Goal: Task Accomplishment & Management: Complete application form

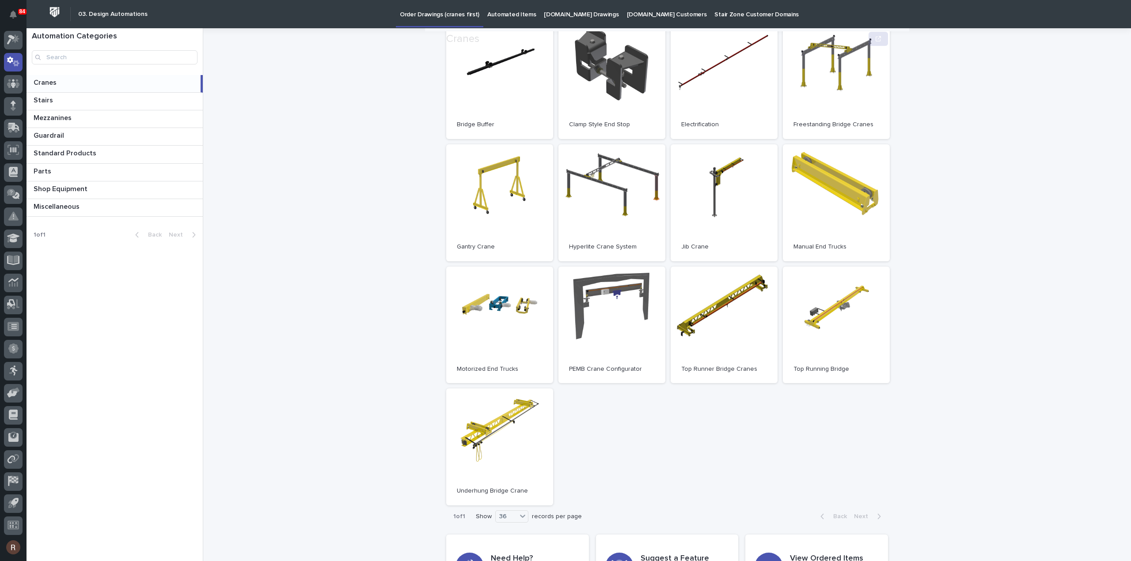
scroll to position [182, 0]
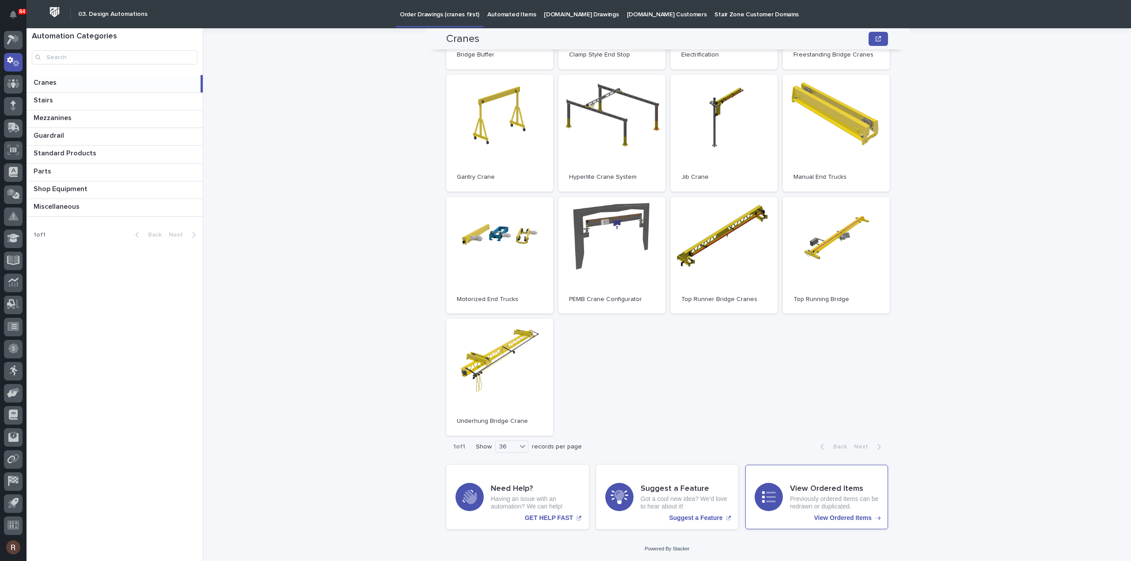
click at [799, 497] on p "Previously ordered items can be redrawn or duplicated." at bounding box center [834, 503] width 89 height 15
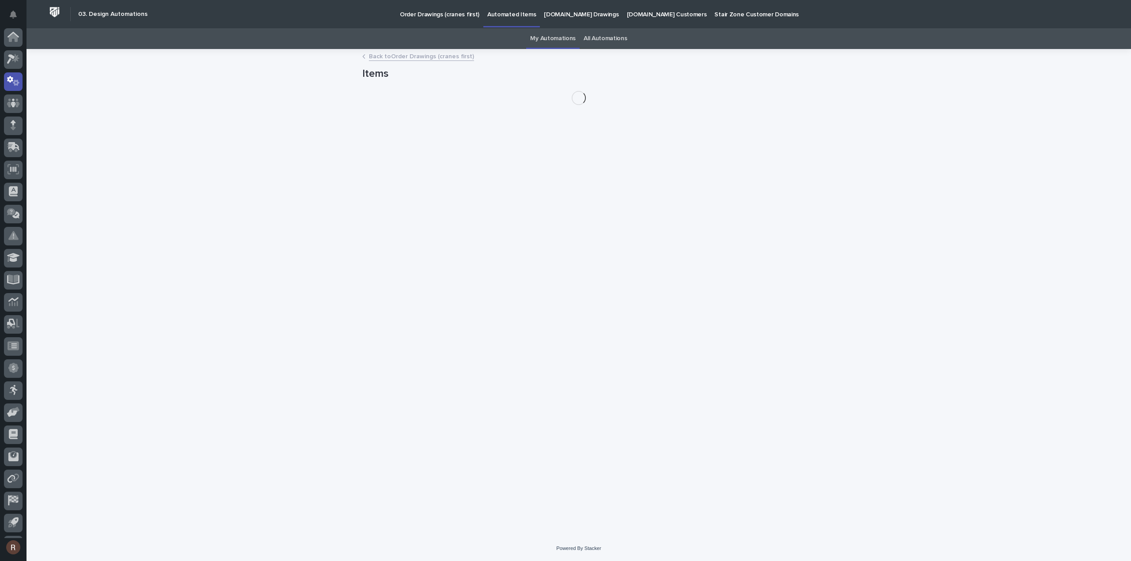
scroll to position [19, 0]
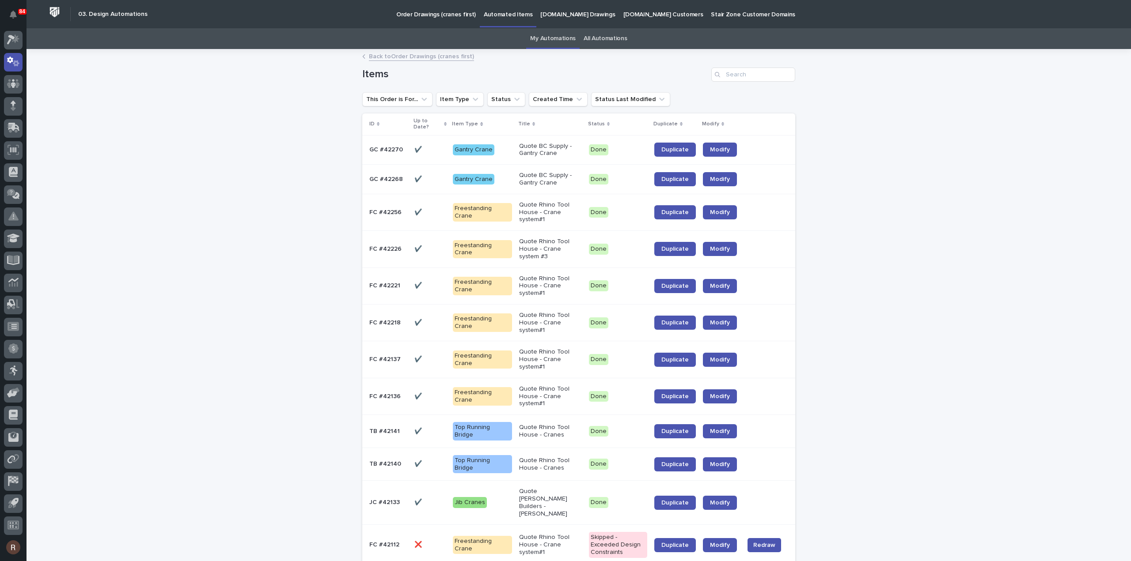
click at [596, 39] on link "All Automations" at bounding box center [604, 38] width 43 height 21
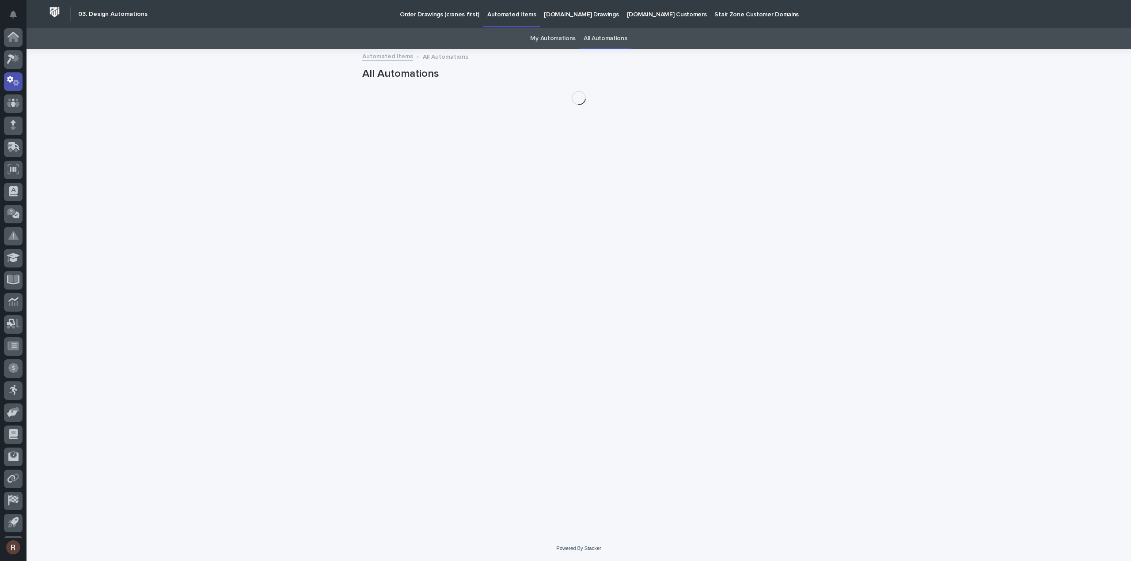
scroll to position [19, 0]
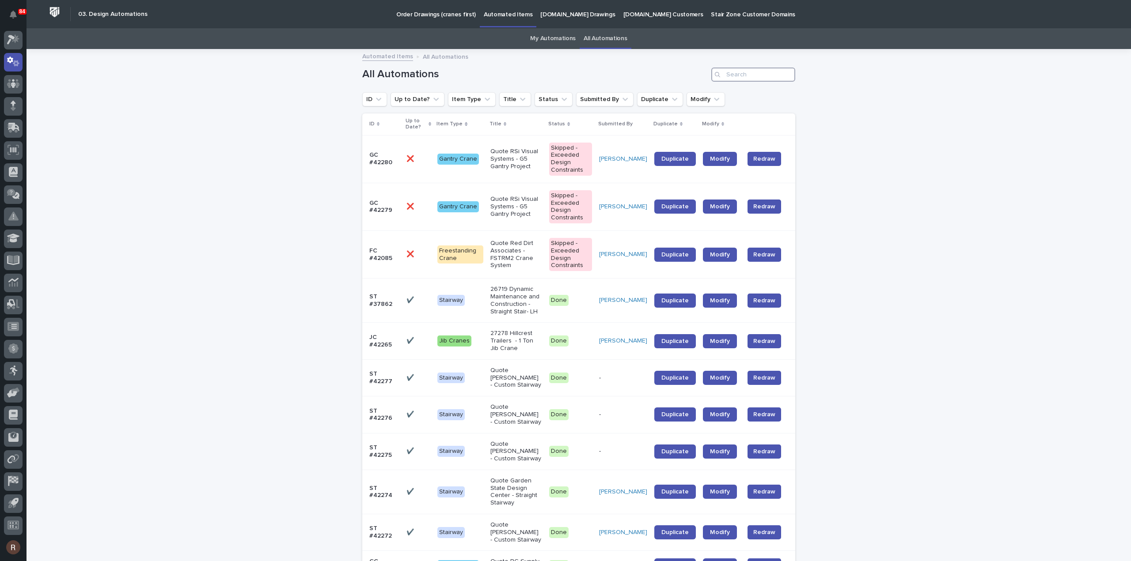
click at [751, 77] on input "Search" at bounding box center [753, 75] width 84 height 14
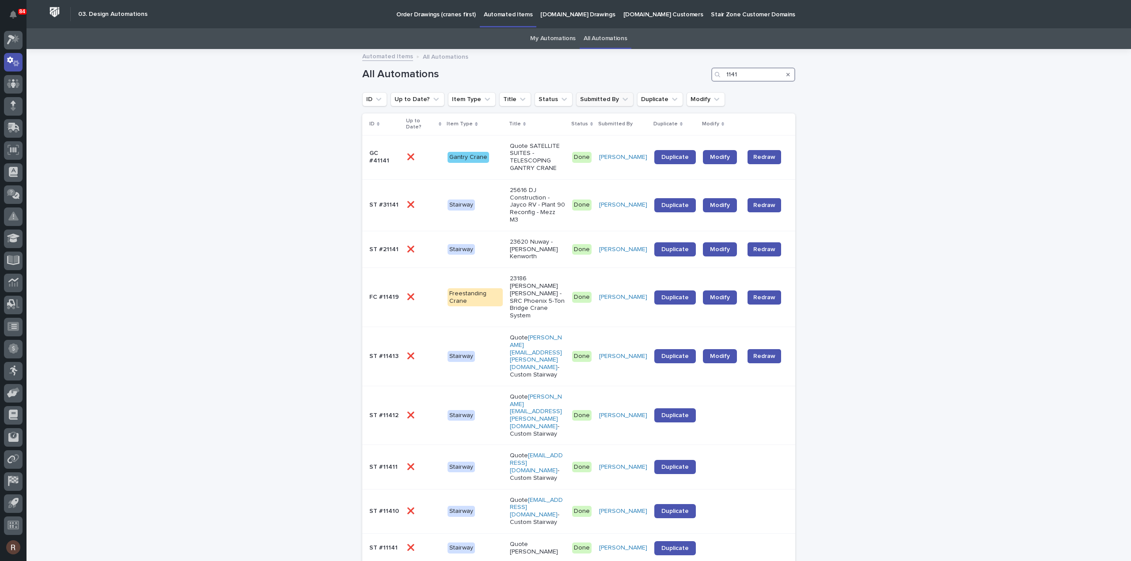
type input "1141"
click at [590, 93] on button "Submitted By" at bounding box center [604, 99] width 57 height 14
type input "brand"
click at [595, 153] on p "Brandon Hershberger" at bounding box center [625, 156] width 94 height 6
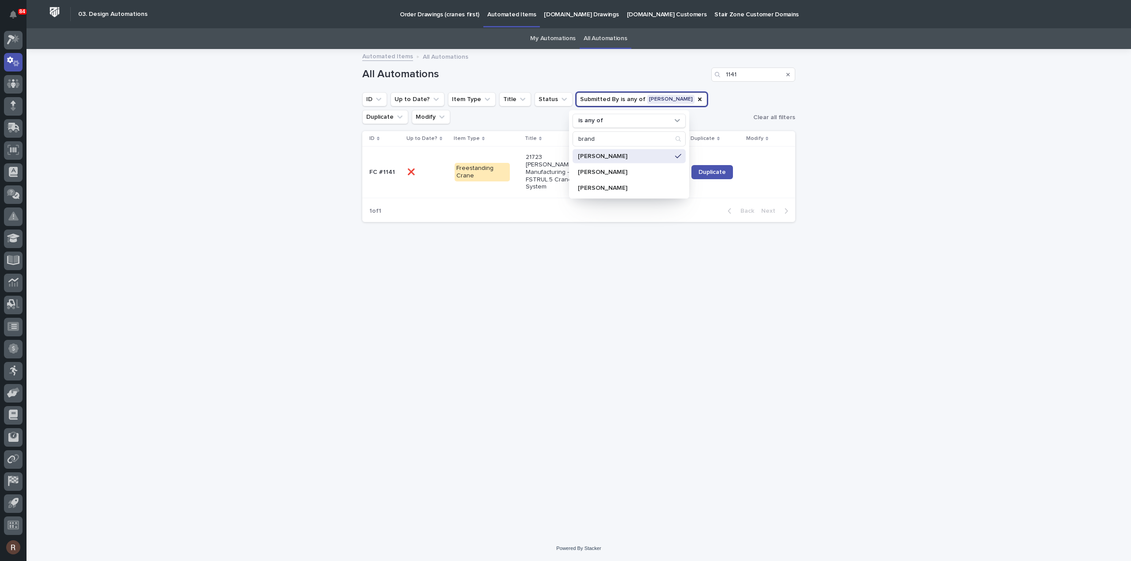
click at [855, 134] on div "Loading... Saving… Loading... Saving… All Automations 1141 ID Up to Date? Item …" at bounding box center [579, 293] width 1104 height 486
click at [697, 169] on link "Duplicate" at bounding box center [712, 172] width 42 height 14
click at [18, 46] on div at bounding box center [13, 40] width 19 height 19
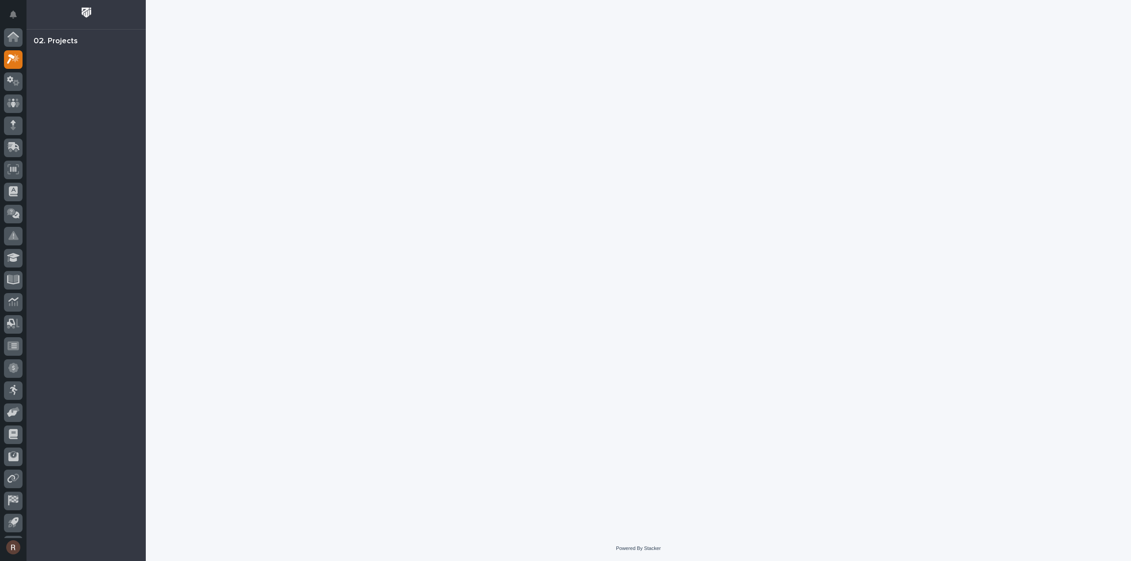
scroll to position [19, 0]
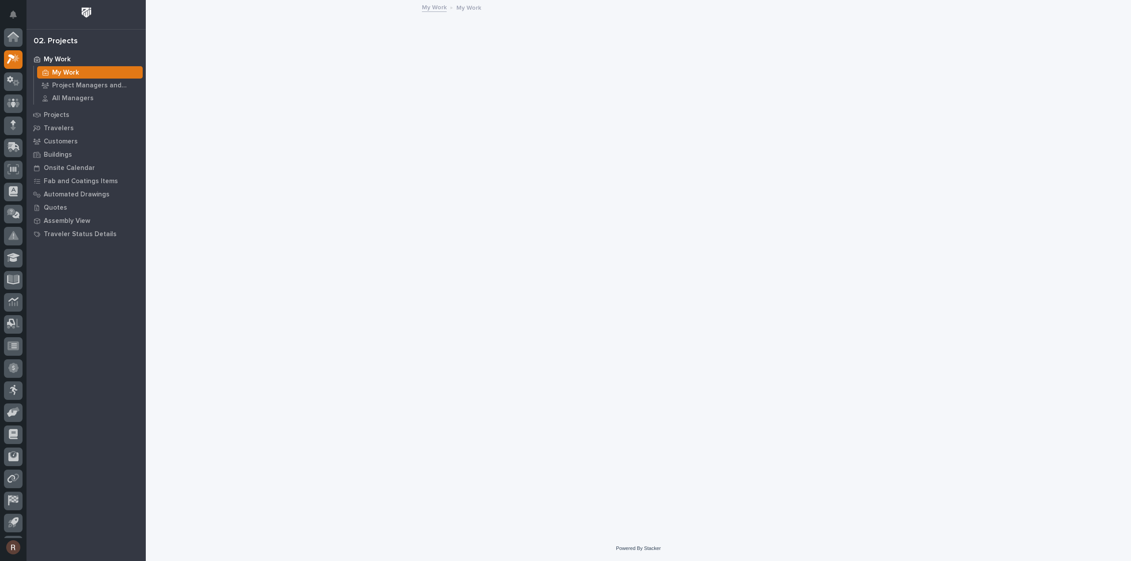
scroll to position [19, 0]
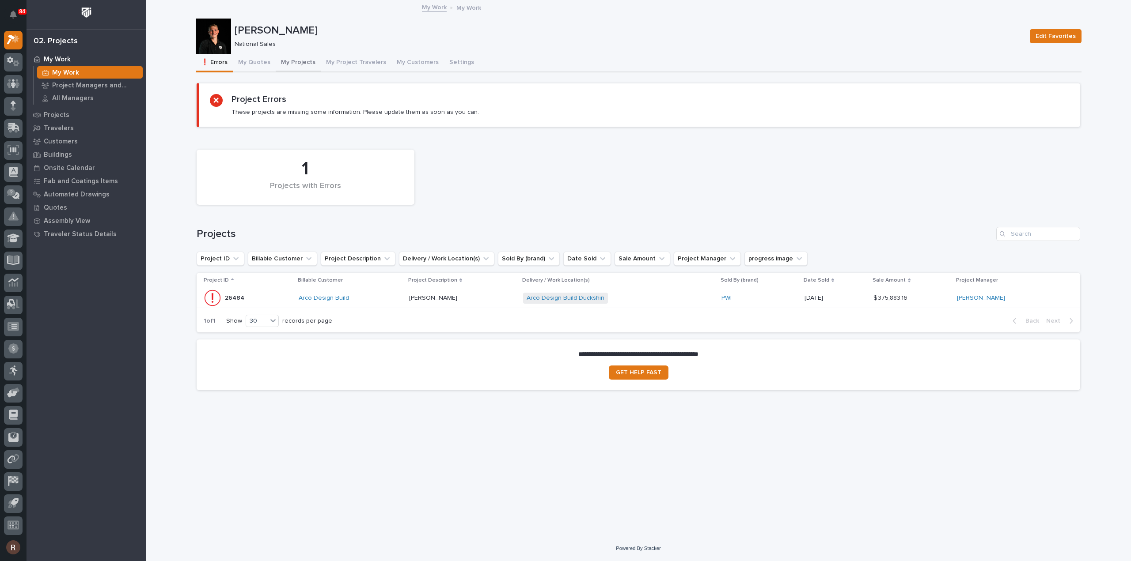
click at [286, 64] on button "My Projects" at bounding box center [298, 63] width 45 height 19
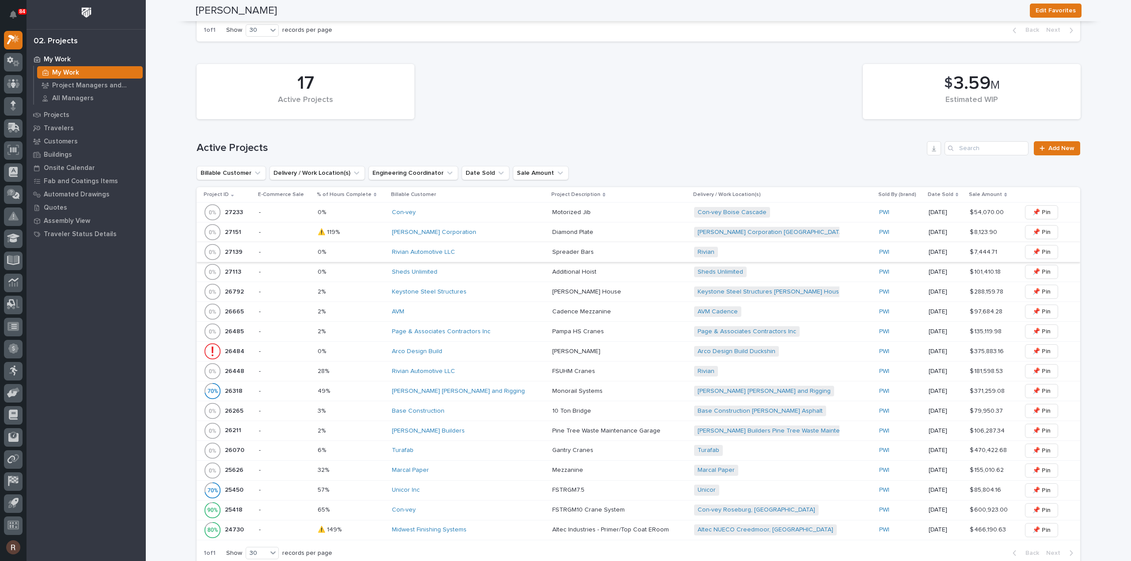
scroll to position [442, 0]
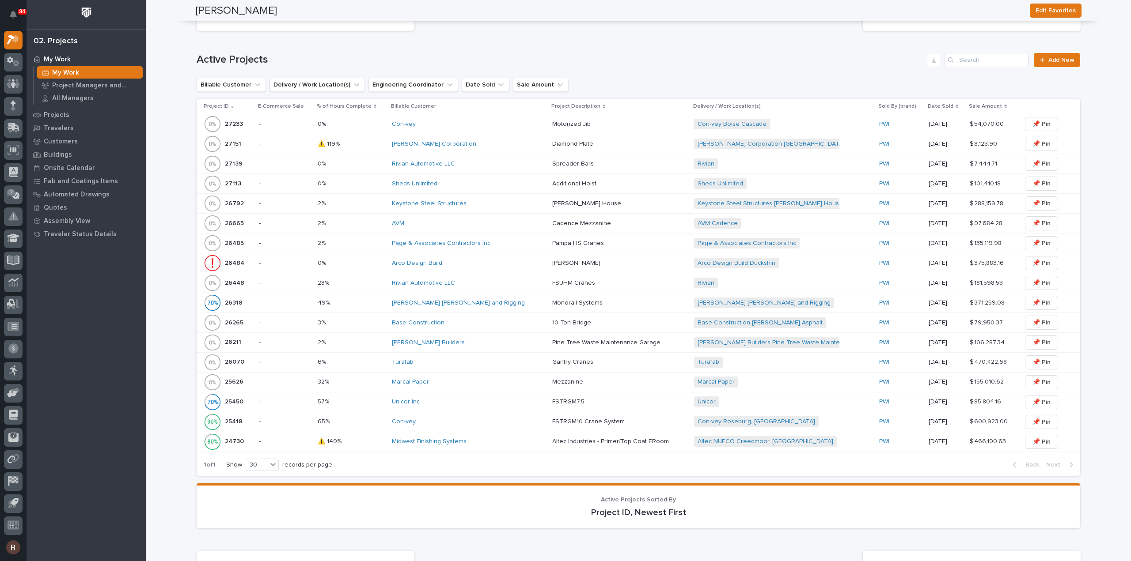
click at [377, 385] on div "32% 32%" at bounding box center [352, 382] width 68 height 15
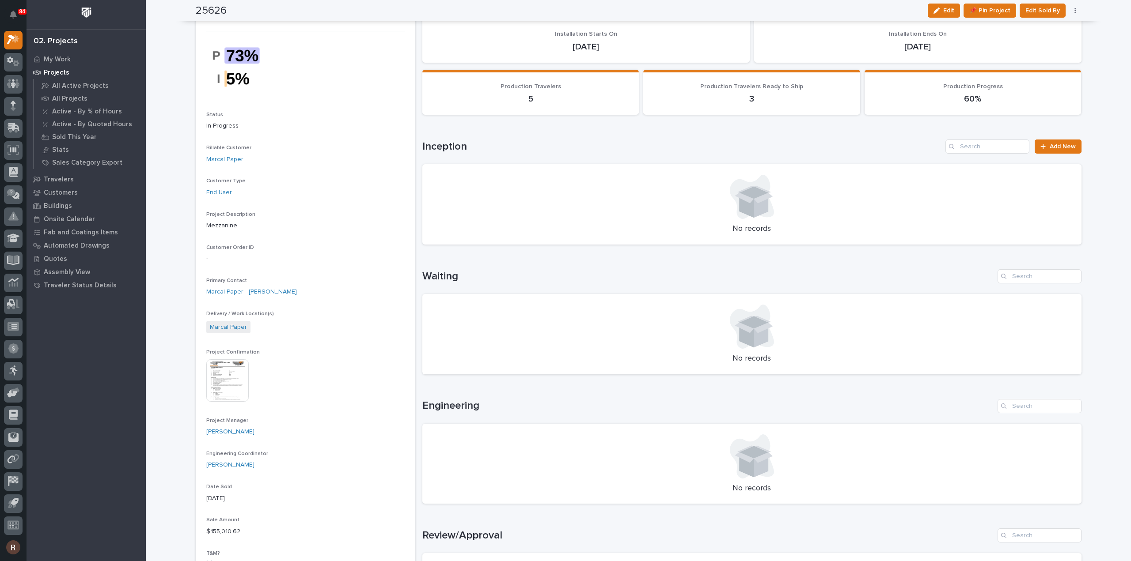
scroll to position [44, 0]
click at [1078, 142] on div "Loading... Saving… Loading... Saving… 25626 Edit 📌 Pin Project Edit Sold By Can…" at bounding box center [638, 548] width 894 height 1182
click at [1072, 147] on link "Add New" at bounding box center [1057, 147] width 46 height 14
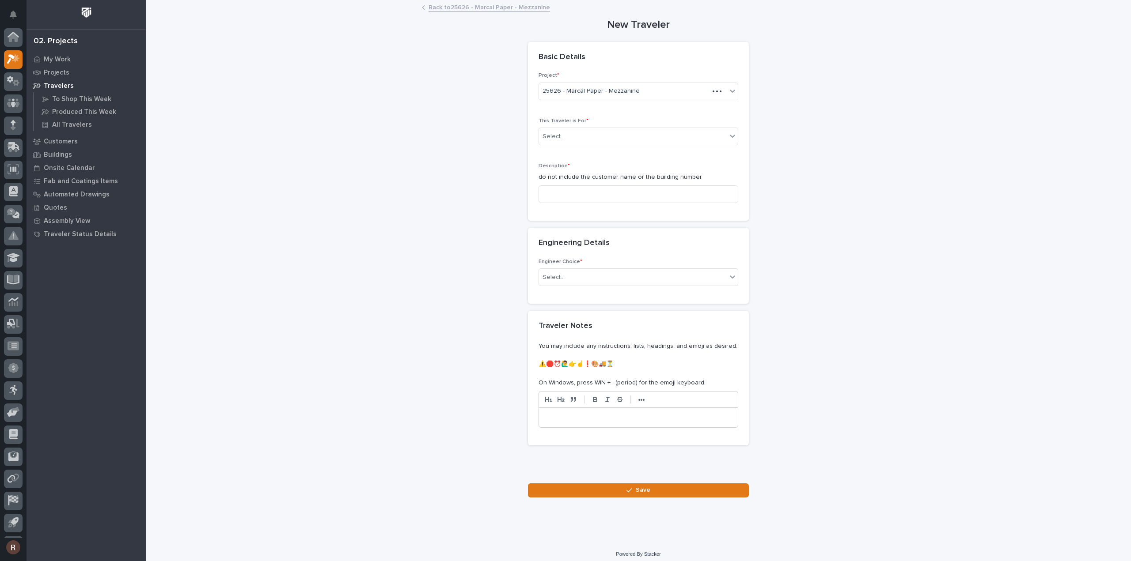
scroll to position [19, 0]
click at [585, 134] on div "Select..." at bounding box center [633, 136] width 188 height 15
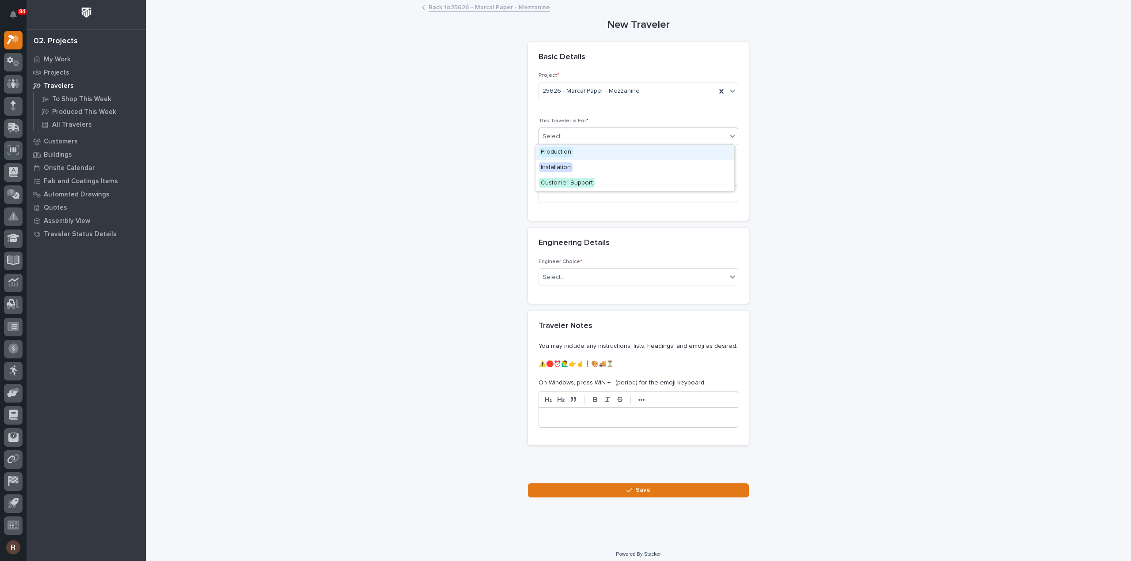
click at [573, 150] on div "Production" at bounding box center [634, 152] width 199 height 15
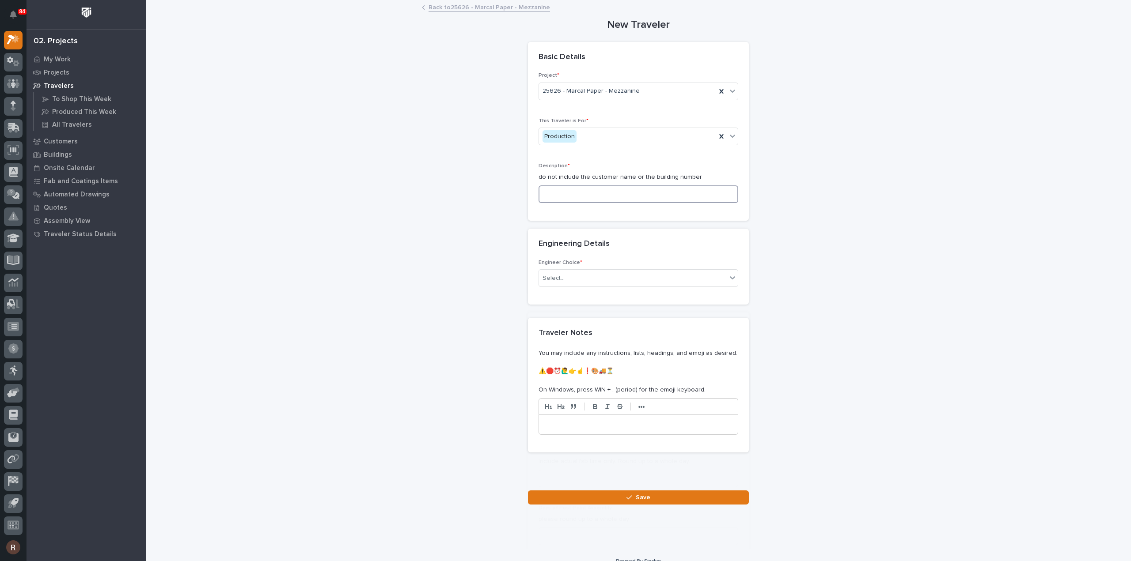
click at [561, 194] on input at bounding box center [638, 195] width 200 height 18
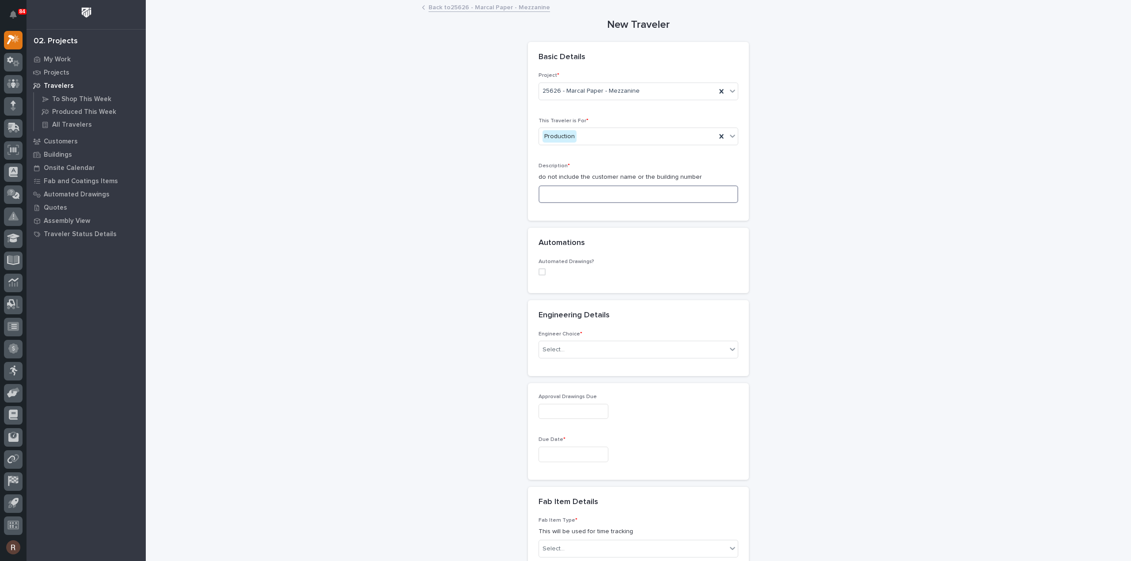
type input "R"
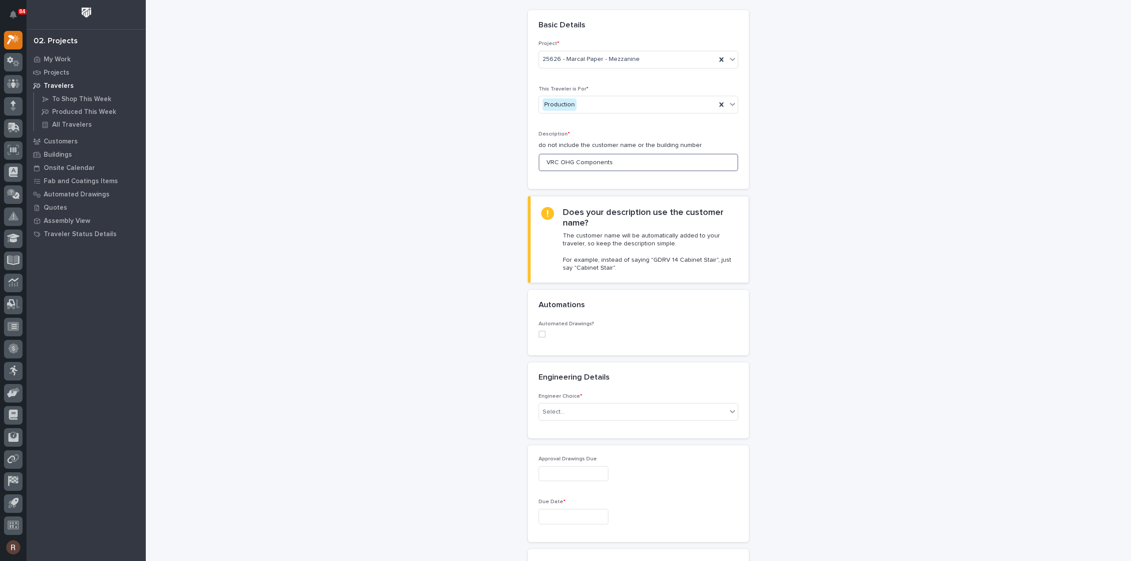
scroll to position [88, 0]
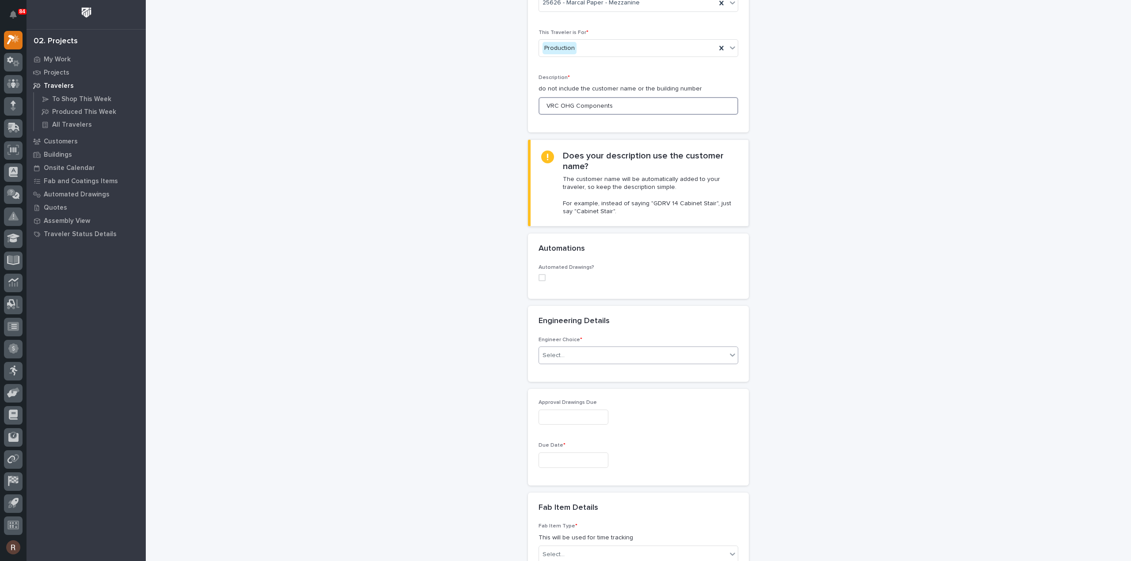
type input "VRC OHG Components"
click at [557, 363] on div "Select..." at bounding box center [638, 356] width 200 height 18
click at [560, 386] on div "I want my coordinator to choose an engineer" at bounding box center [634, 386] width 199 height 15
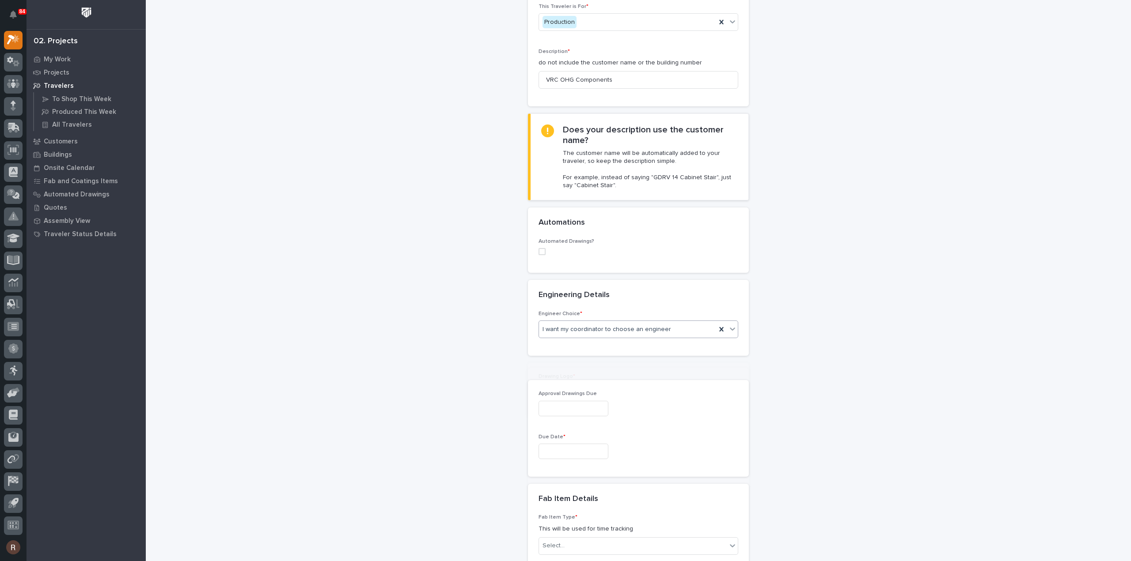
click at [554, 416] on div "Select..." at bounding box center [638, 418] width 200 height 18
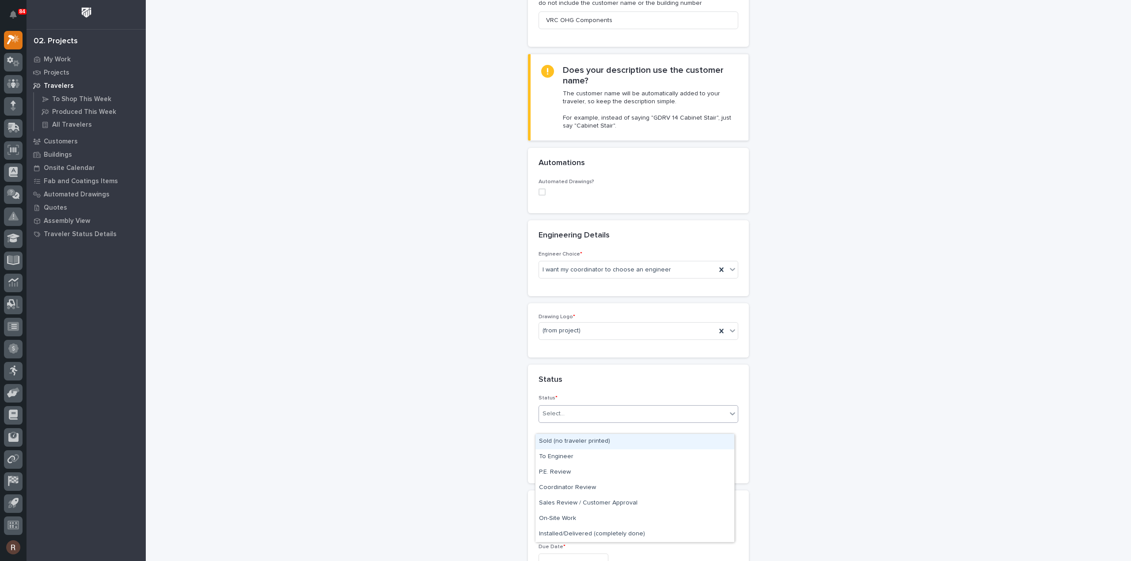
scroll to position [181, 0]
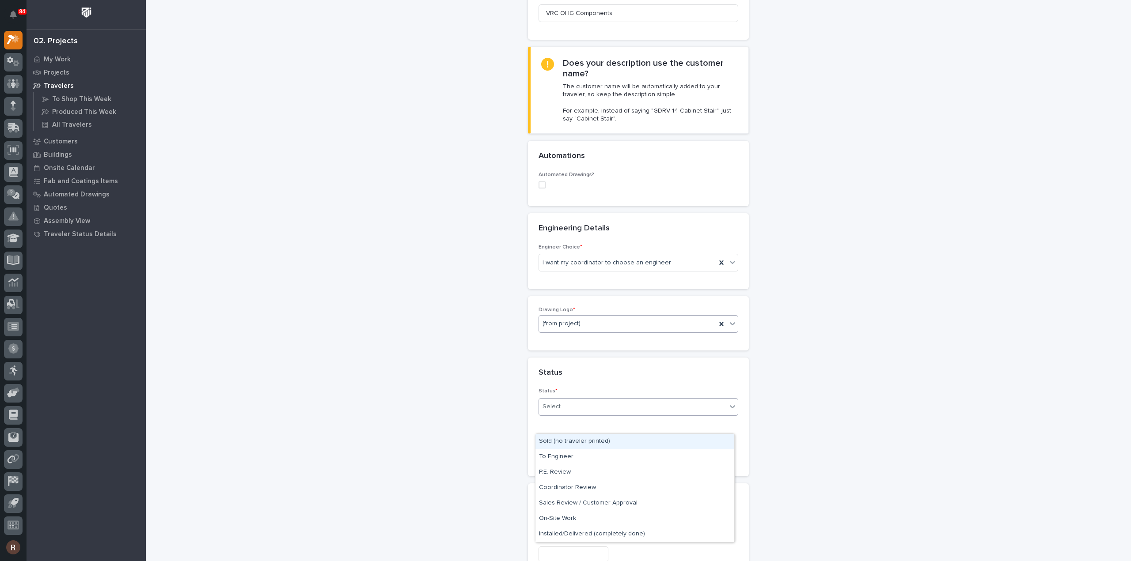
click at [580, 326] on div "(from project)" at bounding box center [627, 324] width 177 height 15
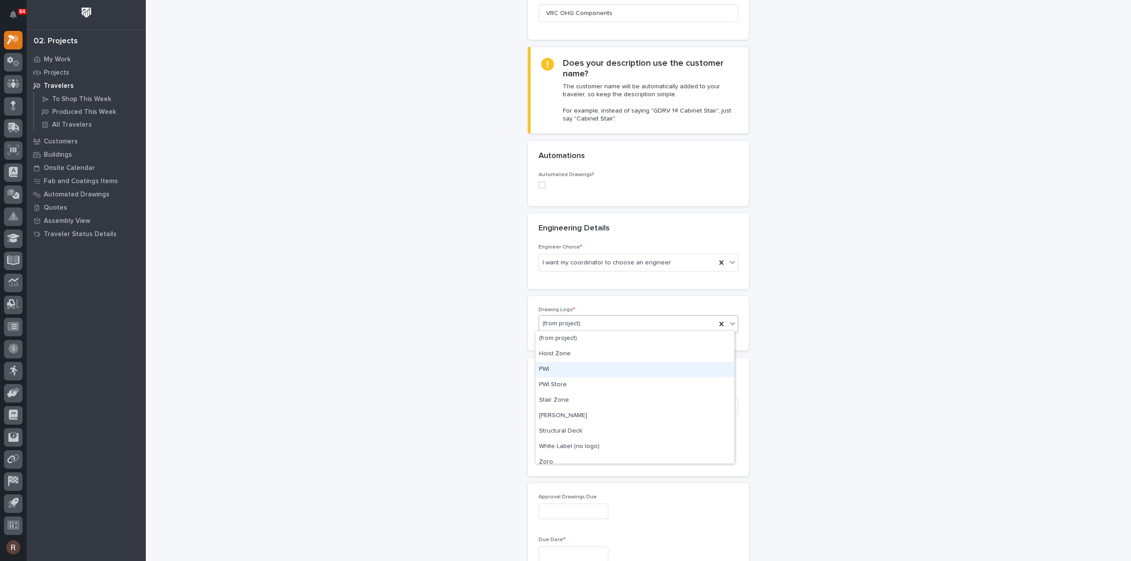
click at [563, 375] on div "PWI" at bounding box center [634, 369] width 199 height 15
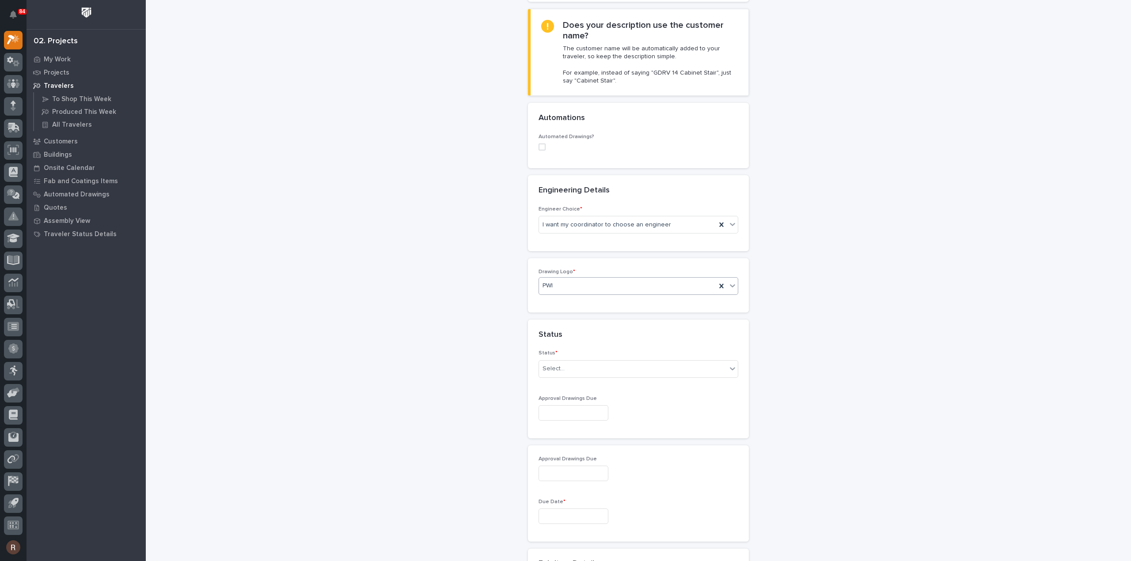
scroll to position [269, 0]
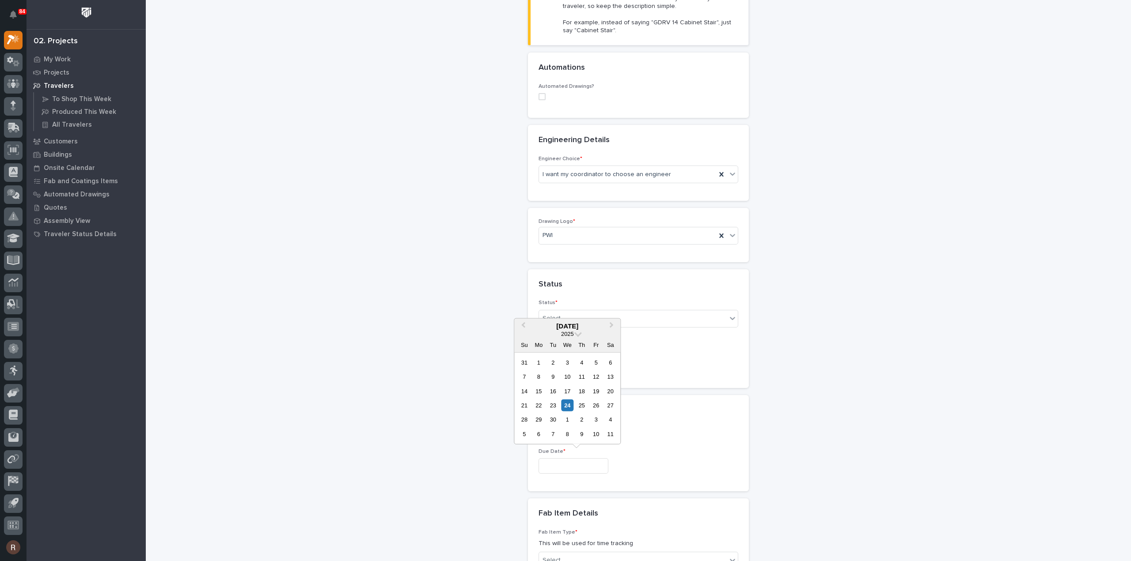
click at [555, 461] on input "text" at bounding box center [573, 465] width 70 height 15
click at [541, 418] on div "29" at bounding box center [539, 420] width 12 height 12
type input "**********"
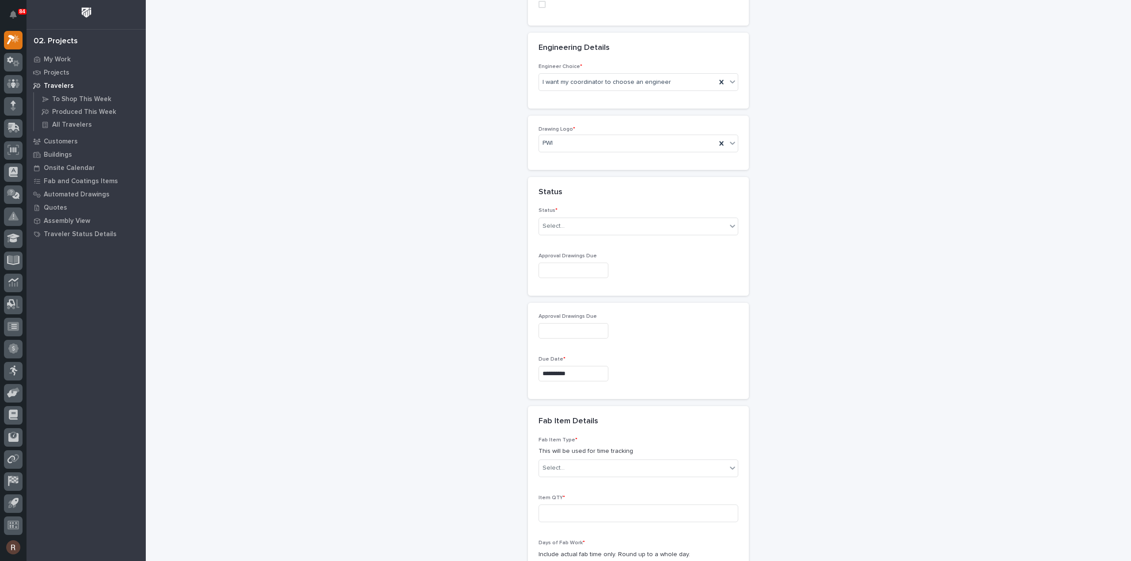
scroll to position [446, 0]
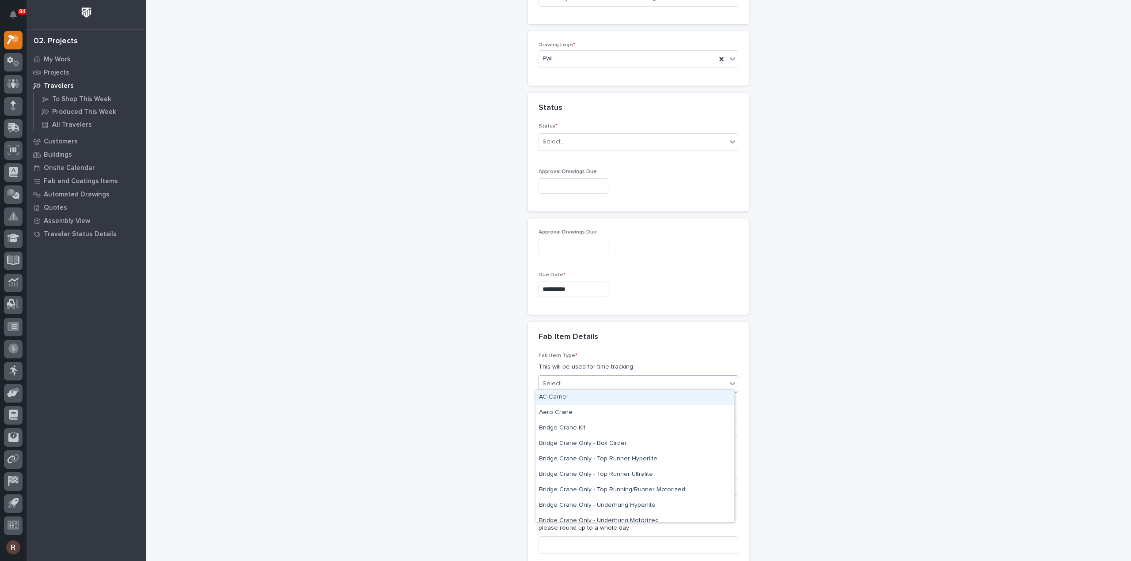
click at [570, 379] on div "Select..." at bounding box center [633, 384] width 188 height 15
type input "***"
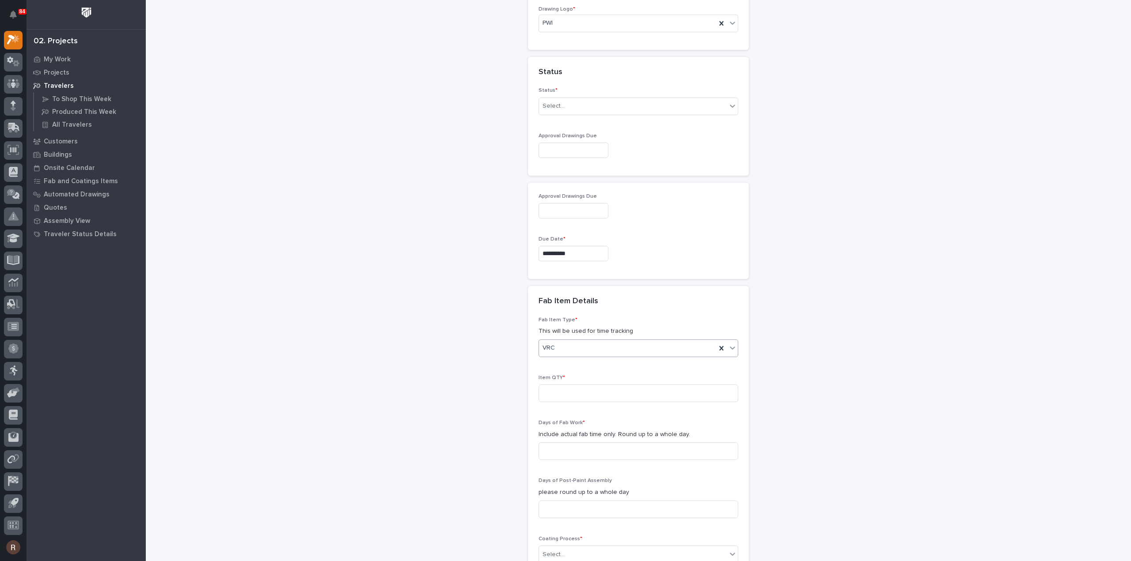
scroll to position [490, 0]
click at [561, 383] on input at bounding box center [638, 385] width 200 height 18
type input "1"
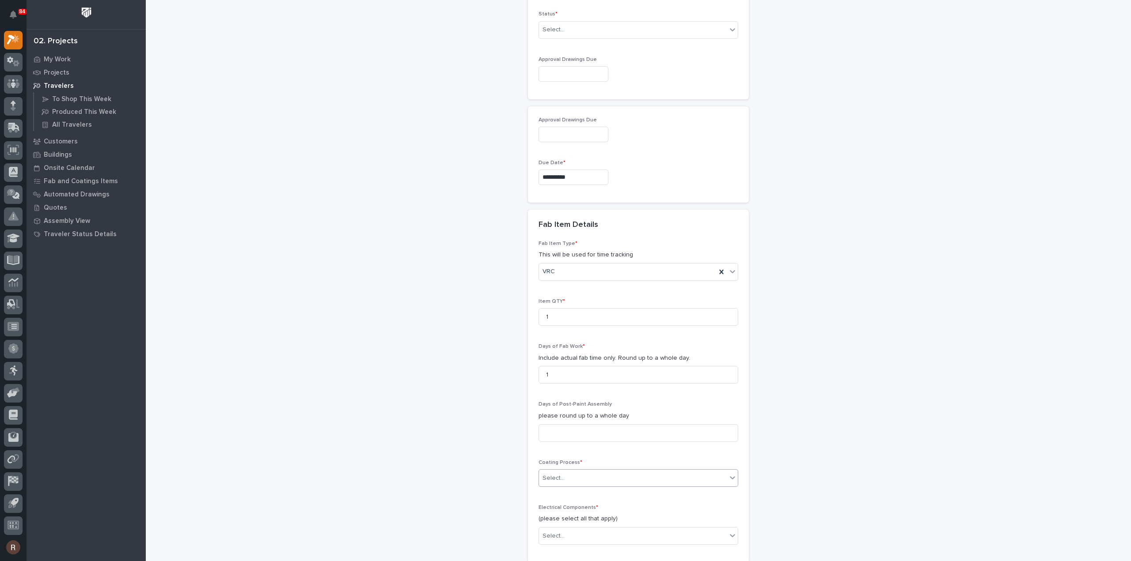
scroll to position [667, 0]
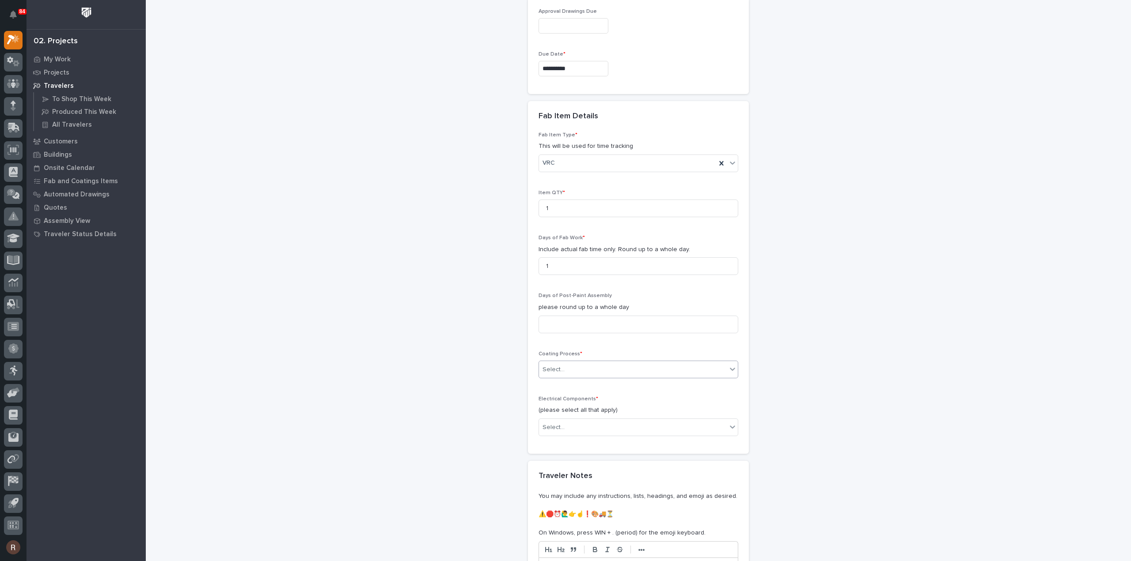
click at [554, 365] on div "Select..." at bounding box center [553, 369] width 22 height 9
click at [572, 394] on div "In-House Paint/Powder" at bounding box center [634, 398] width 199 height 15
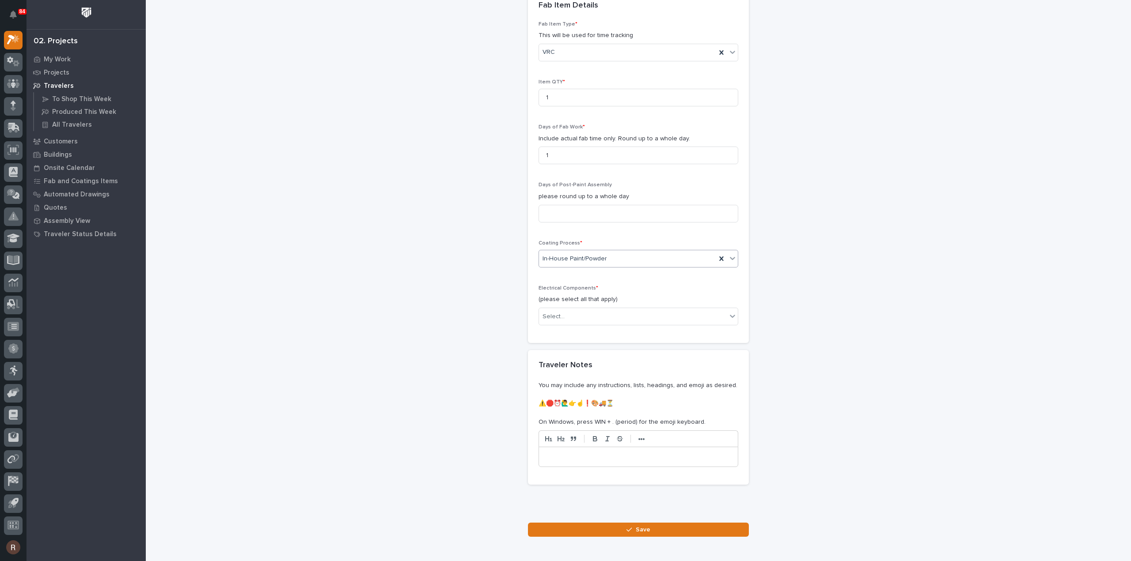
scroll to position [818, 0]
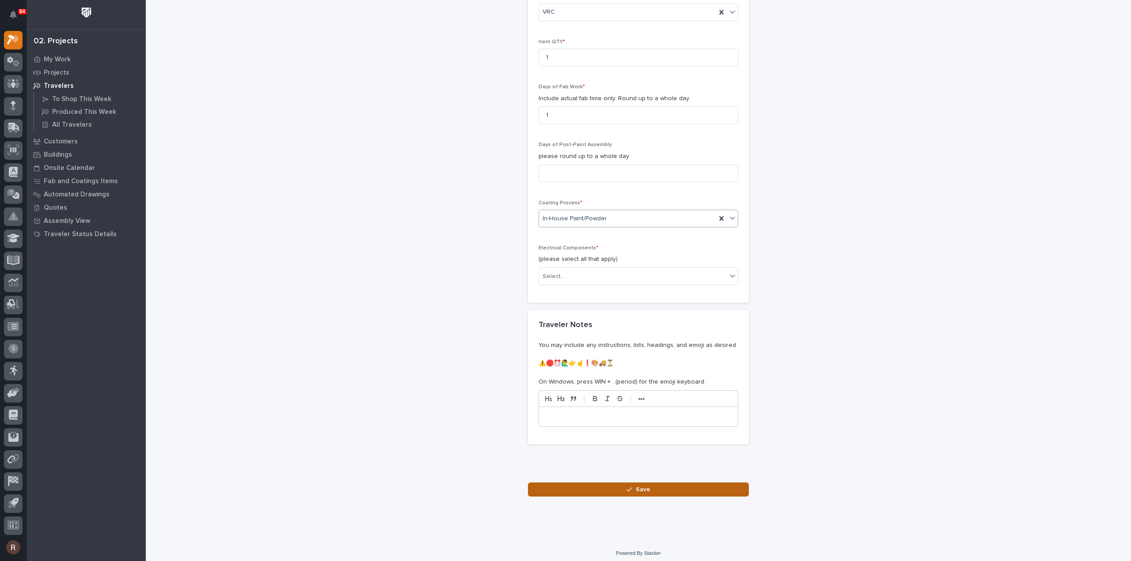
click at [587, 485] on button "Save" at bounding box center [638, 490] width 221 height 14
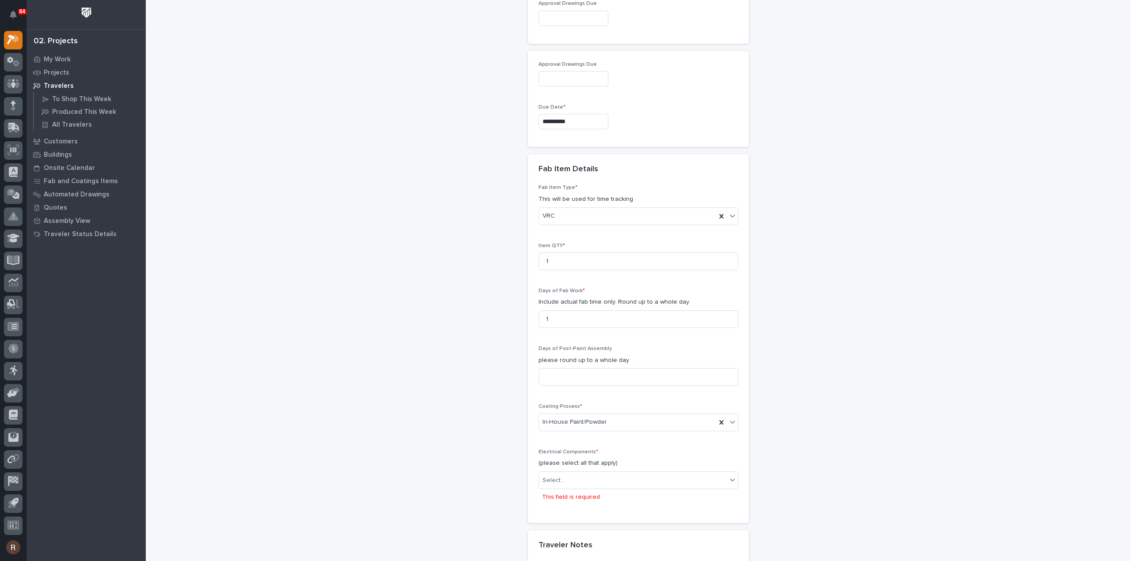
scroll to position [663, 0]
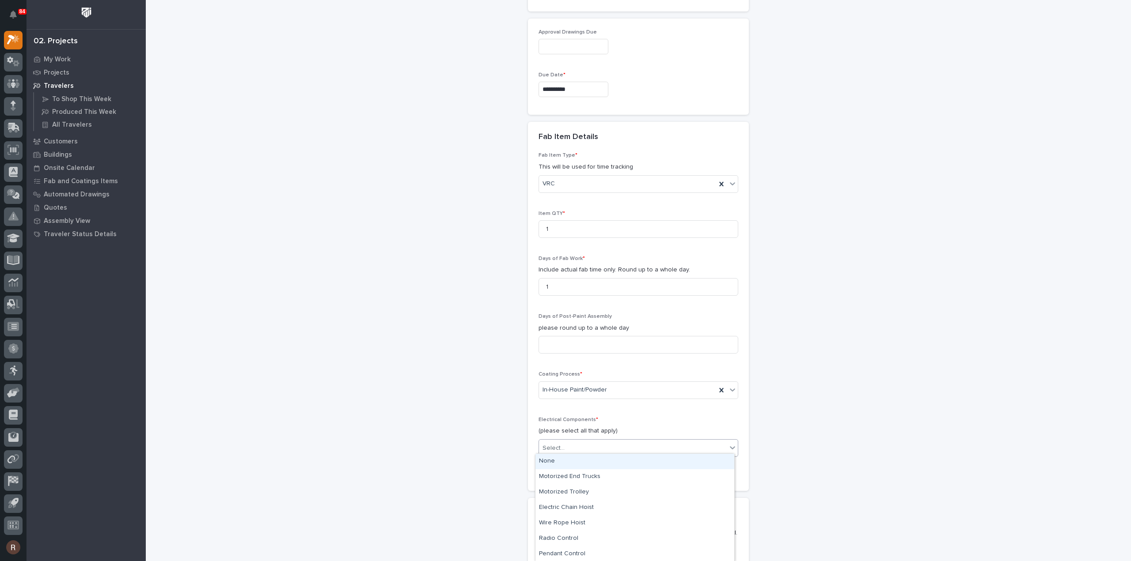
click at [568, 442] on div "Select..." at bounding box center [633, 448] width 188 height 15
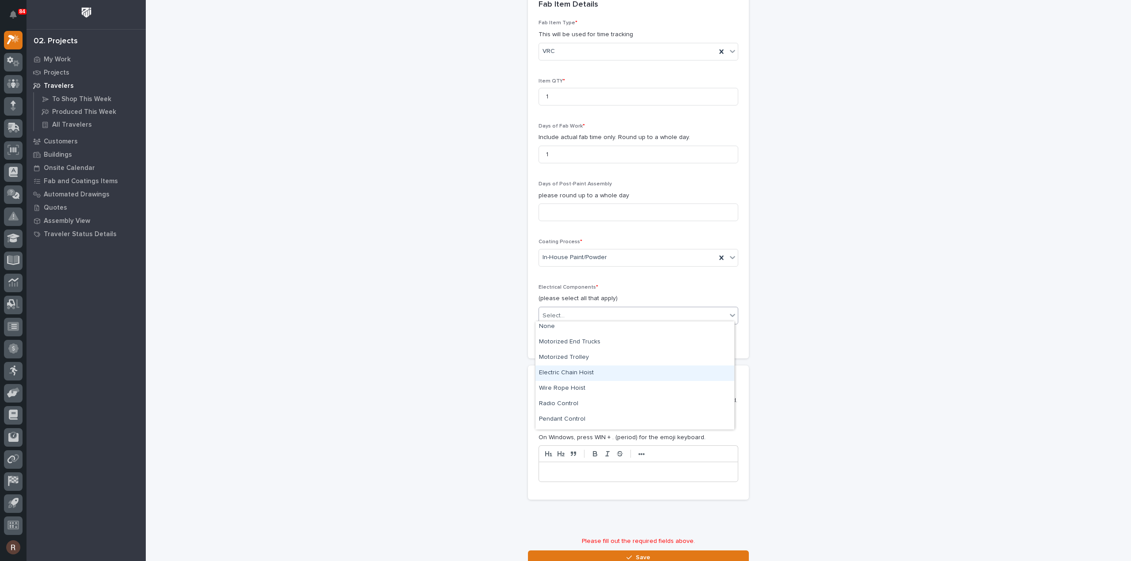
scroll to position [0, 0]
click at [574, 332] on div "None" at bounding box center [634, 329] width 199 height 15
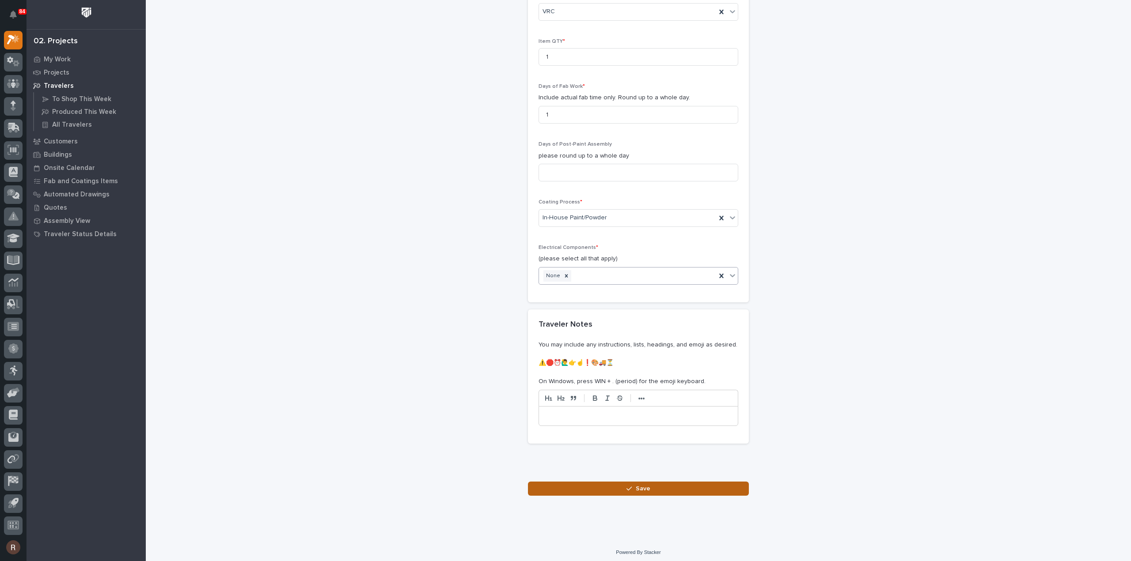
click at [656, 484] on button "Save" at bounding box center [638, 489] width 221 height 14
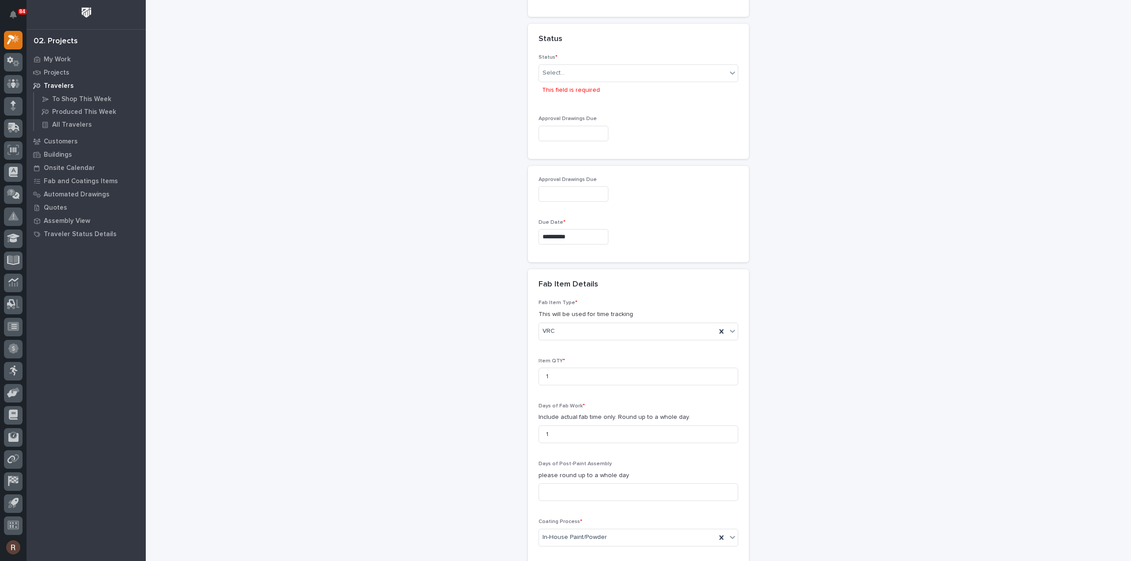
scroll to position [441, 0]
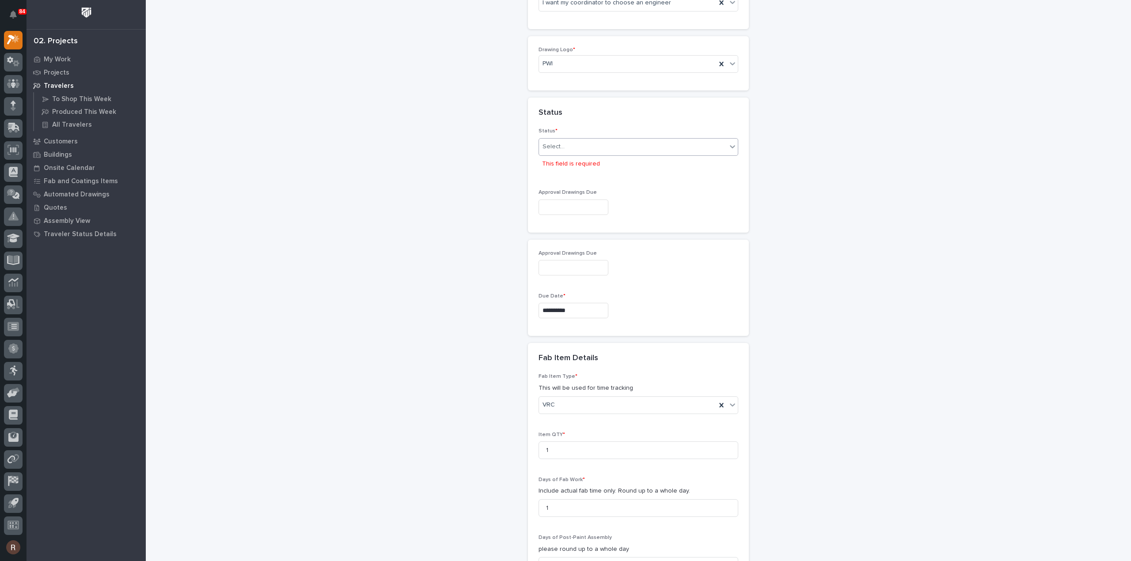
click at [579, 143] on div "Select..." at bounding box center [633, 147] width 188 height 15
click at [556, 180] on div "To Engineer" at bounding box center [634, 177] width 199 height 15
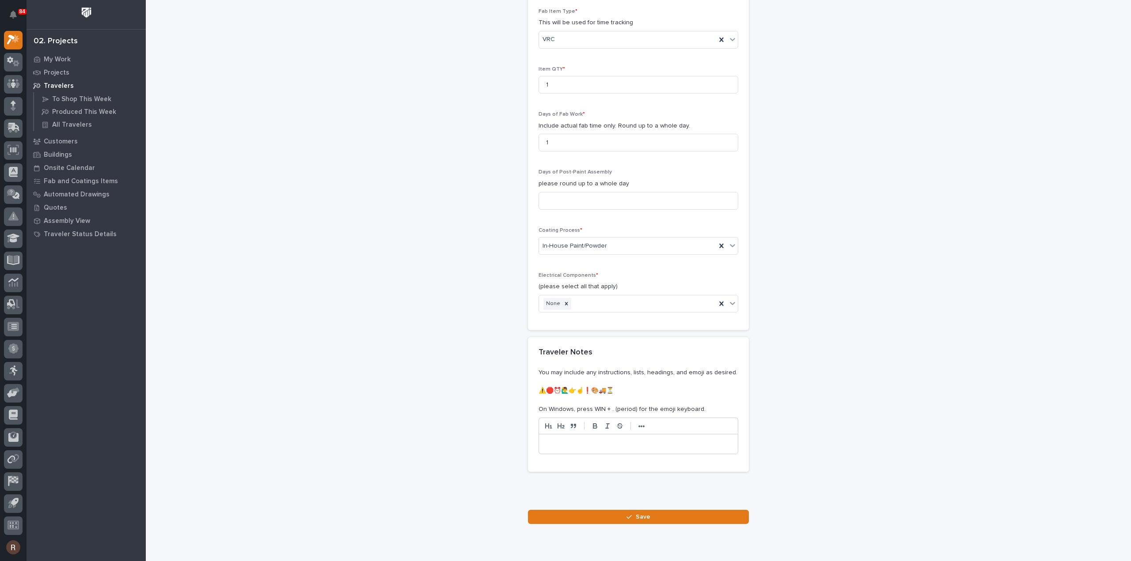
scroll to position [818, 0]
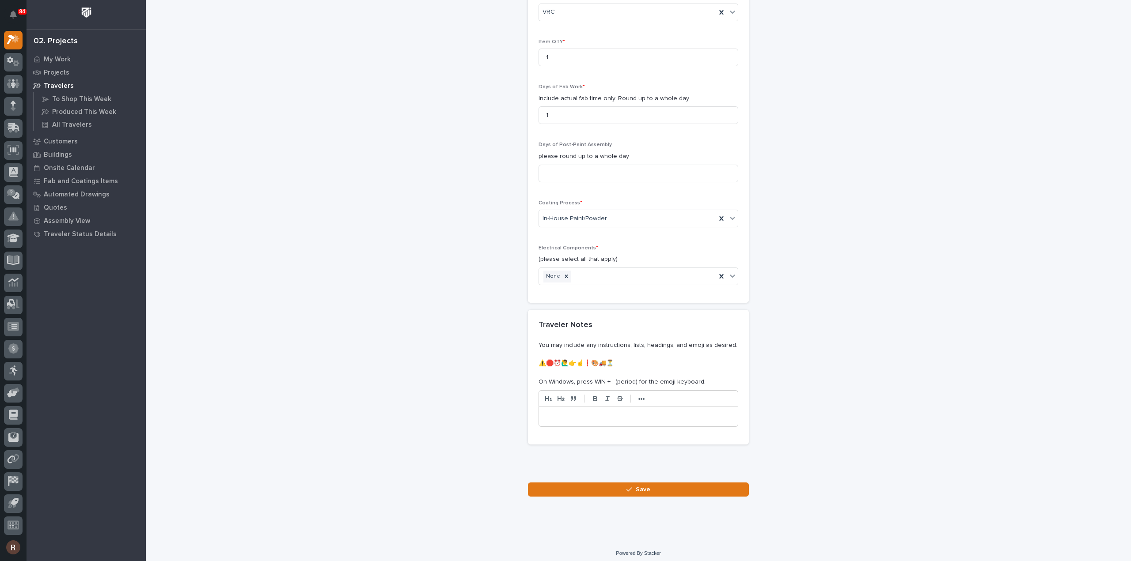
click at [634, 475] on div at bounding box center [638, 472] width 216 height 18
click at [643, 489] on span "Save" at bounding box center [643, 490] width 15 height 8
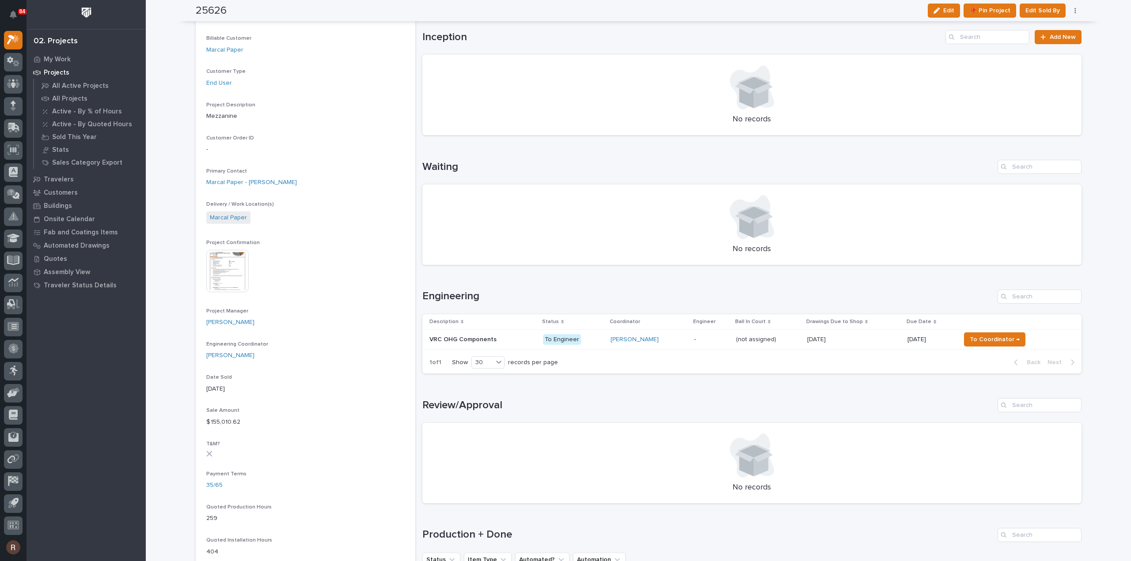
scroll to position [44, 0]
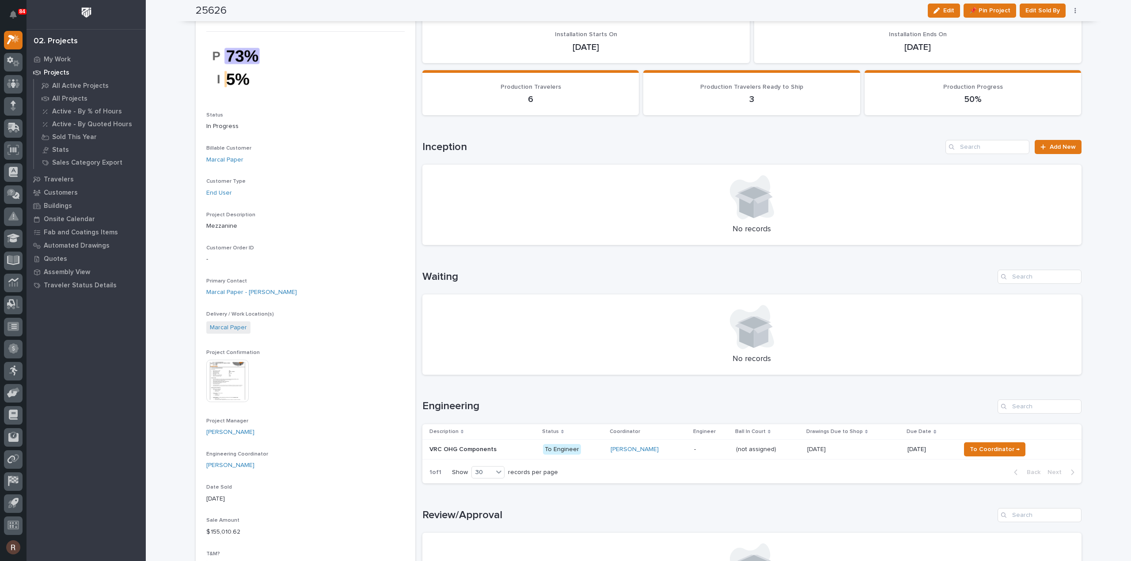
click at [515, 446] on p at bounding box center [482, 450] width 106 height 8
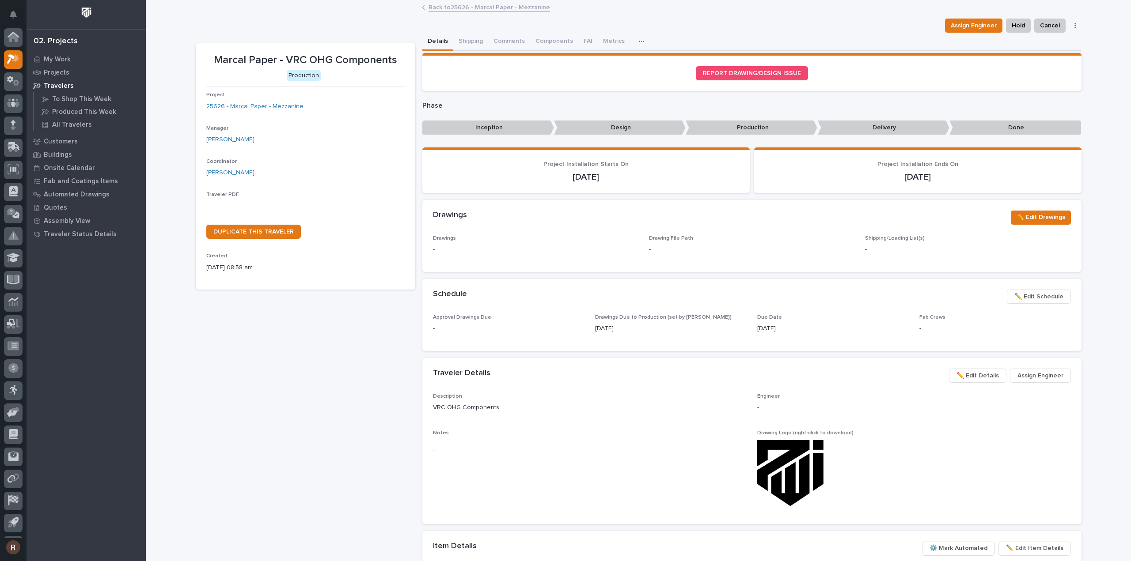
scroll to position [19, 0]
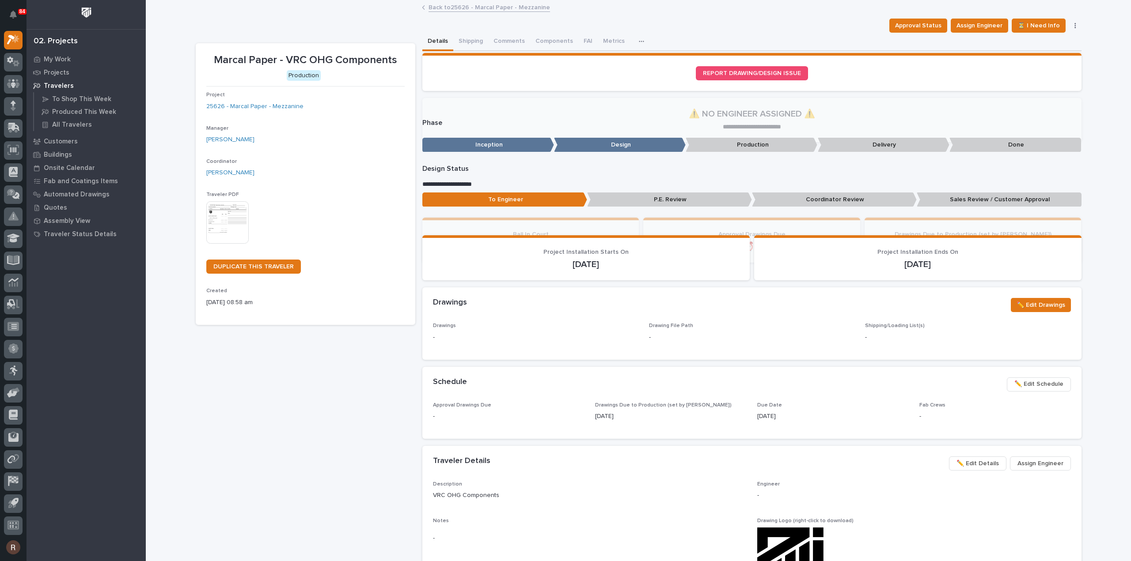
click at [227, 223] on img at bounding box center [227, 222] width 42 height 42
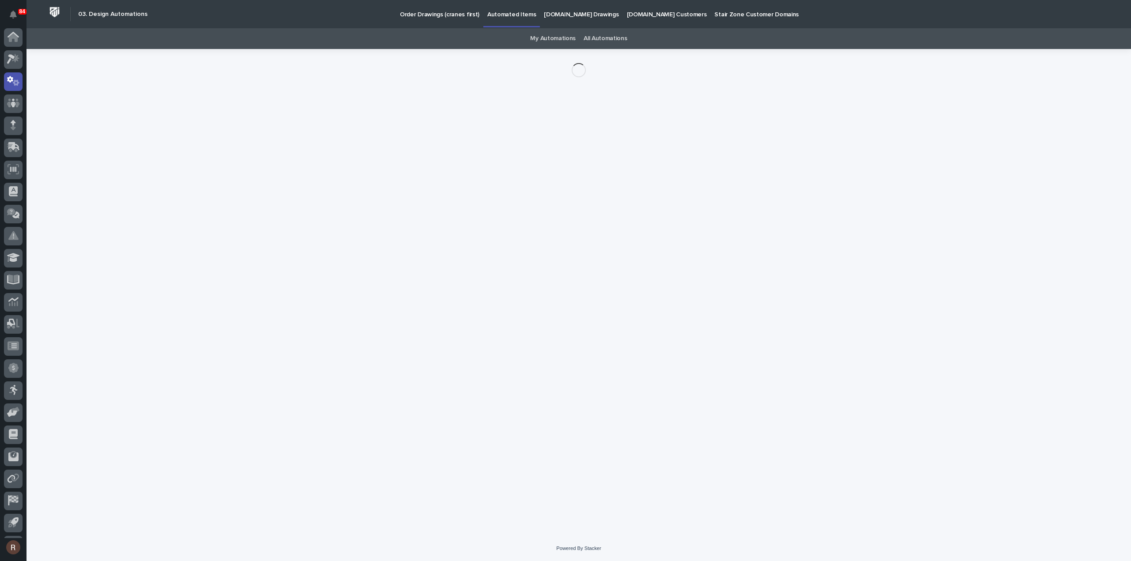
scroll to position [19, 0]
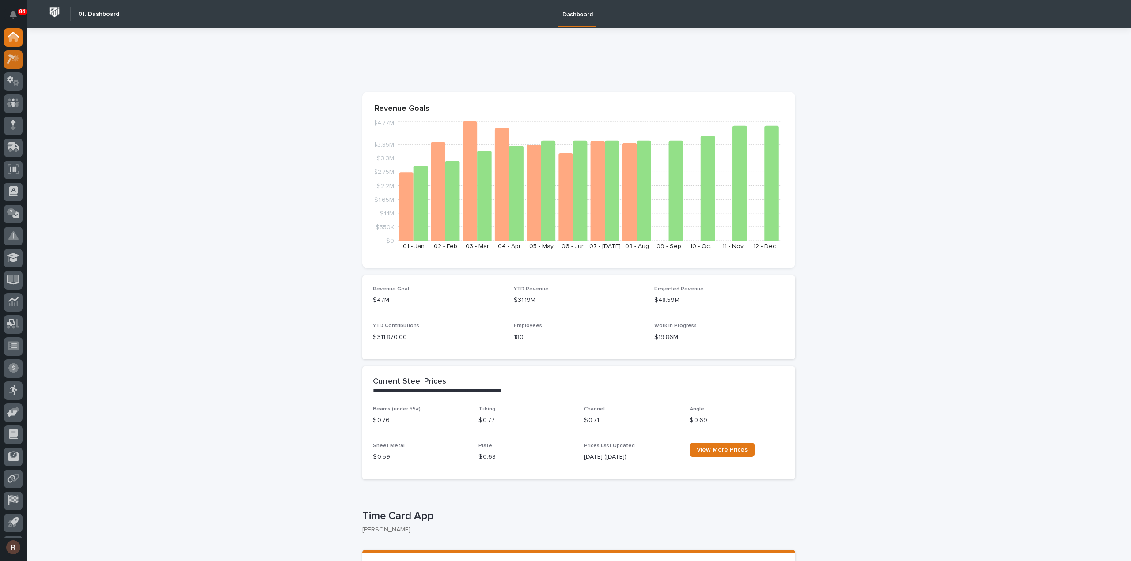
click at [21, 53] on link at bounding box center [13, 59] width 19 height 19
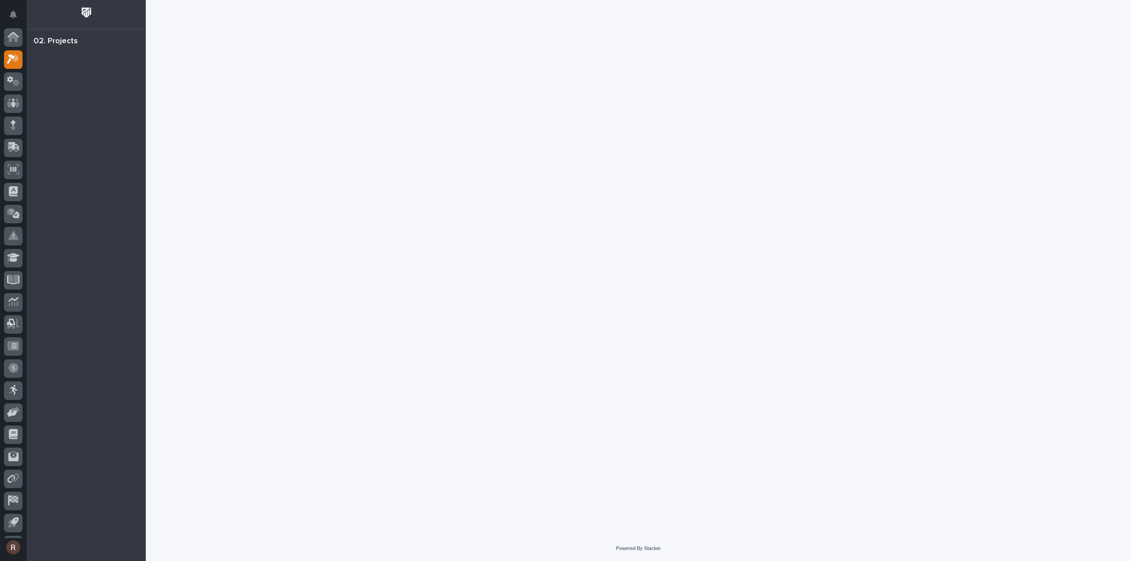
scroll to position [19, 0]
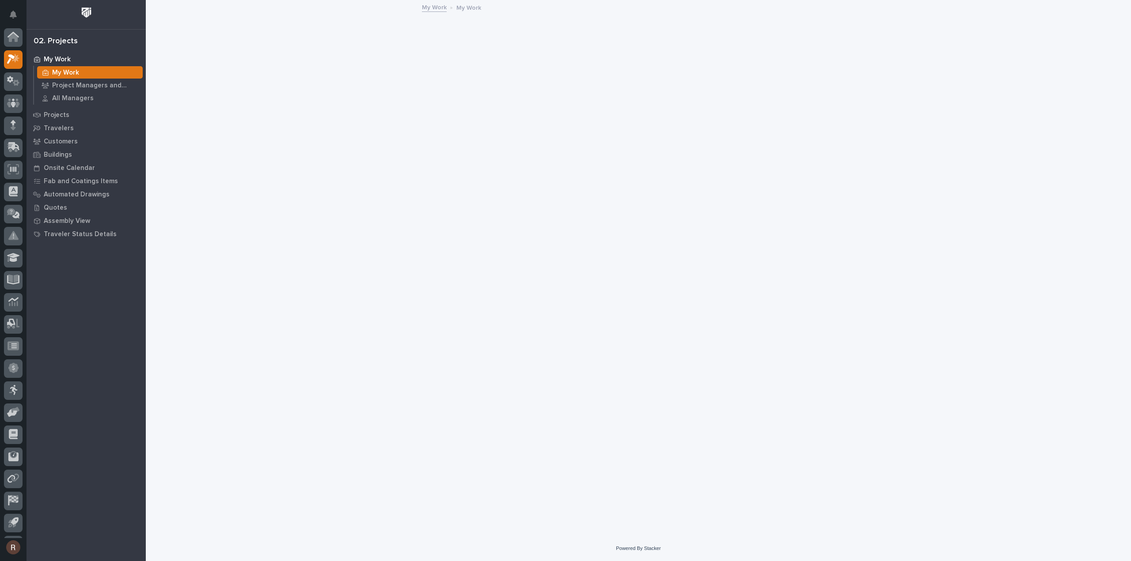
scroll to position [19, 0]
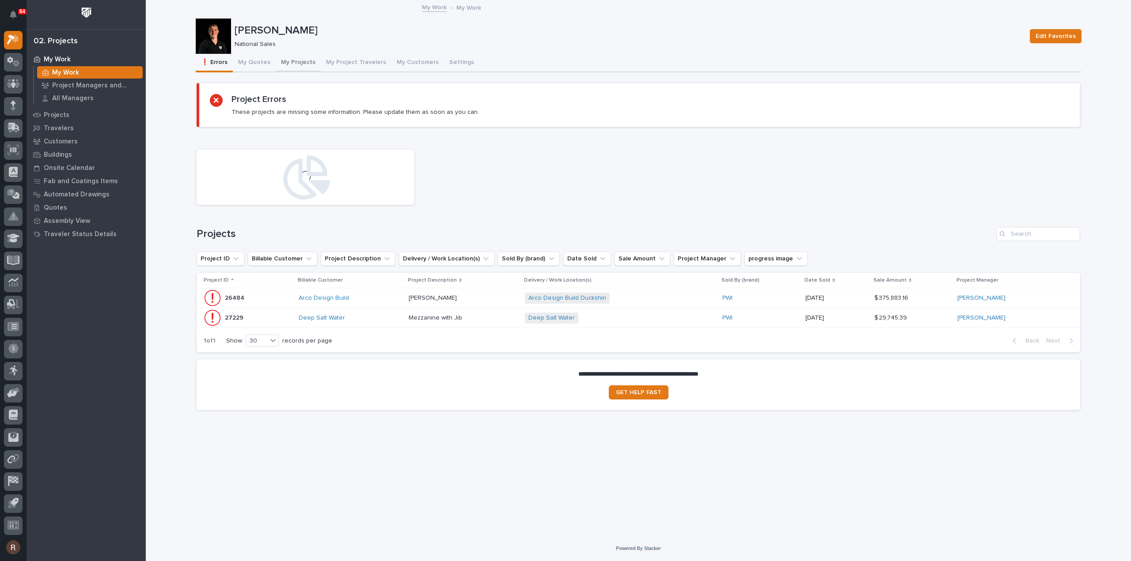
click at [289, 62] on button "My Projects" at bounding box center [298, 63] width 45 height 19
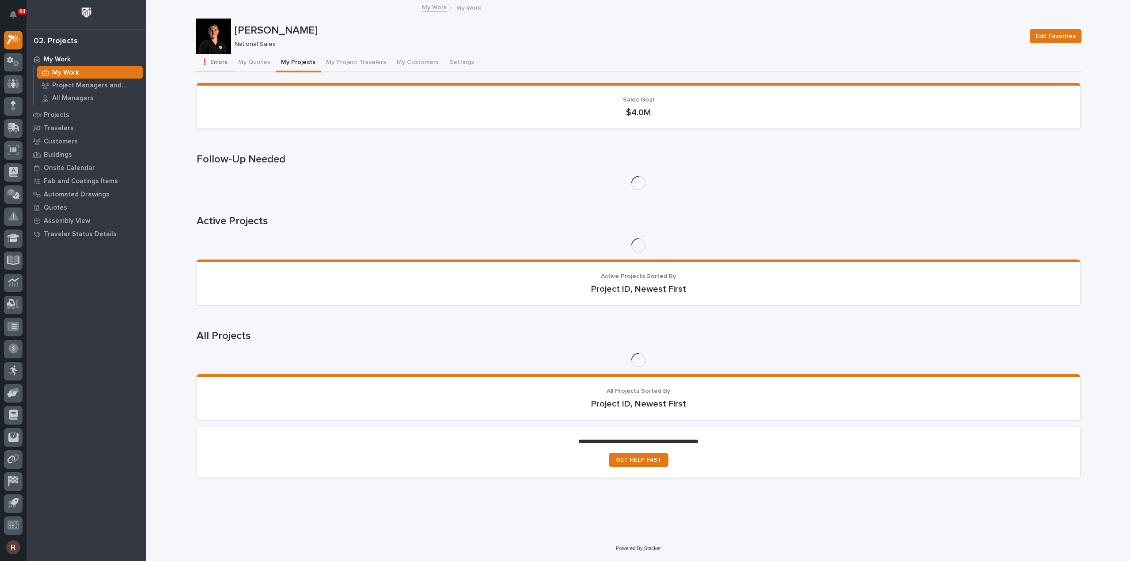
click at [219, 65] on button "❗ Errors" at bounding box center [214, 63] width 37 height 19
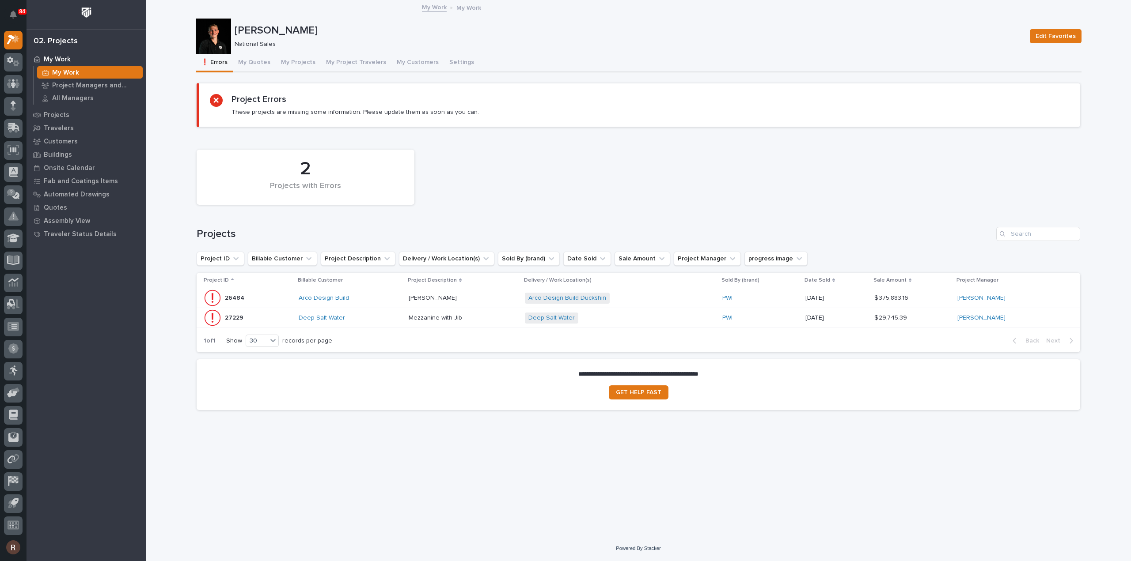
click at [372, 314] on div "Deep Salt Water" at bounding box center [350, 318] width 103 height 8
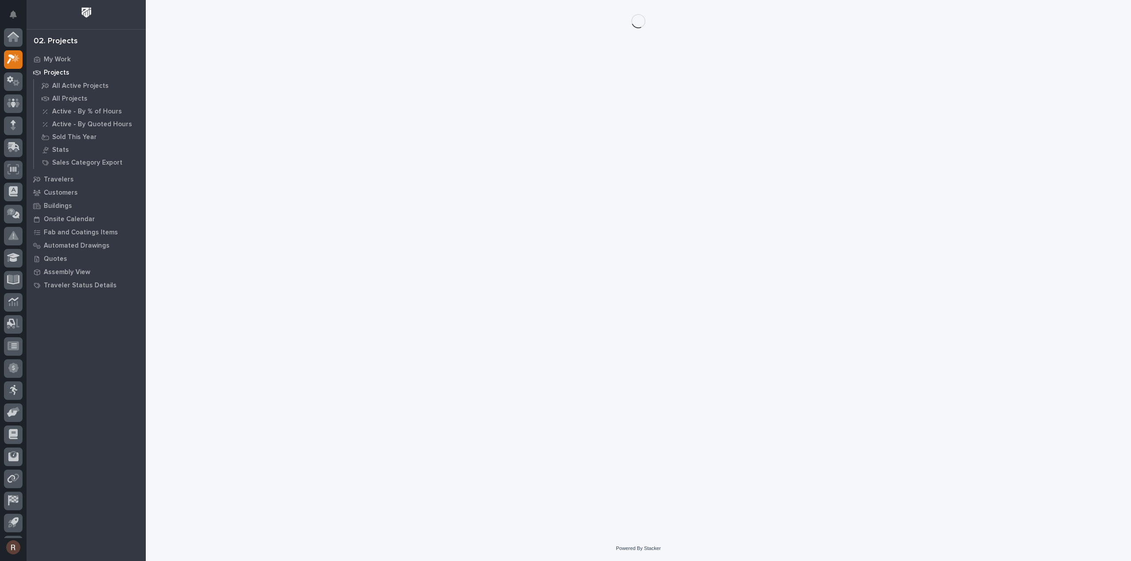
scroll to position [19, 0]
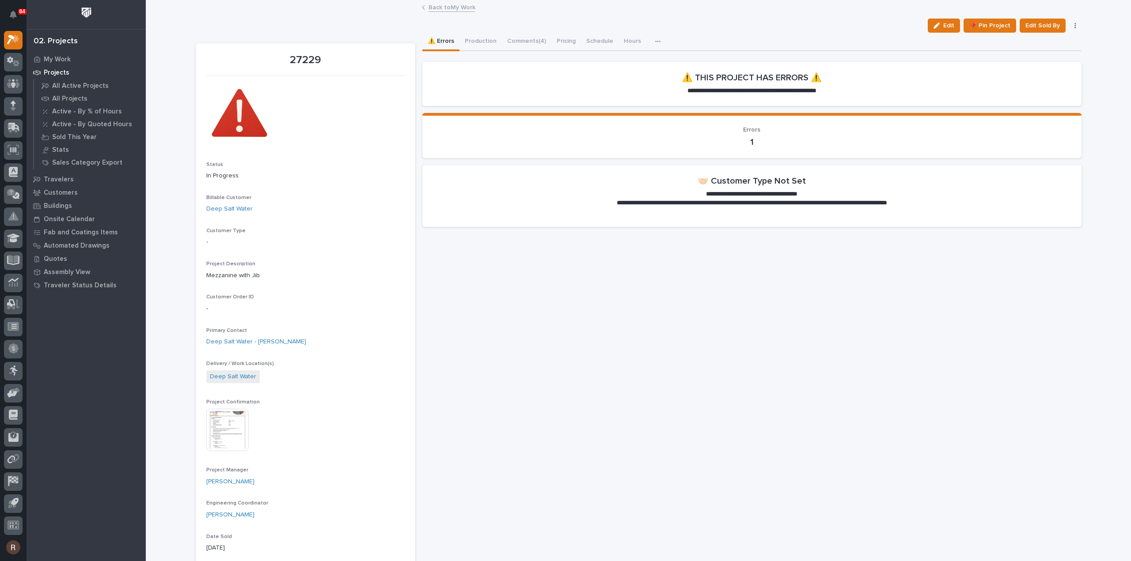
click at [1069, 26] on button "button" at bounding box center [1075, 26] width 12 height 6
click at [1055, 41] on button "Cancel" at bounding box center [1048, 43] width 58 height 14
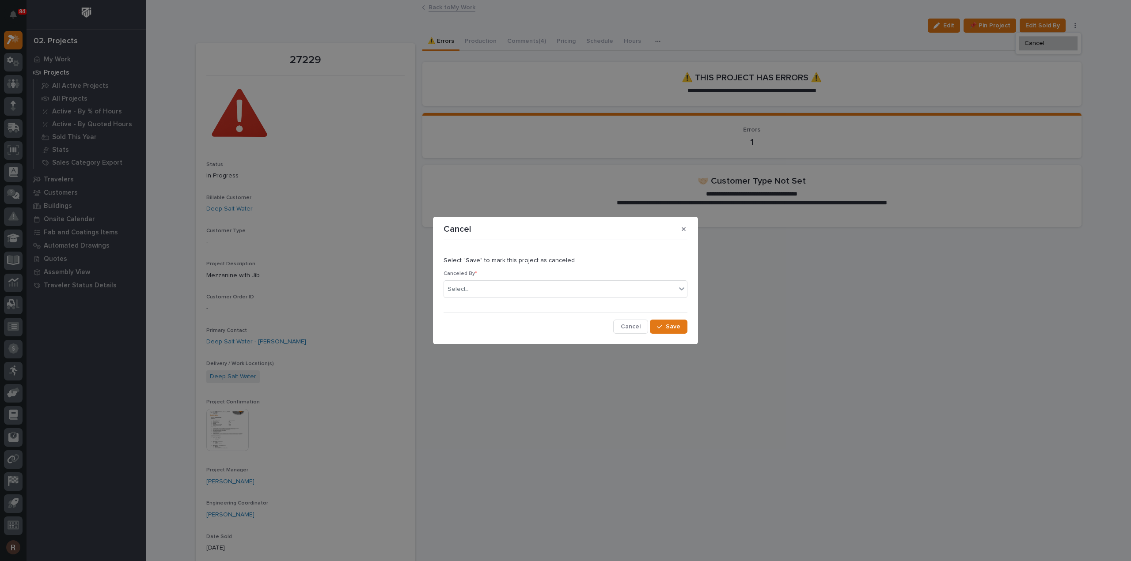
click at [579, 300] on div "Canceled By * Select..." at bounding box center [565, 288] width 244 height 34
click at [579, 293] on div "Select..." at bounding box center [560, 289] width 232 height 15
type input "*****"
click at [544, 302] on div "[PERSON_NAME]" at bounding box center [565, 306] width 243 height 15
click at [678, 329] on span "Save" at bounding box center [673, 327] width 15 height 8
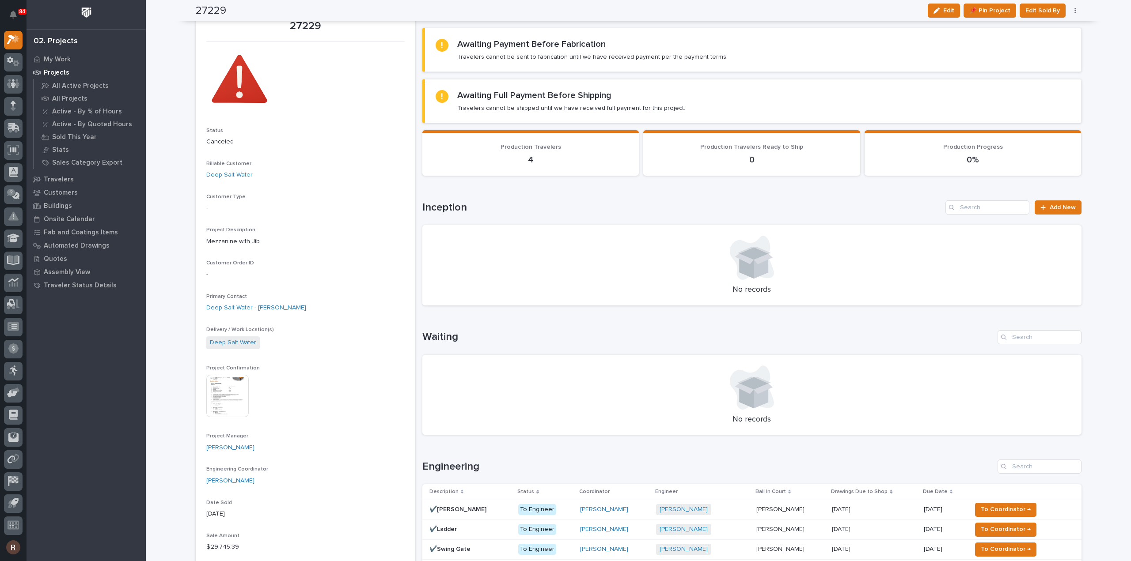
scroll to position [0, 0]
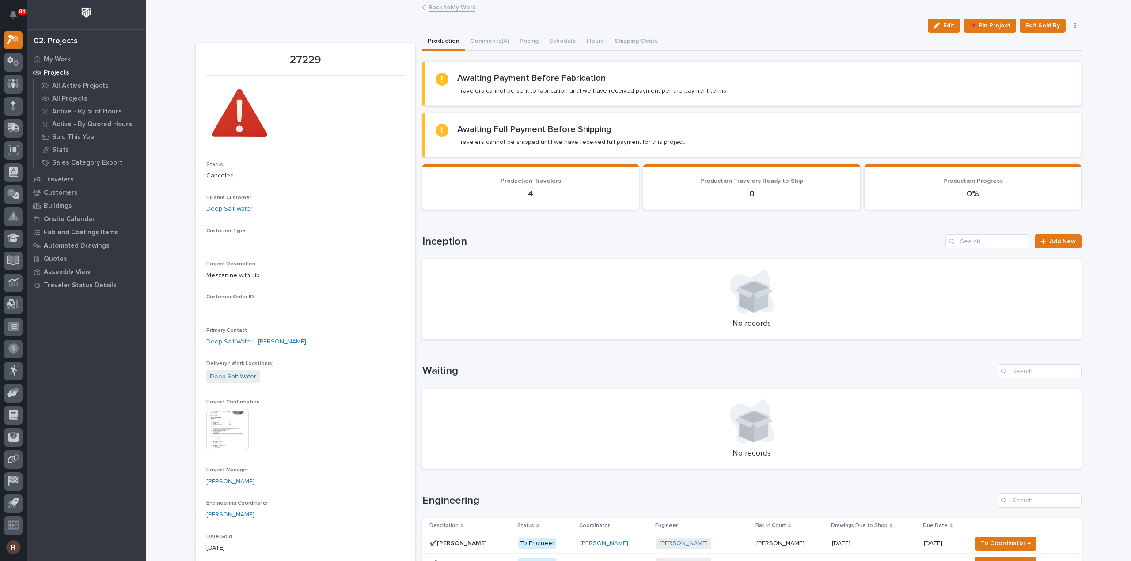
click at [1075, 24] on button "button" at bounding box center [1075, 26] width 12 height 6
click at [457, 10] on link "Back to My Work" at bounding box center [451, 7] width 47 height 10
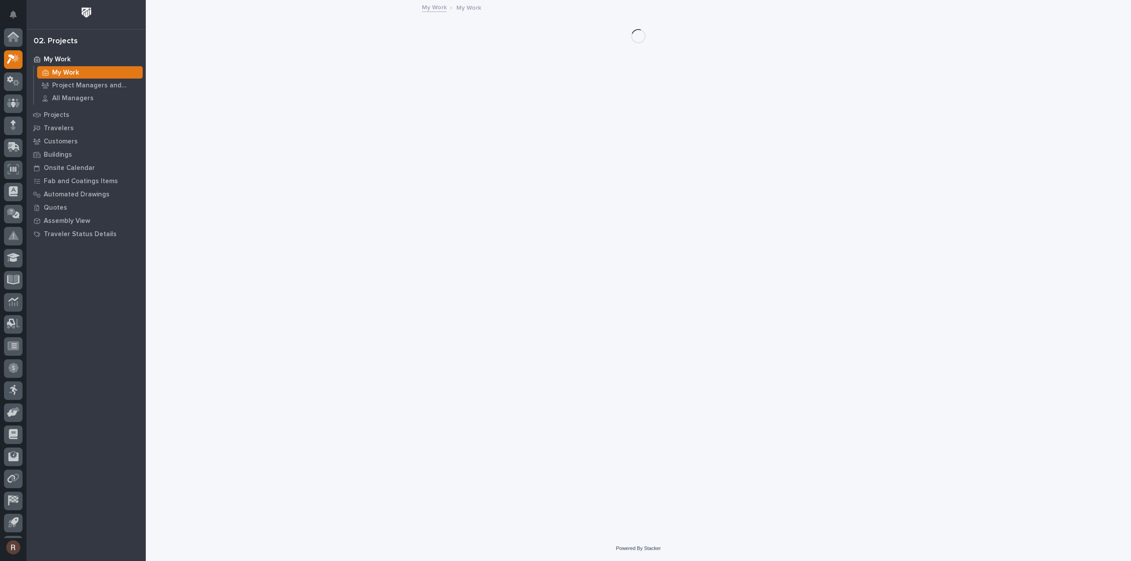
scroll to position [19, 0]
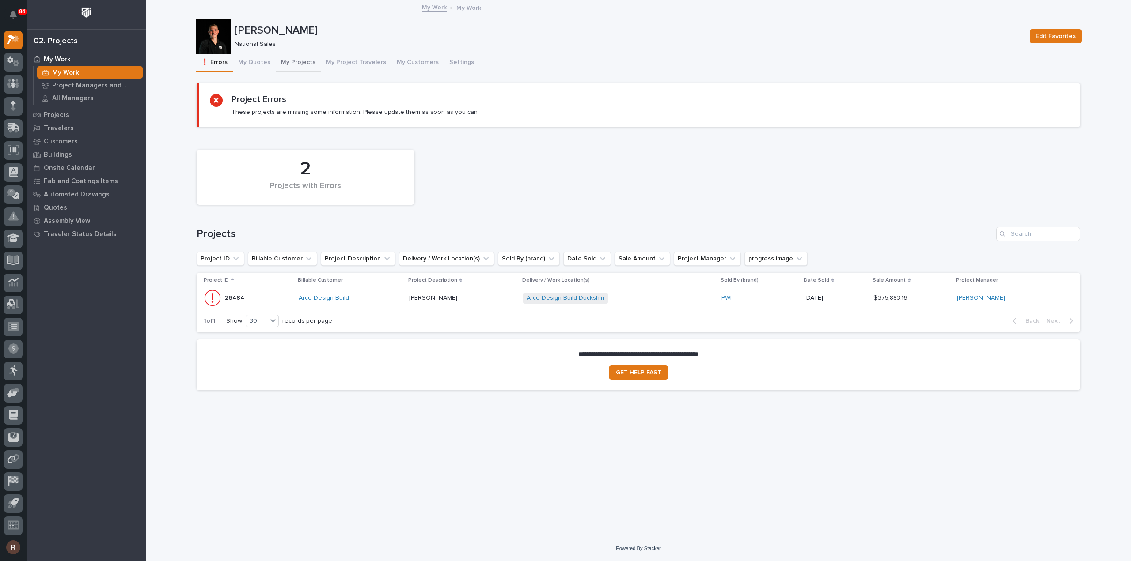
click at [284, 61] on button "My Projects" at bounding box center [298, 63] width 45 height 19
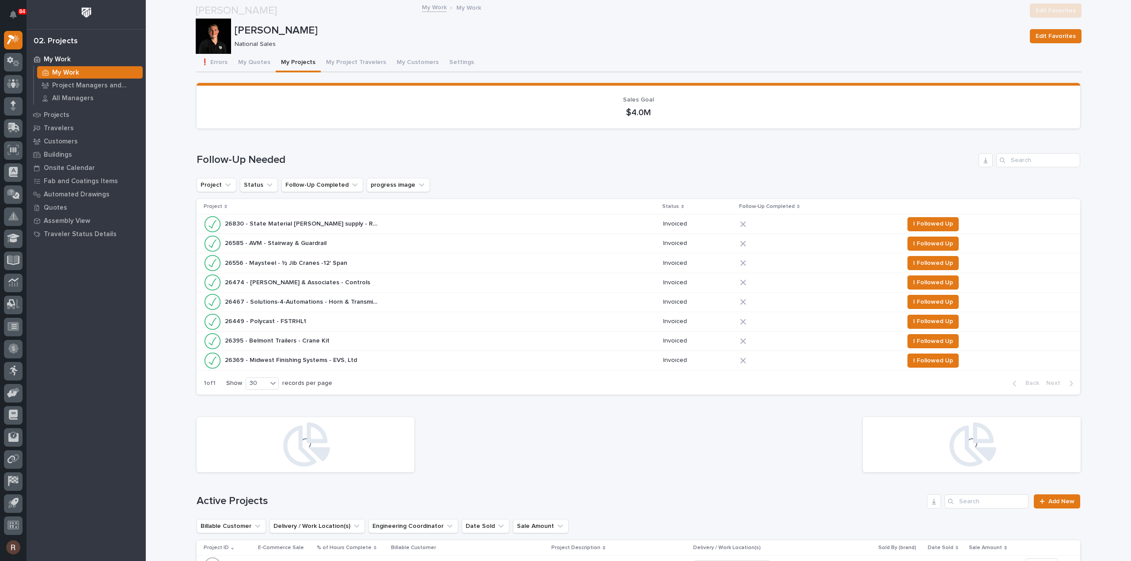
scroll to position [602, 0]
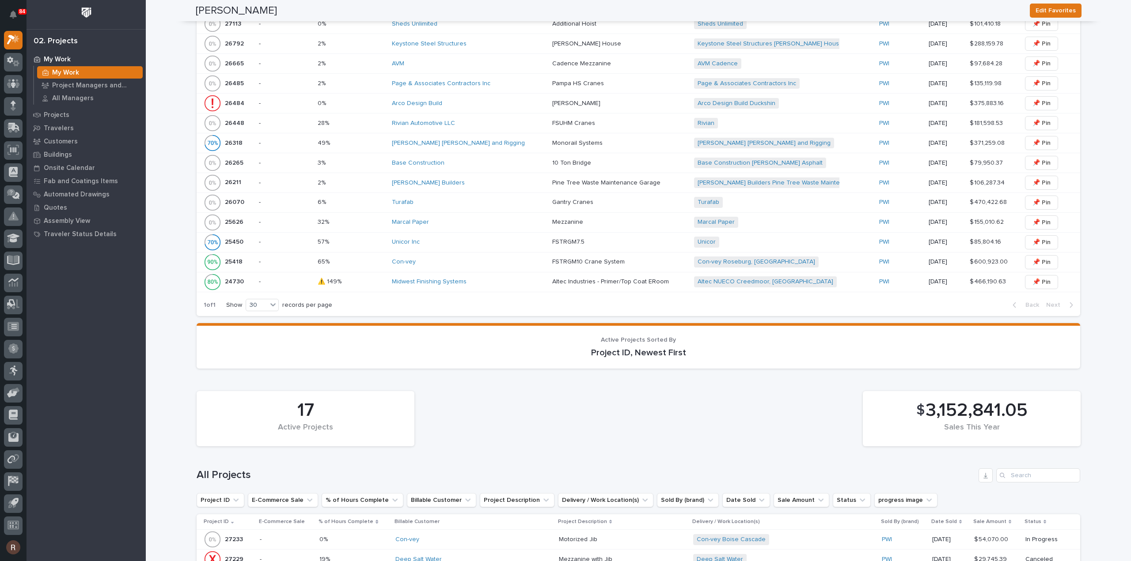
click at [381, 221] on p at bounding box center [352, 223] width 68 height 8
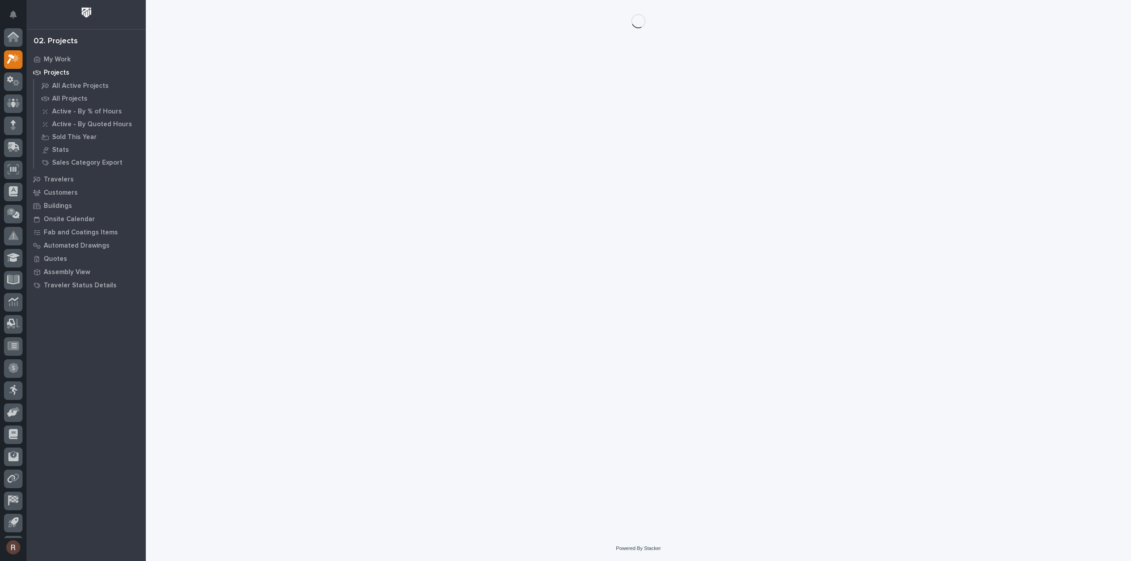
scroll to position [19, 0]
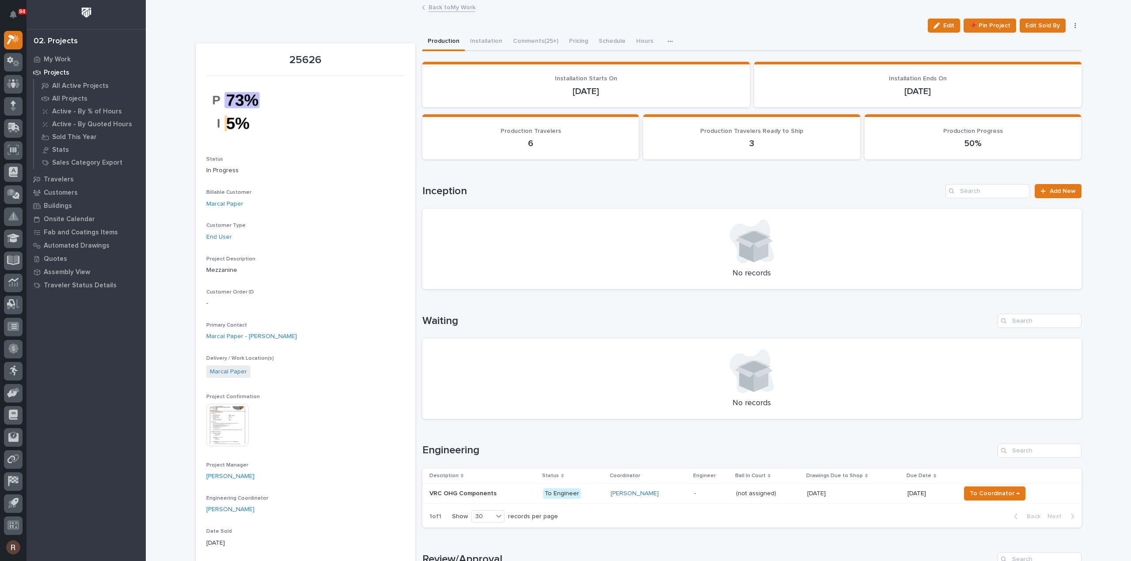
click at [515, 496] on p at bounding box center [482, 494] width 106 height 8
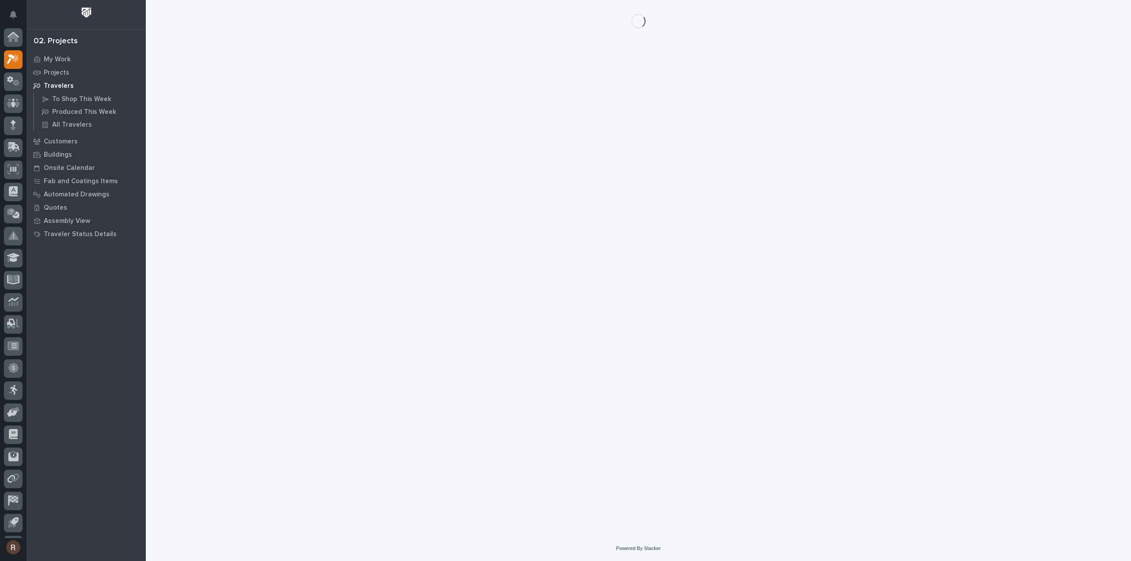
scroll to position [19, 0]
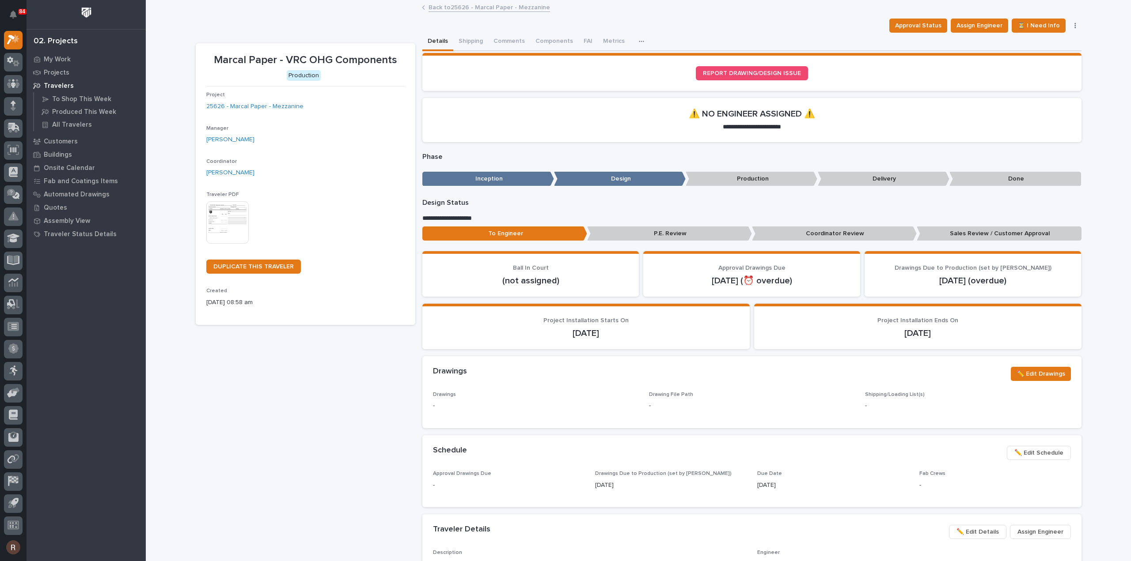
click at [224, 217] on img at bounding box center [227, 222] width 42 height 42
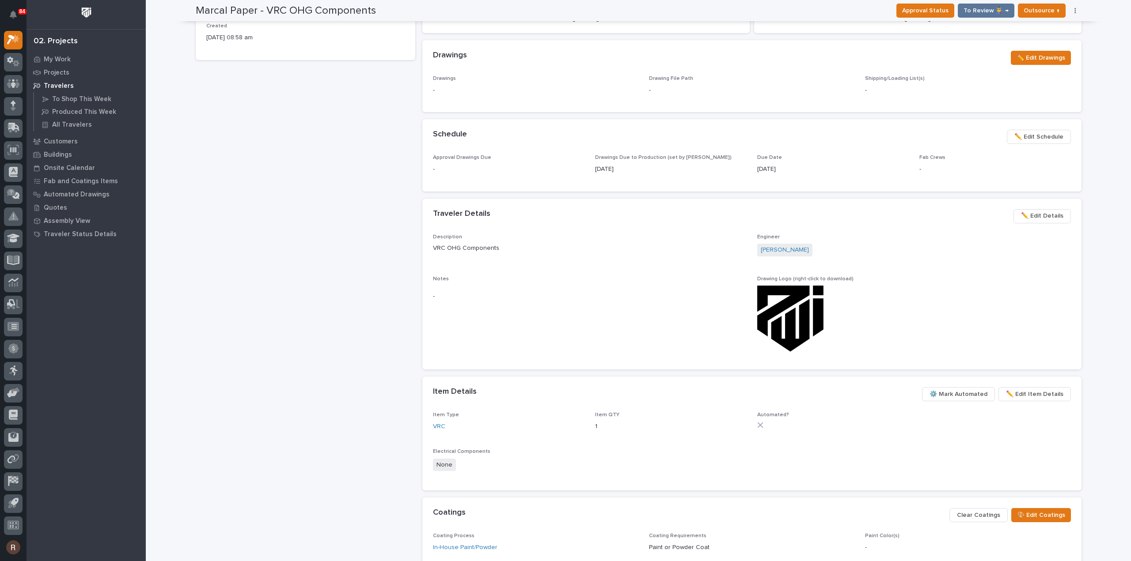
scroll to position [0, 0]
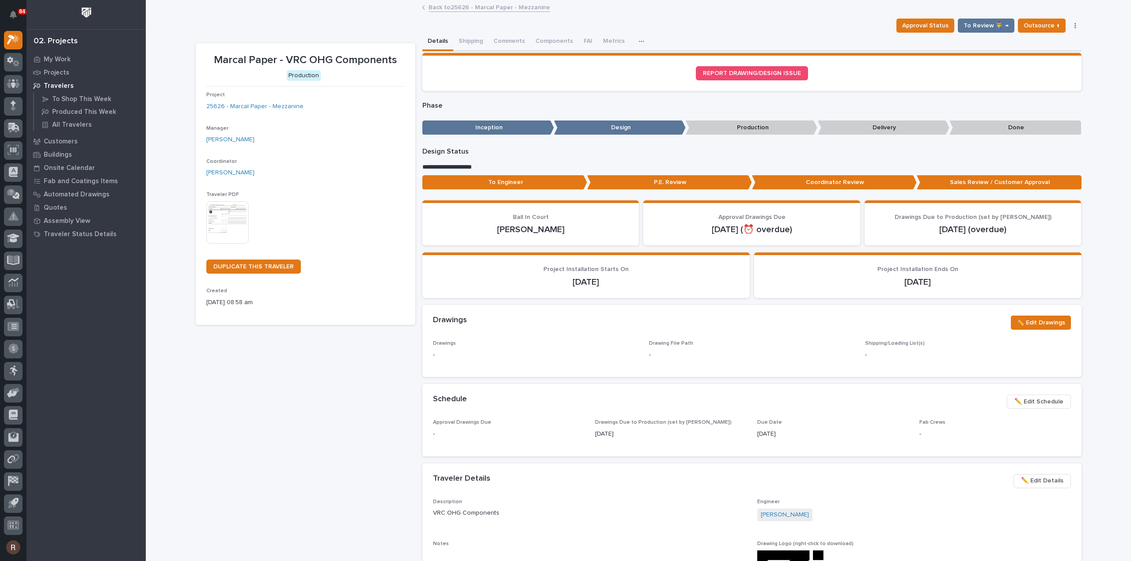
click at [455, 8] on link "Back to 25626 - Marcal Paper - Mezzanine" at bounding box center [488, 7] width 121 height 10
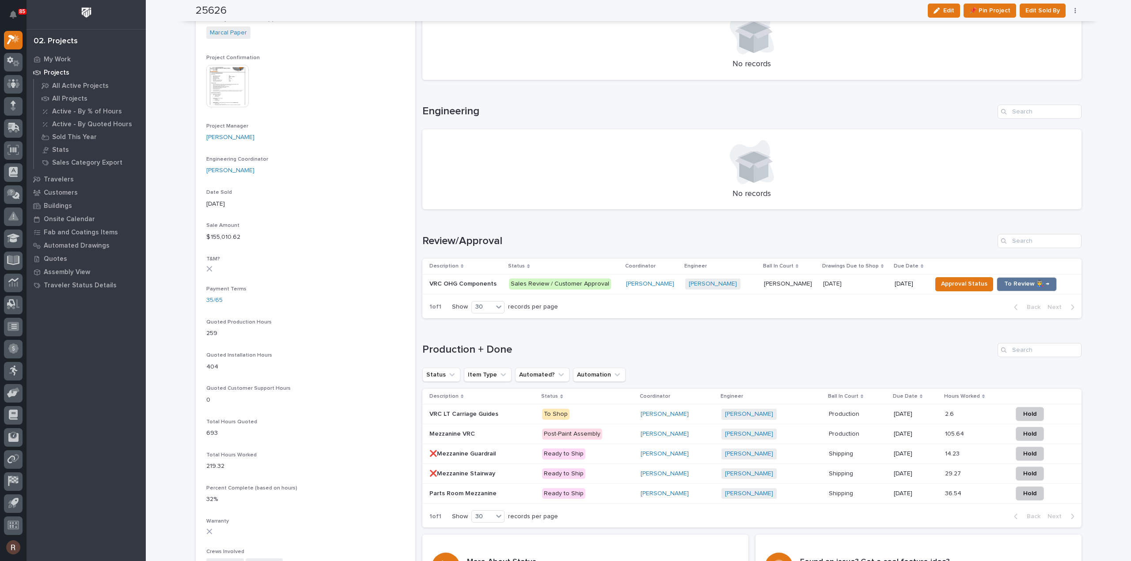
scroll to position [353, 0]
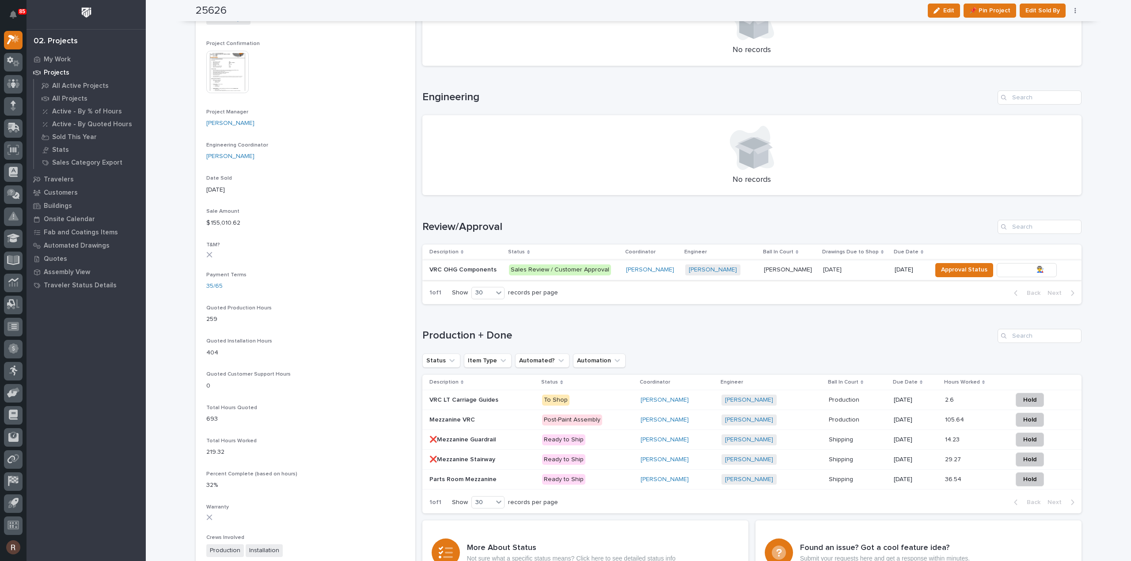
click at [1026, 273] on span "To Review 👨‍🏭 →" at bounding box center [1026, 270] width 45 height 11
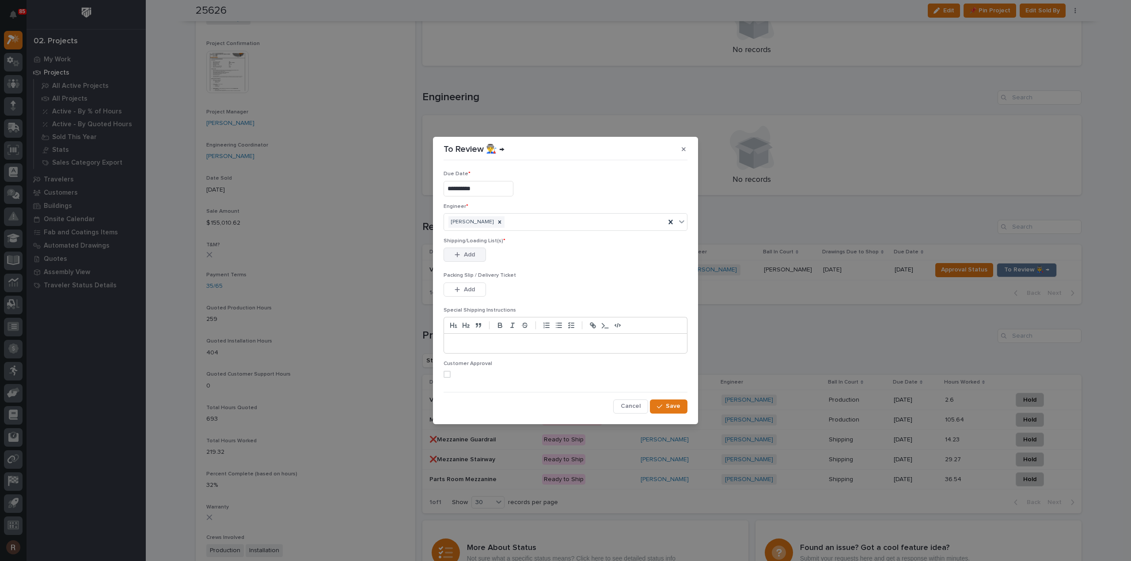
click at [471, 256] on span "Add" at bounding box center [469, 255] width 11 height 8
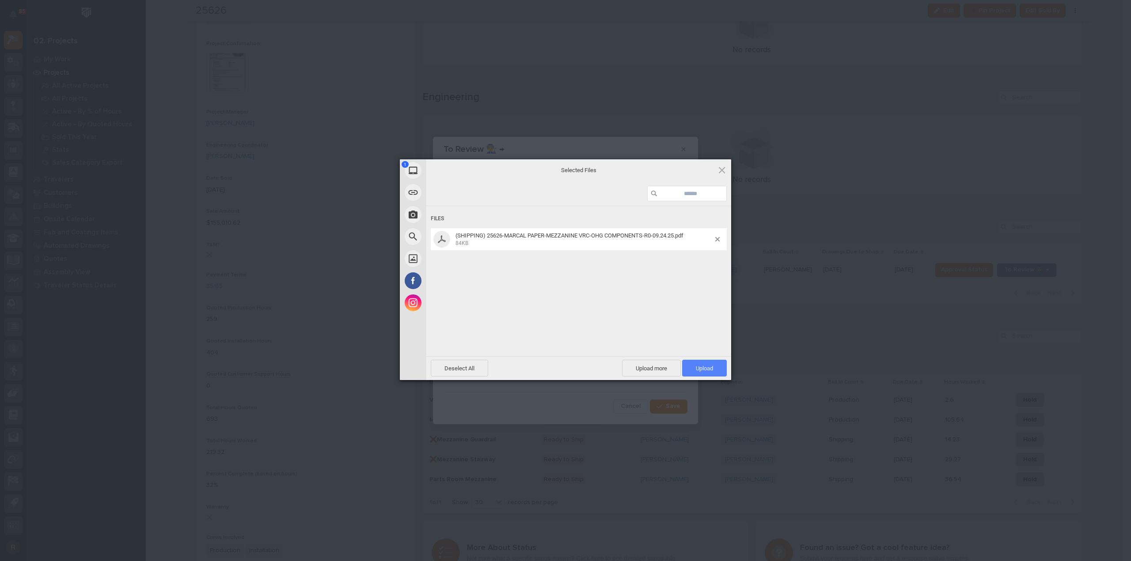
click at [709, 363] on span "Upload 1" at bounding box center [704, 368] width 45 height 17
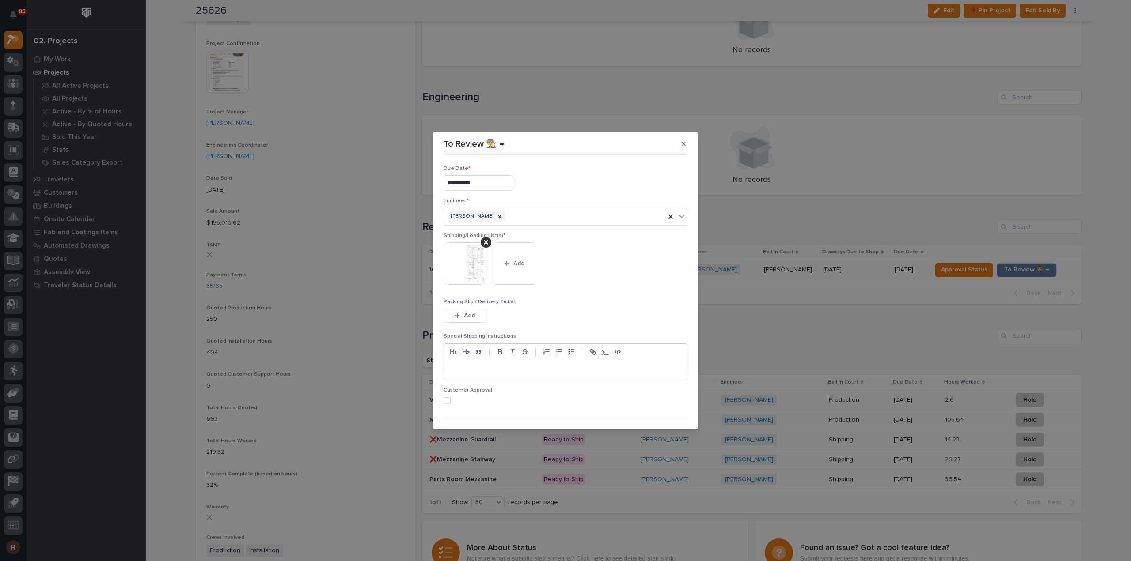
scroll to position [18, 0]
click at [667, 415] on span "Save" at bounding box center [673, 415] width 15 height 8
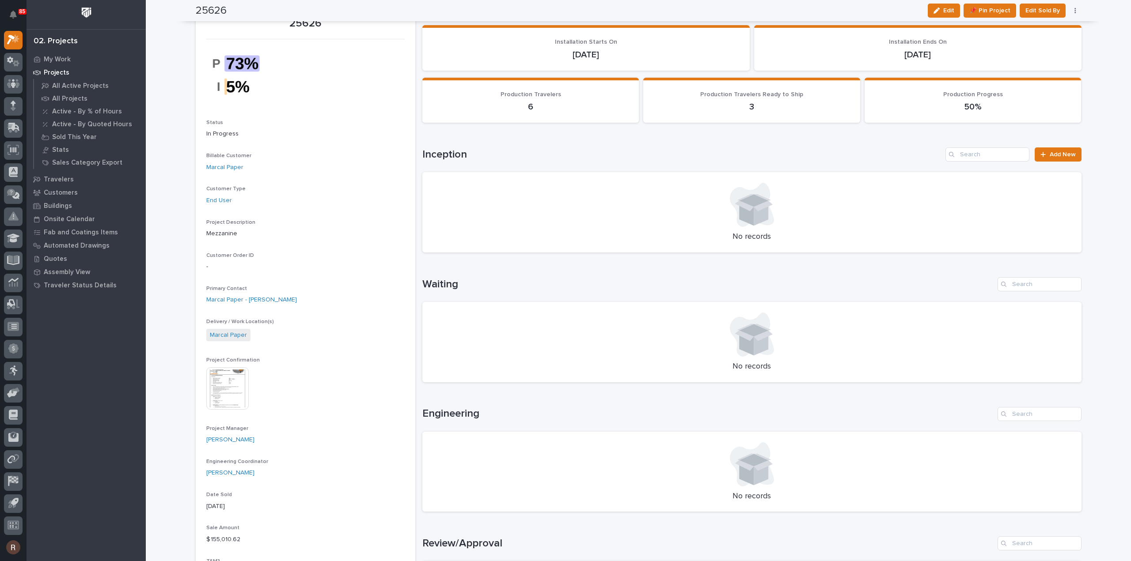
scroll to position [0, 0]
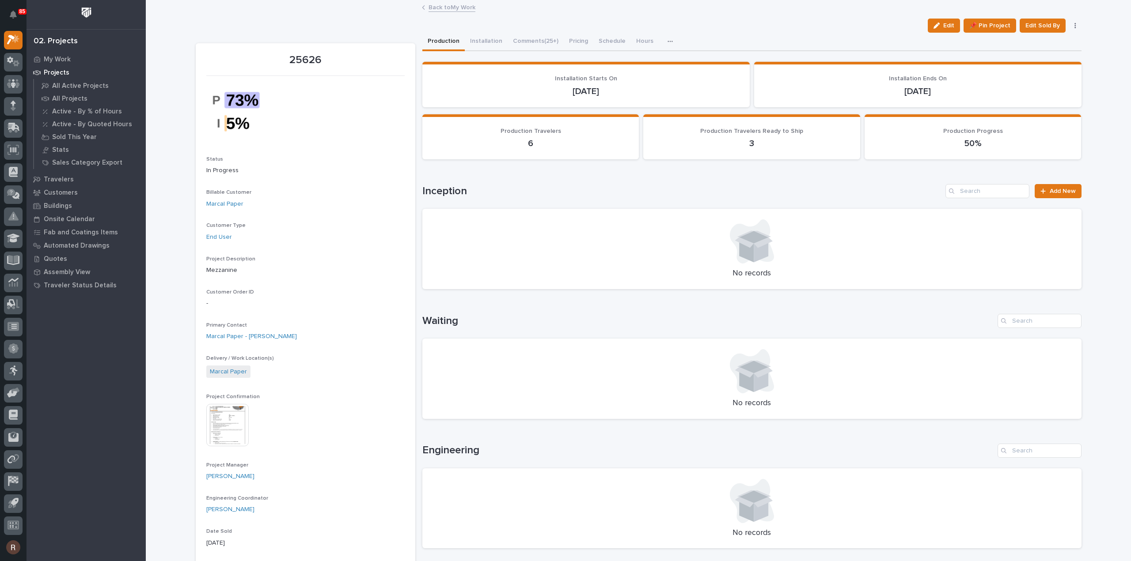
click at [454, 7] on link "Back to My Work" at bounding box center [451, 7] width 47 height 10
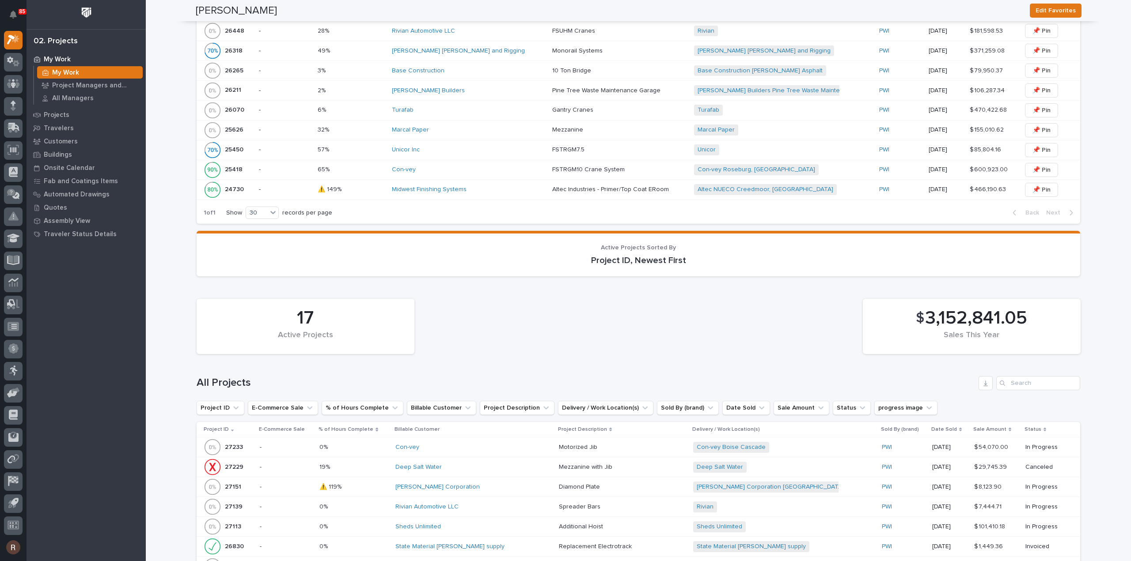
scroll to position [707, 0]
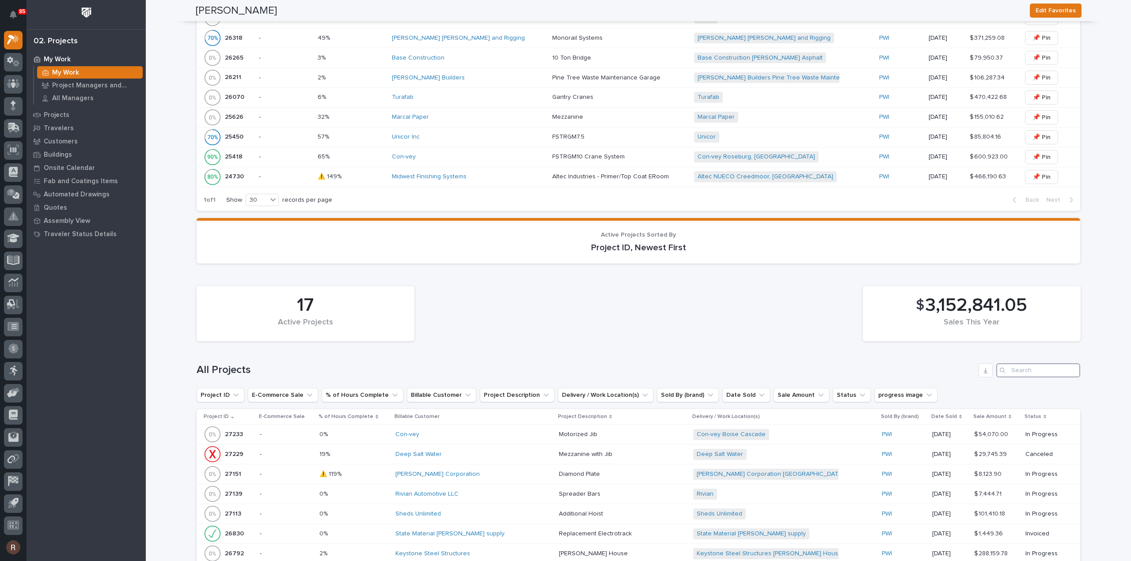
click at [1017, 364] on input "Search" at bounding box center [1038, 370] width 84 height 14
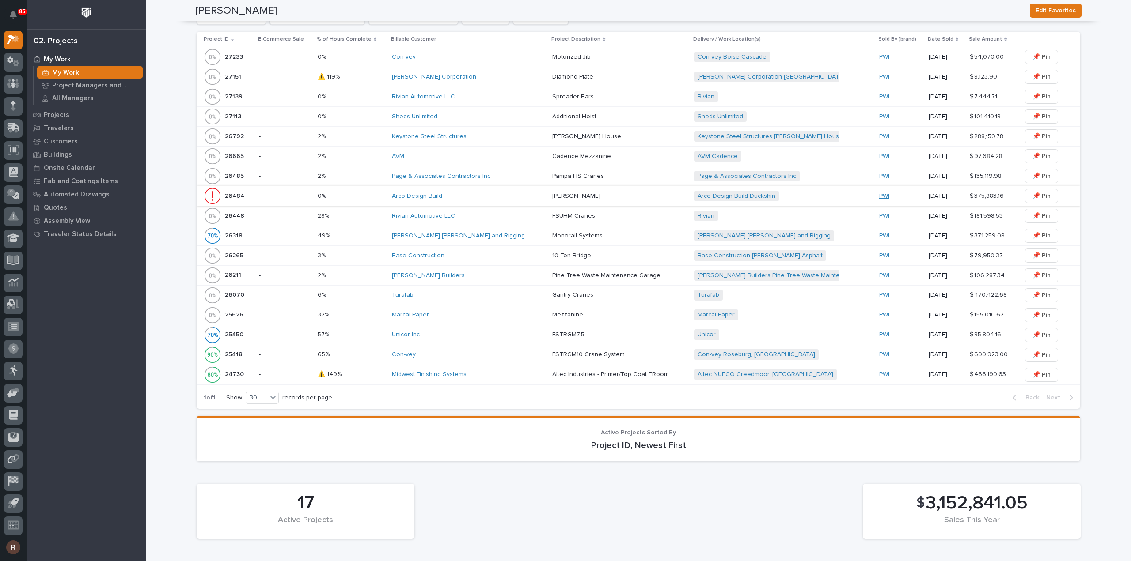
scroll to position [685, 0]
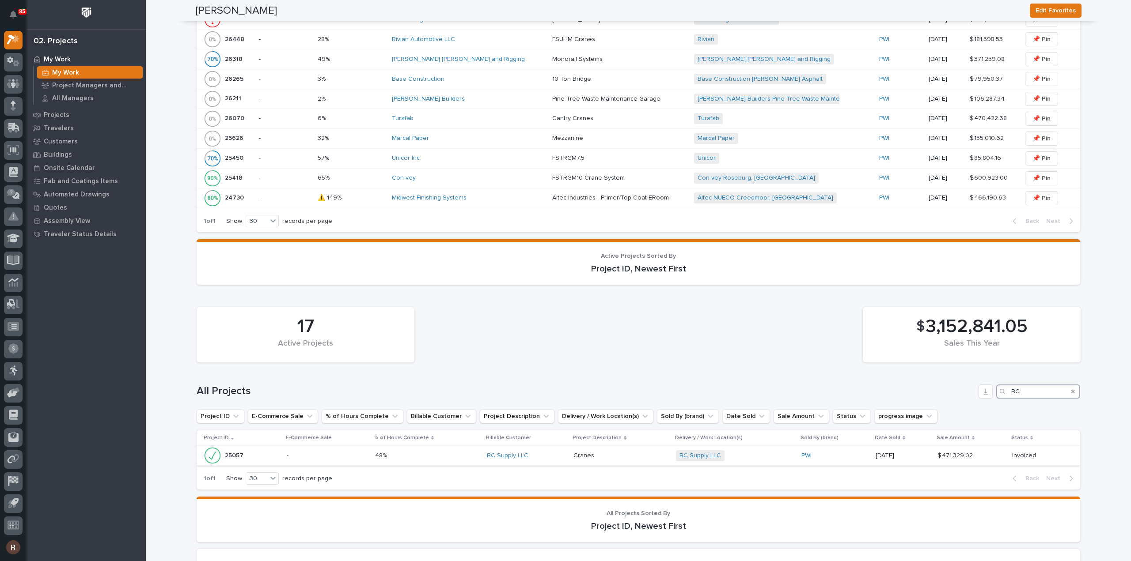
type input "BC"
click at [435, 453] on p at bounding box center [427, 456] width 105 height 8
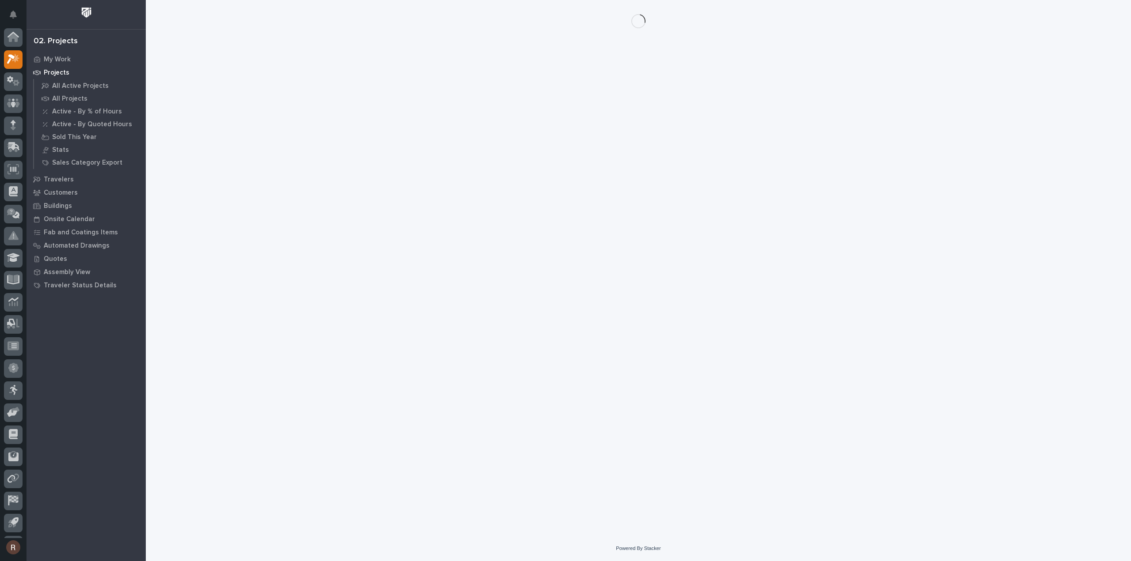
scroll to position [19, 0]
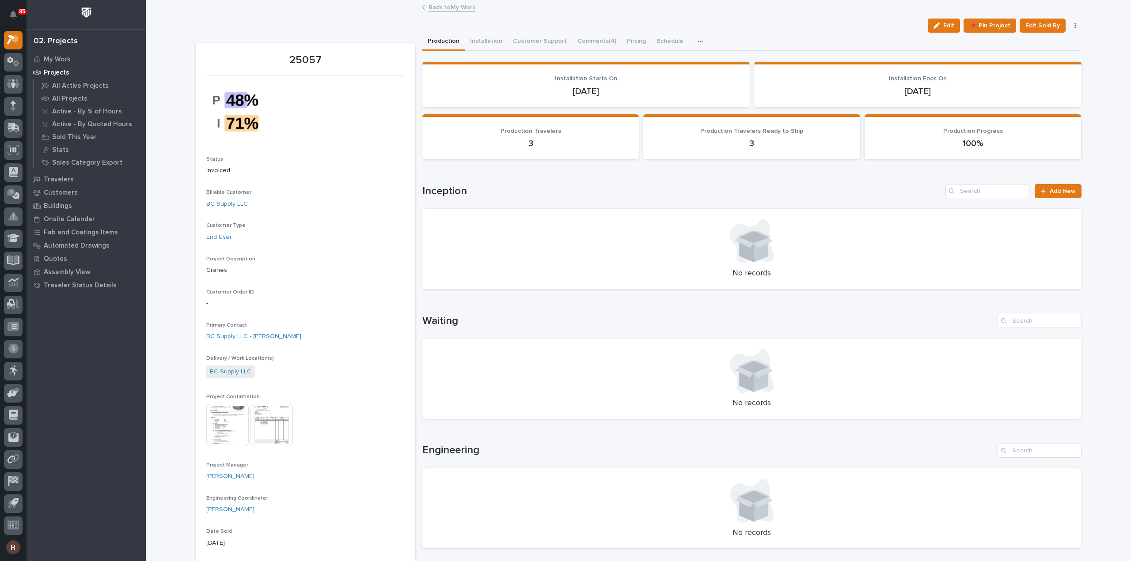
click at [226, 373] on link "BC Supply LLC" at bounding box center [231, 371] width 42 height 9
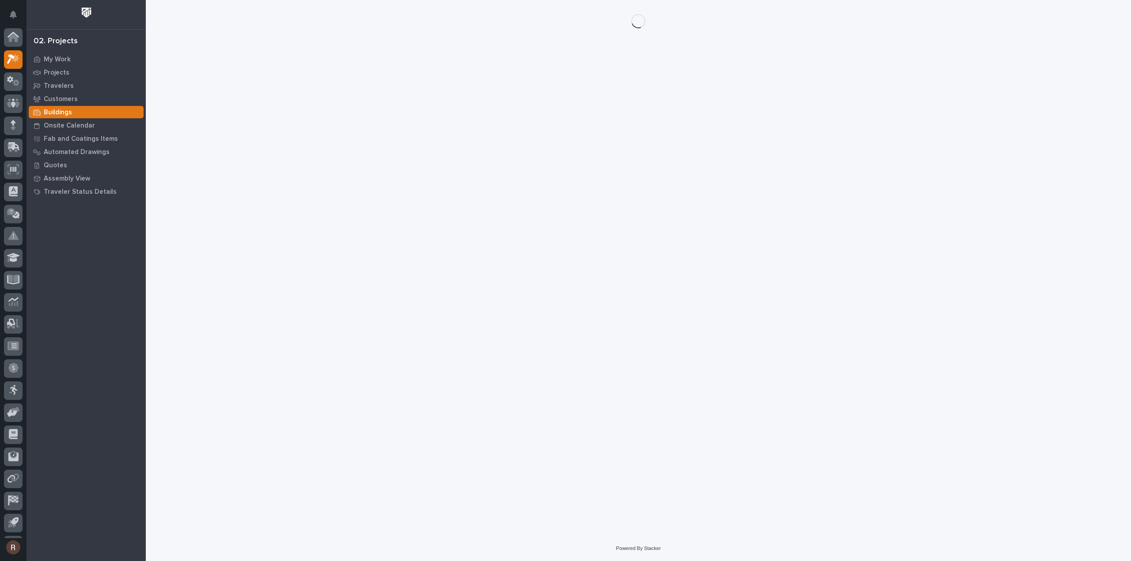
scroll to position [19, 0]
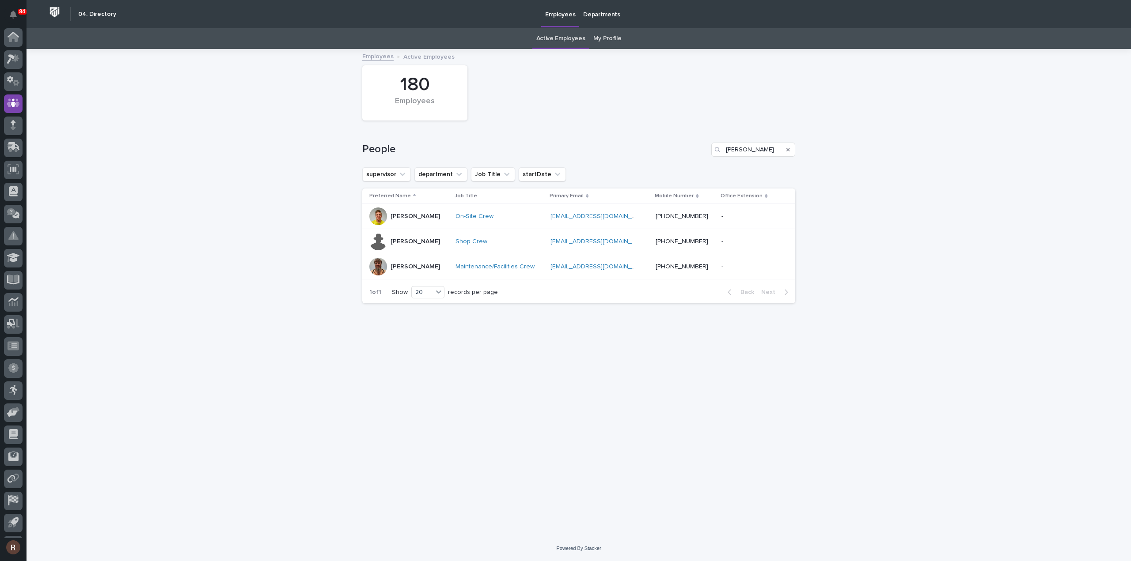
scroll to position [19, 0]
click at [11, 39] on icon at bounding box center [11, 40] width 8 height 10
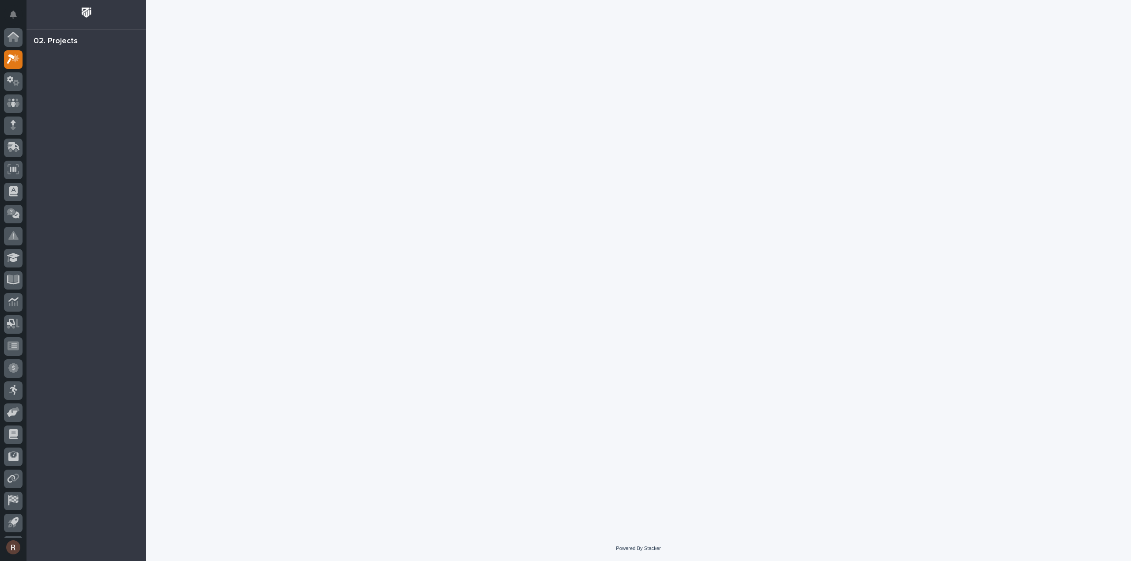
scroll to position [19, 0]
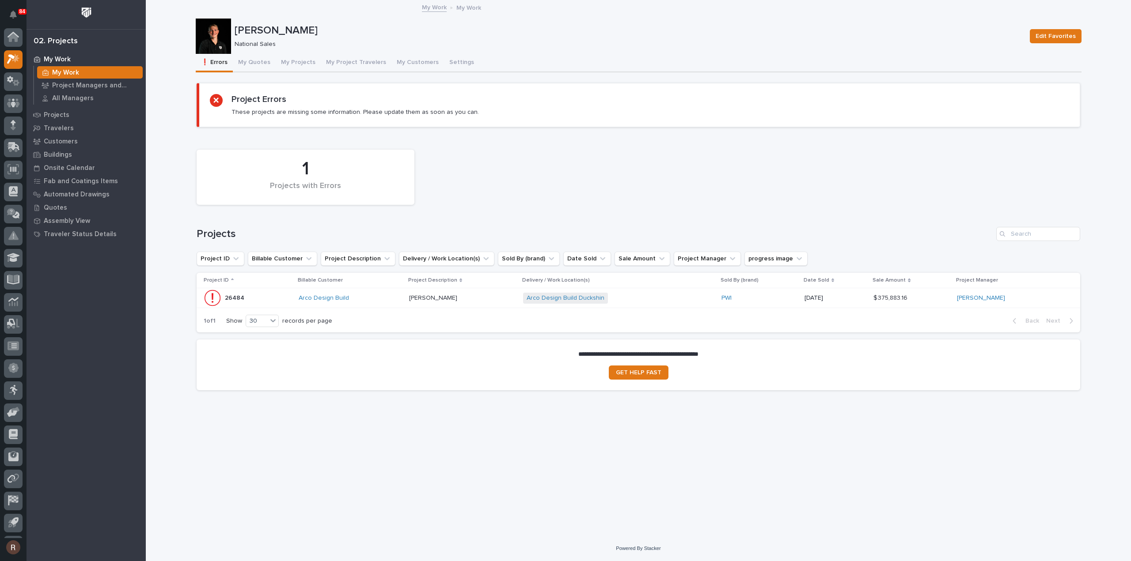
scroll to position [19, 0]
drag, startPoint x: 261, startPoint y: 58, endPoint x: 276, endPoint y: 53, distance: 15.7
click at [261, 58] on button "My Quotes" at bounding box center [254, 63] width 43 height 19
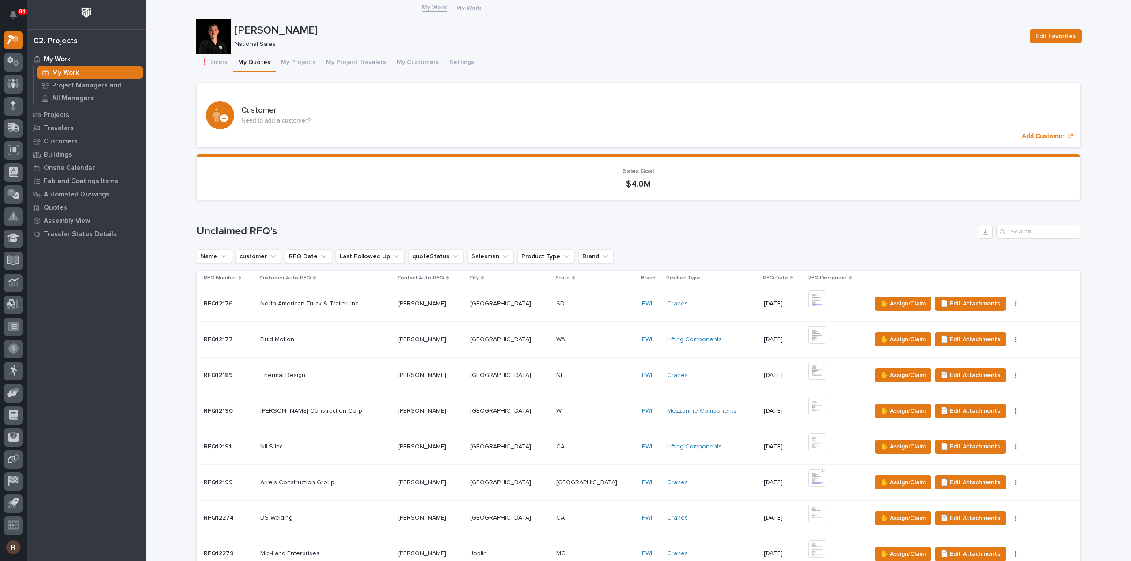
scroll to position [486, 0]
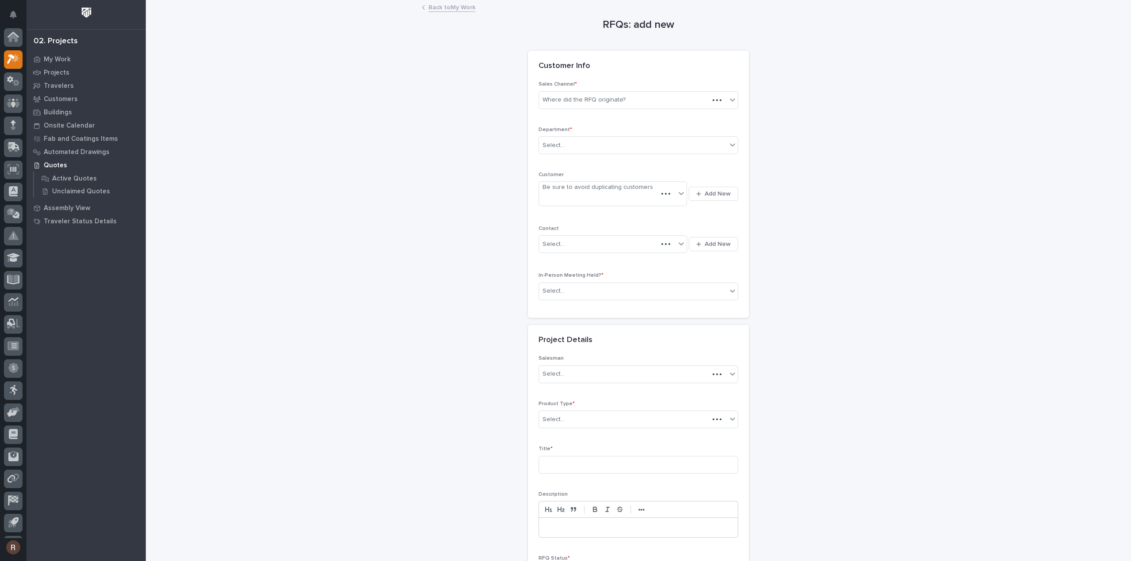
scroll to position [19, 0]
click at [637, 97] on div "Where did the RFQ originate?" at bounding box center [633, 100] width 188 height 15
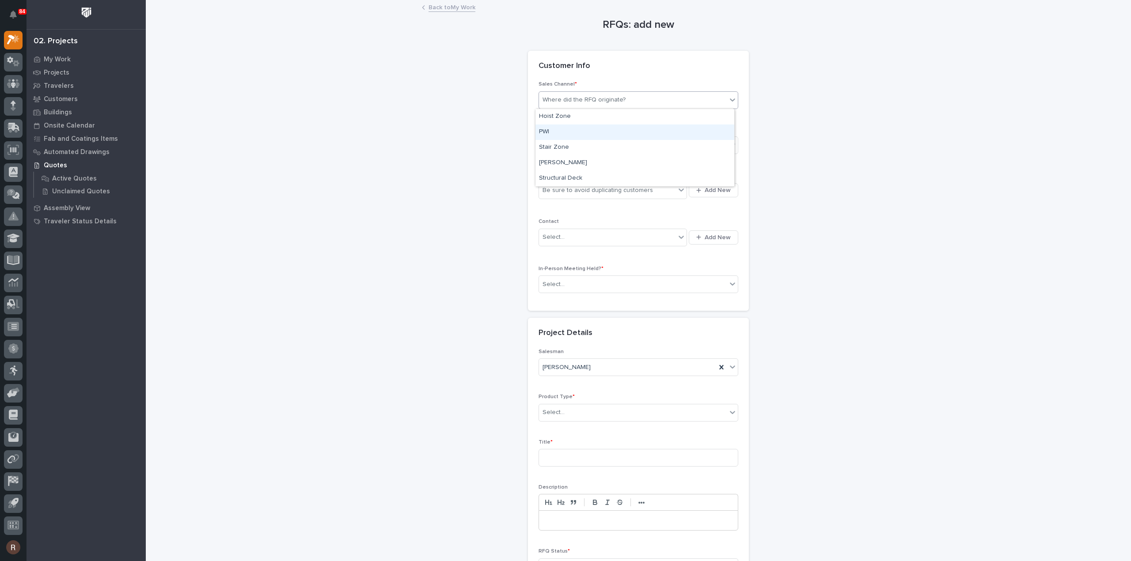
click at [547, 134] on div "PWI" at bounding box center [634, 132] width 199 height 15
click at [555, 143] on div "Select..." at bounding box center [553, 145] width 22 height 9
click at [563, 159] on span "National Sales" at bounding box center [561, 161] width 45 height 10
click at [562, 188] on div "Be sure to avoid duplicating customers" at bounding box center [597, 190] width 110 height 9
type input "*****"
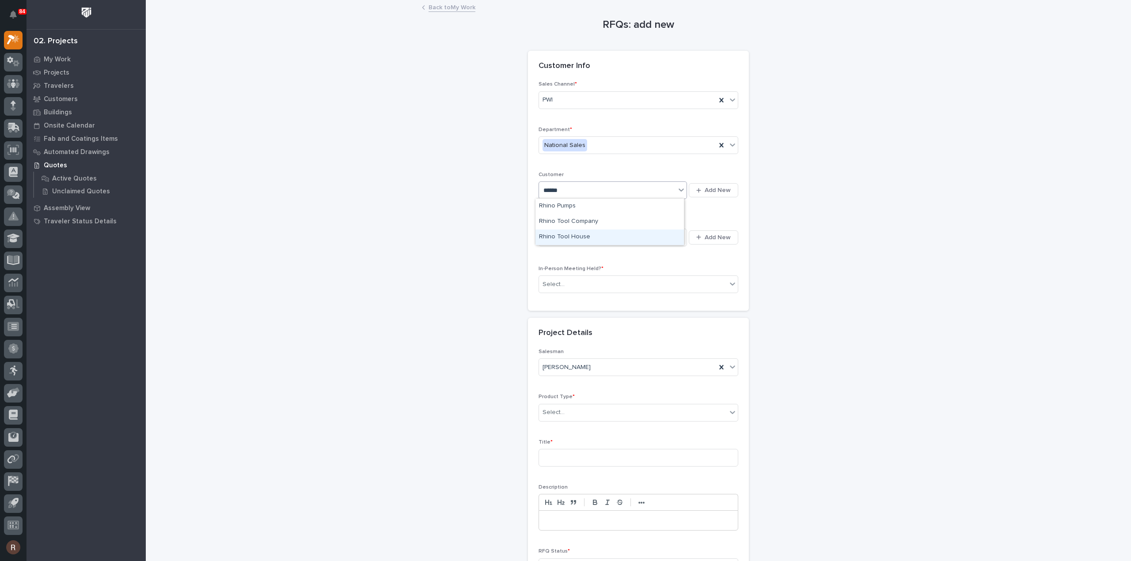
click at [566, 236] on div "Rhino Tool House" at bounding box center [609, 237] width 148 height 15
click at [565, 281] on input "text" at bounding box center [565, 285] width 1 height 8
click at [555, 315] on div "No" at bounding box center [634, 314] width 199 height 15
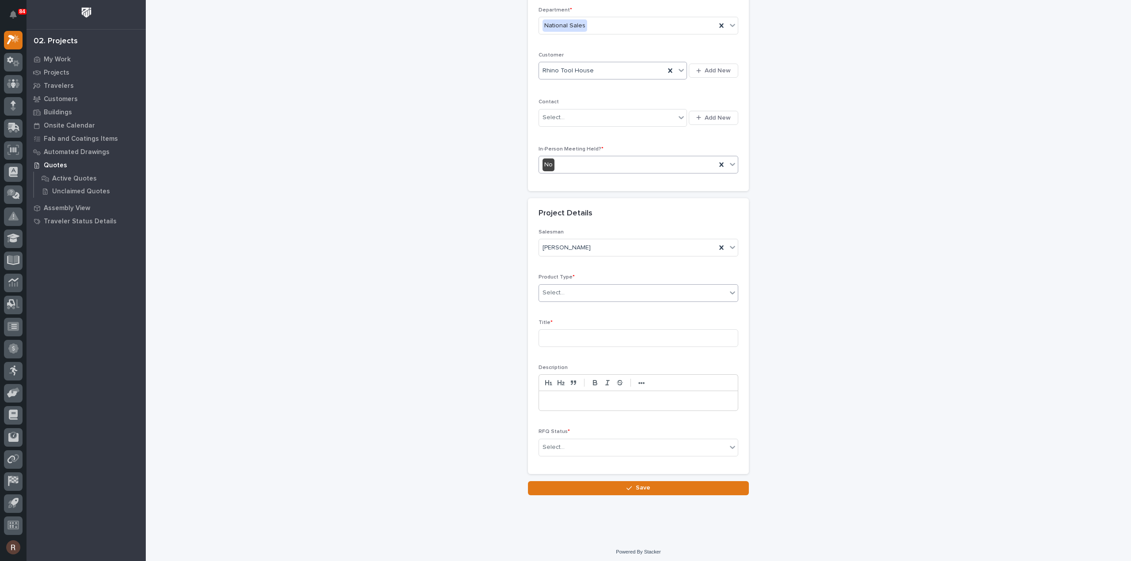
click at [560, 295] on div "Select..." at bounding box center [553, 292] width 22 height 9
click at [558, 321] on div "Cranes" at bounding box center [634, 322] width 199 height 15
click at [557, 329] on input at bounding box center [638, 338] width 200 height 18
type input "Crane Systems"
click at [560, 443] on div "Select..." at bounding box center [553, 447] width 22 height 9
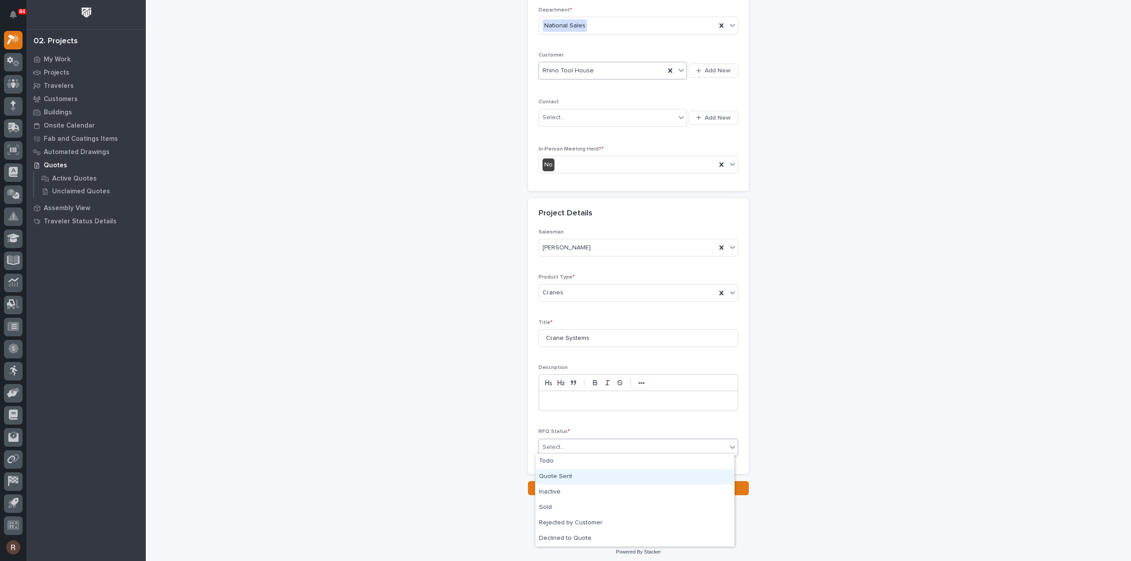
click at [564, 478] on div "Quote Sent" at bounding box center [634, 476] width 199 height 15
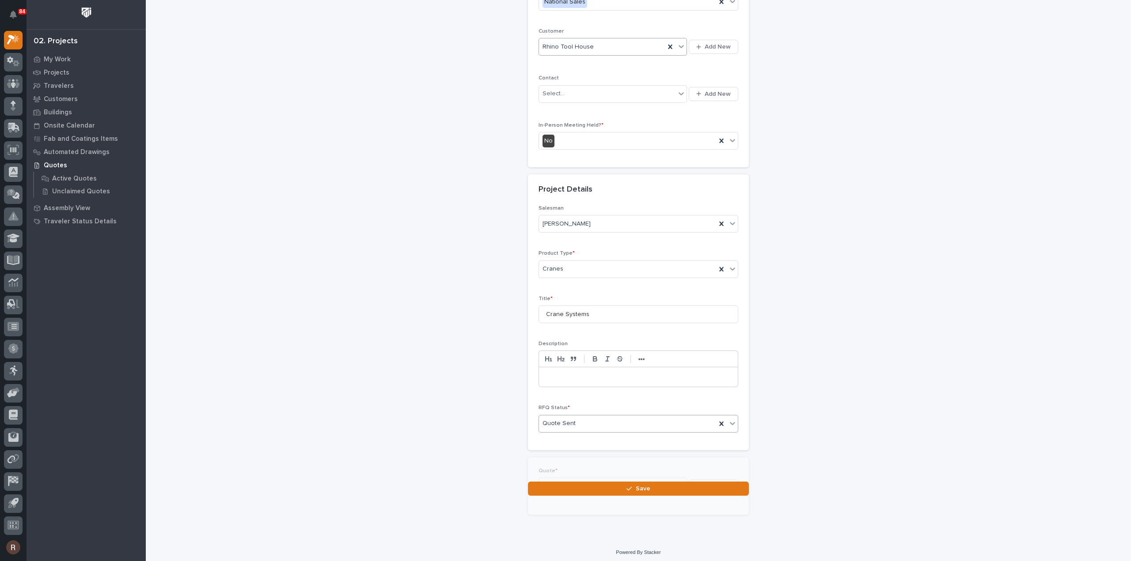
scroll to position [152, 0]
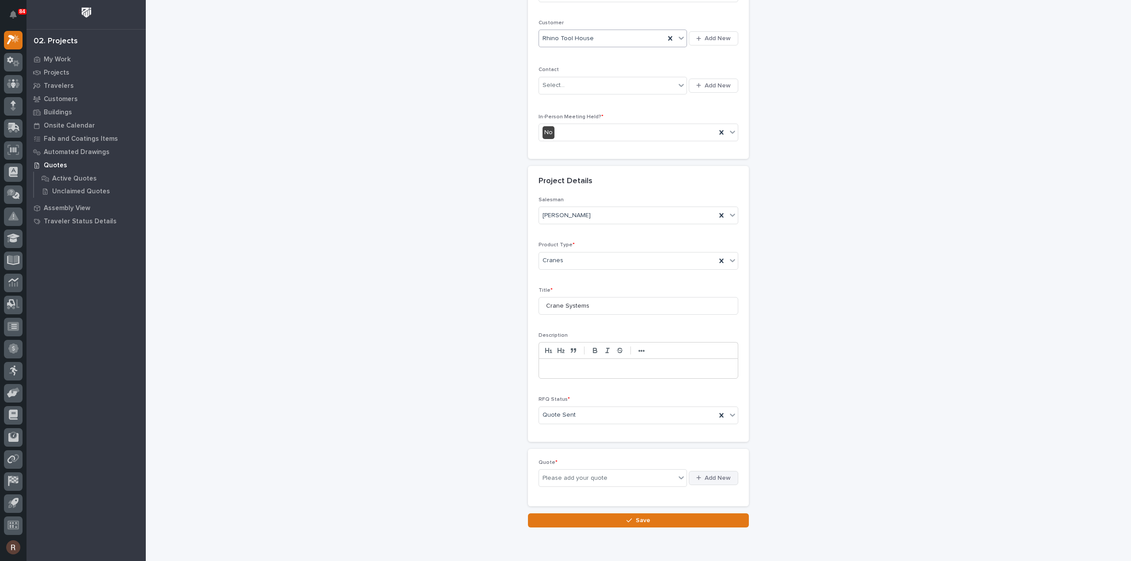
click at [699, 471] on button "Add New" at bounding box center [713, 478] width 49 height 14
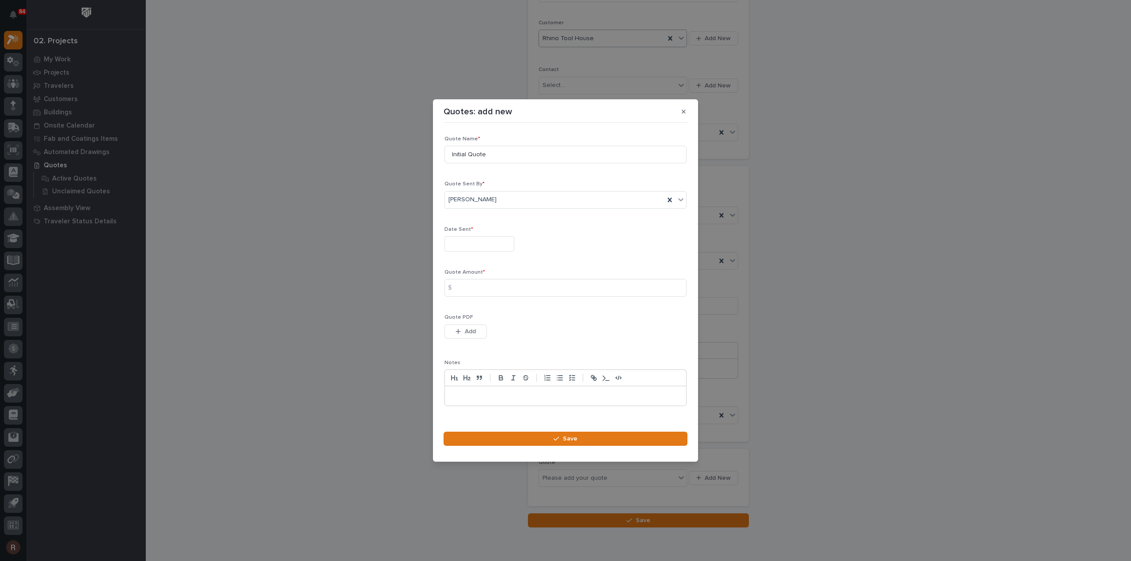
click at [462, 241] on input "text" at bounding box center [479, 243] width 70 height 15
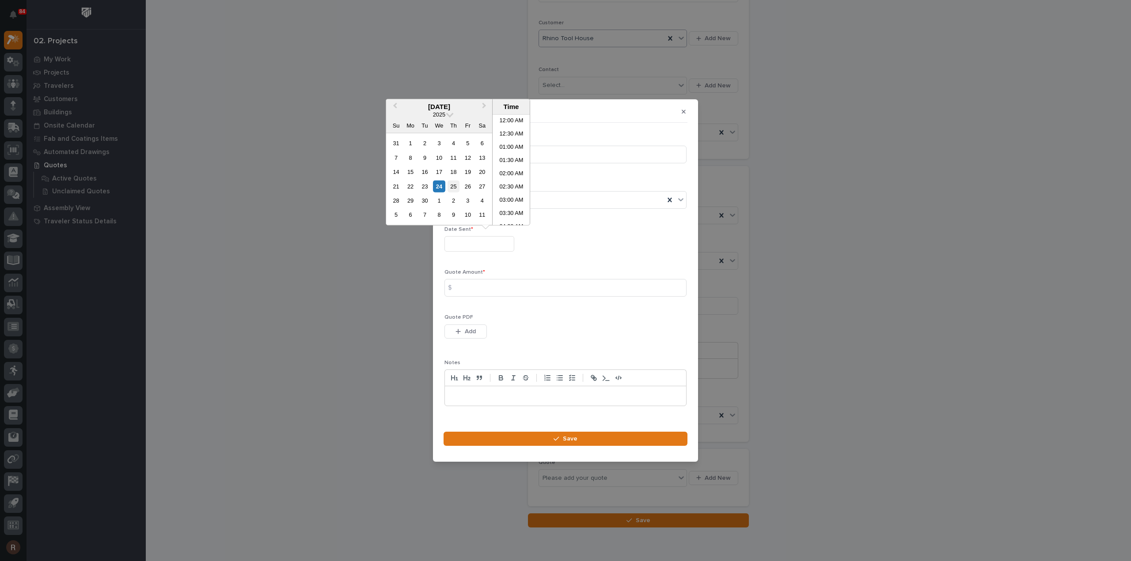
scroll to position [177, 0]
click at [427, 182] on div "23" at bounding box center [425, 186] width 12 height 12
type input "**********"
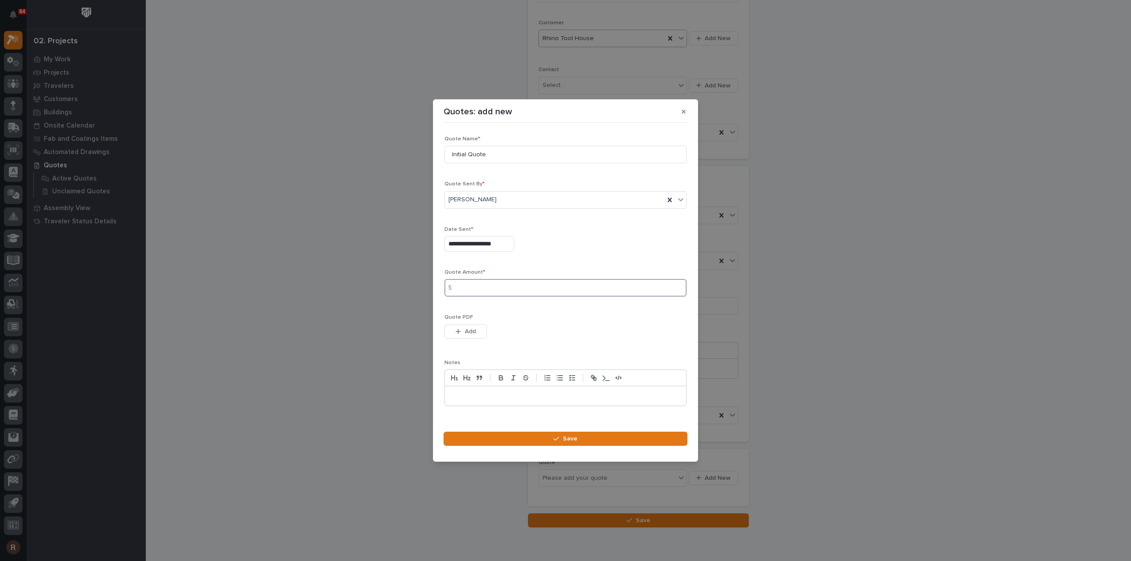
click at [467, 290] on input at bounding box center [565, 288] width 242 height 18
type input "941364"
click at [477, 331] on button "Add" at bounding box center [465, 332] width 42 height 14
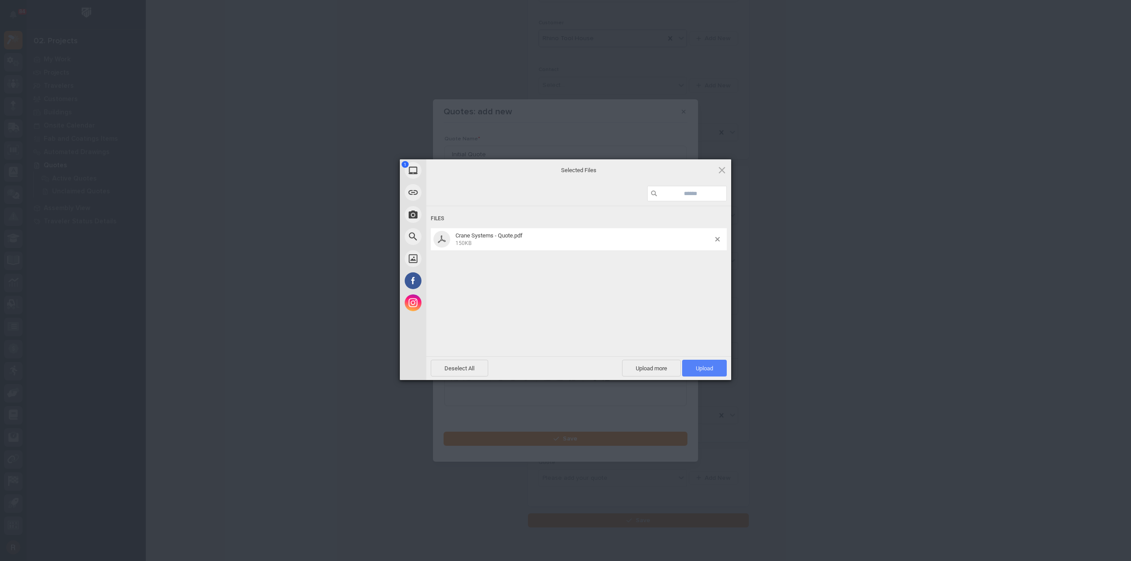
click at [718, 362] on span "Upload 1" at bounding box center [704, 368] width 45 height 17
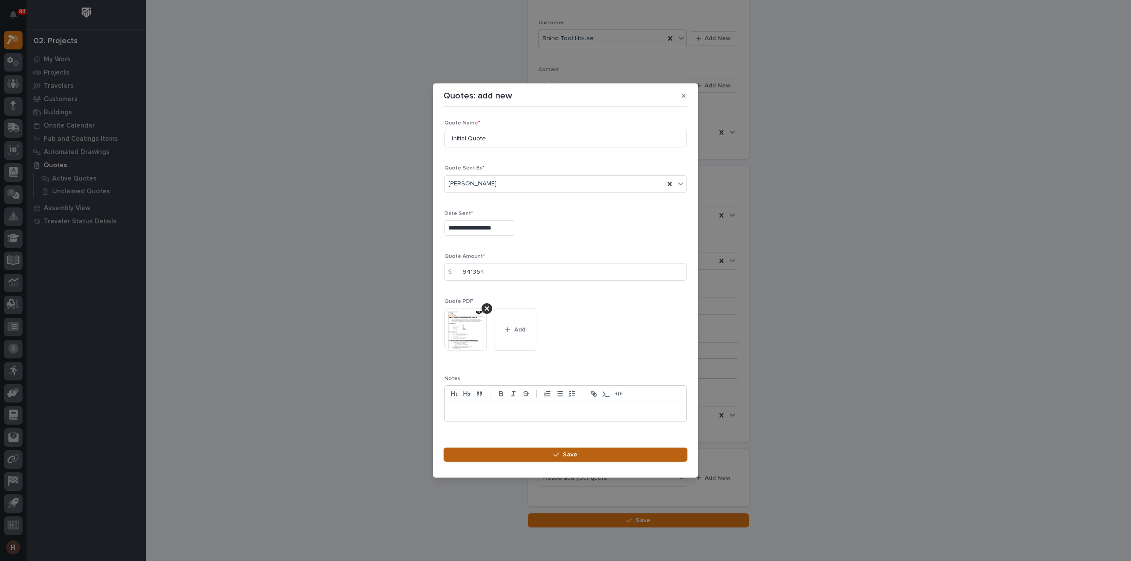
click at [578, 454] on button "Save" at bounding box center [565, 455] width 244 height 14
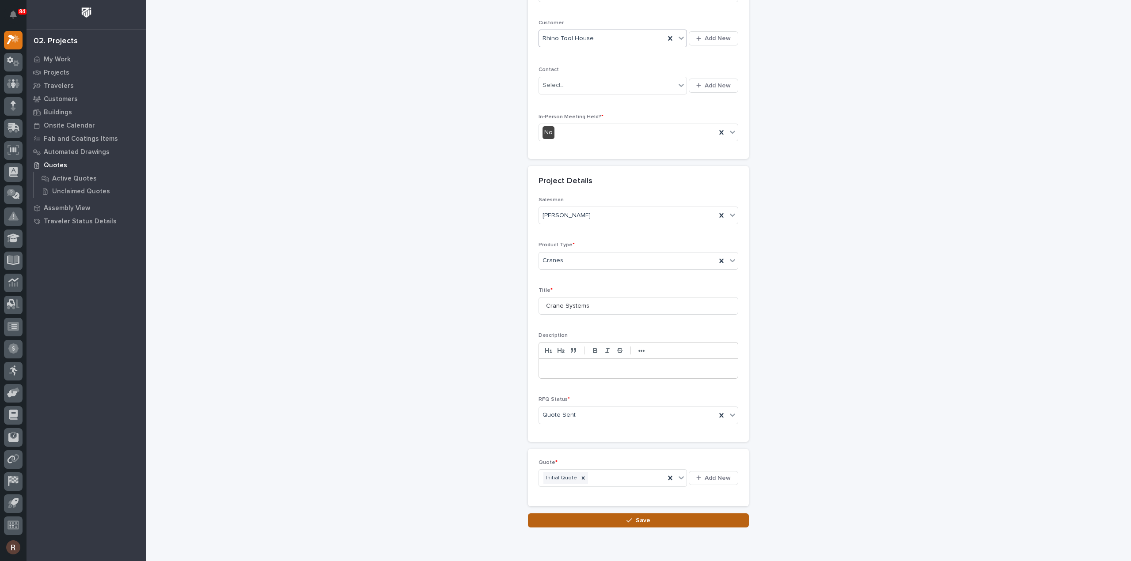
click at [643, 520] on span "Save" at bounding box center [643, 521] width 15 height 8
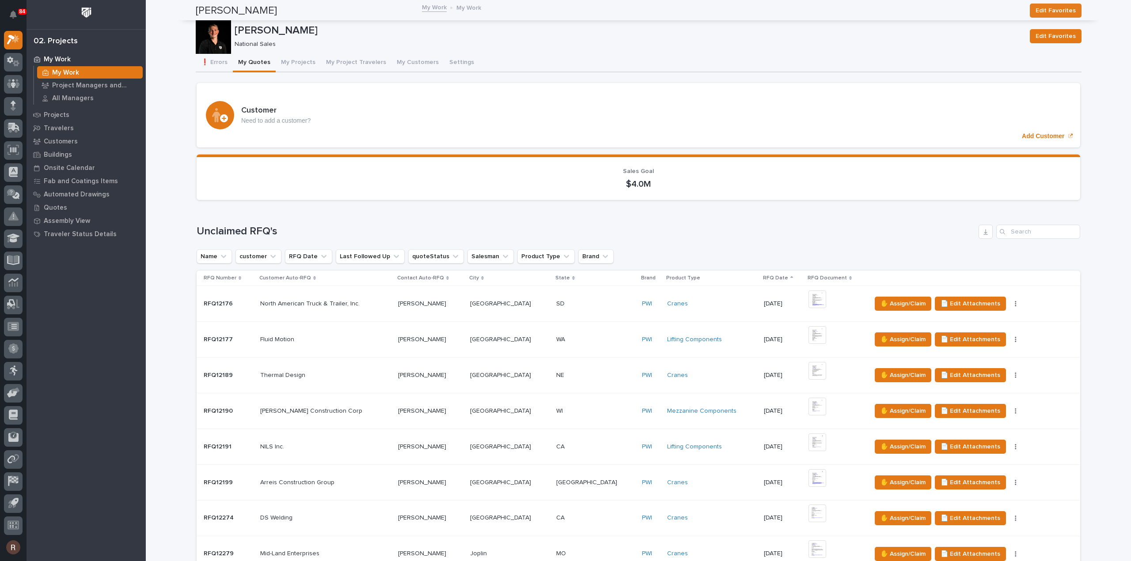
scroll to position [839, 0]
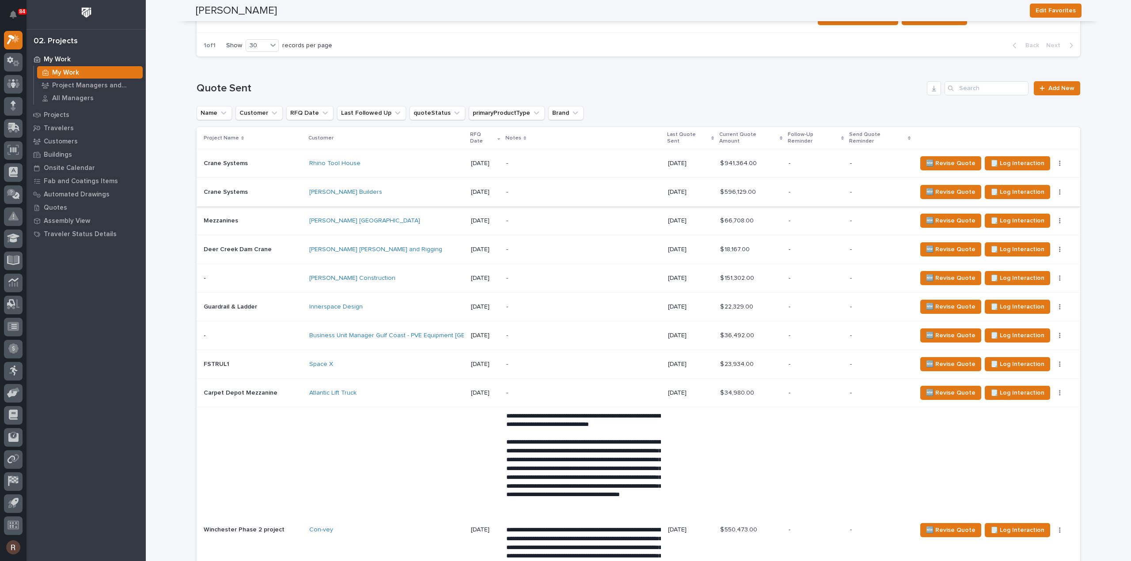
scroll to position [1060, 0]
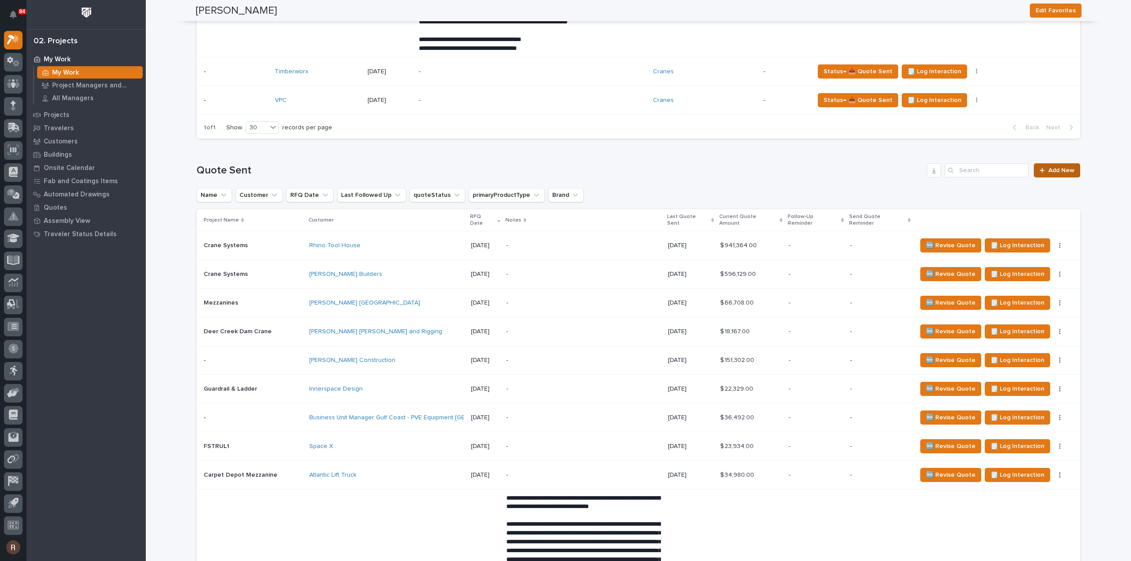
click at [1051, 173] on link "Add New" at bounding box center [1057, 170] width 46 height 14
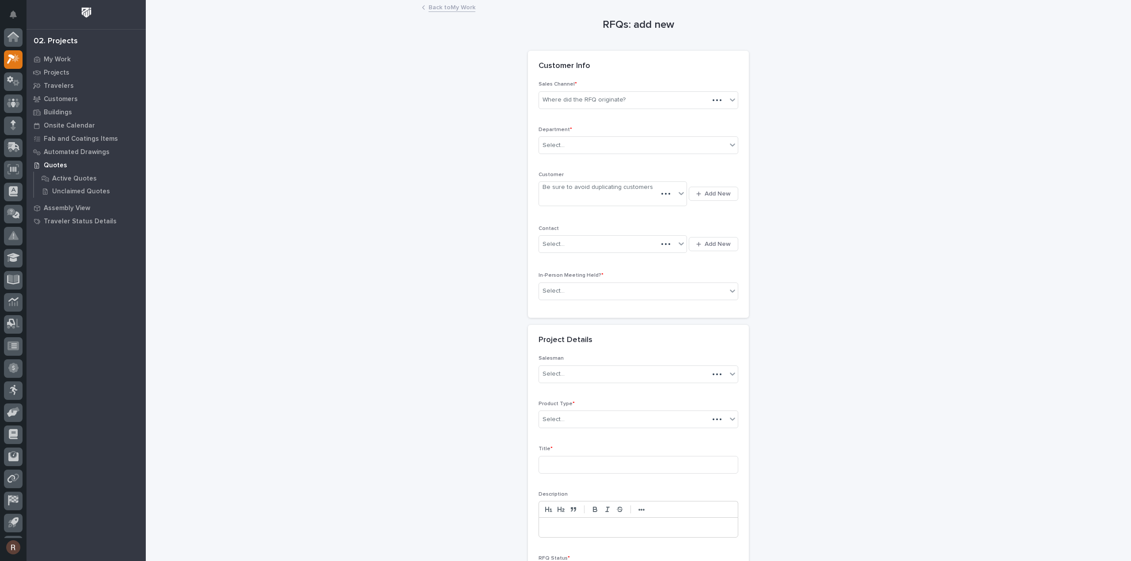
scroll to position [19, 0]
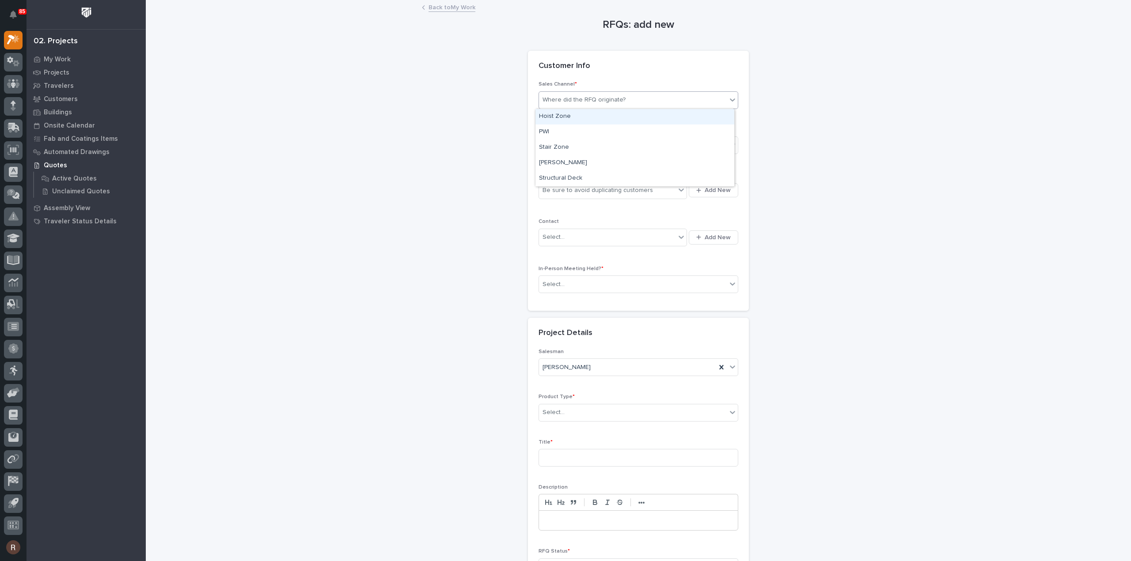
click at [600, 104] on div "Where did the RFQ originate?" at bounding box center [583, 99] width 83 height 9
click at [555, 132] on div "PWI" at bounding box center [634, 132] width 199 height 15
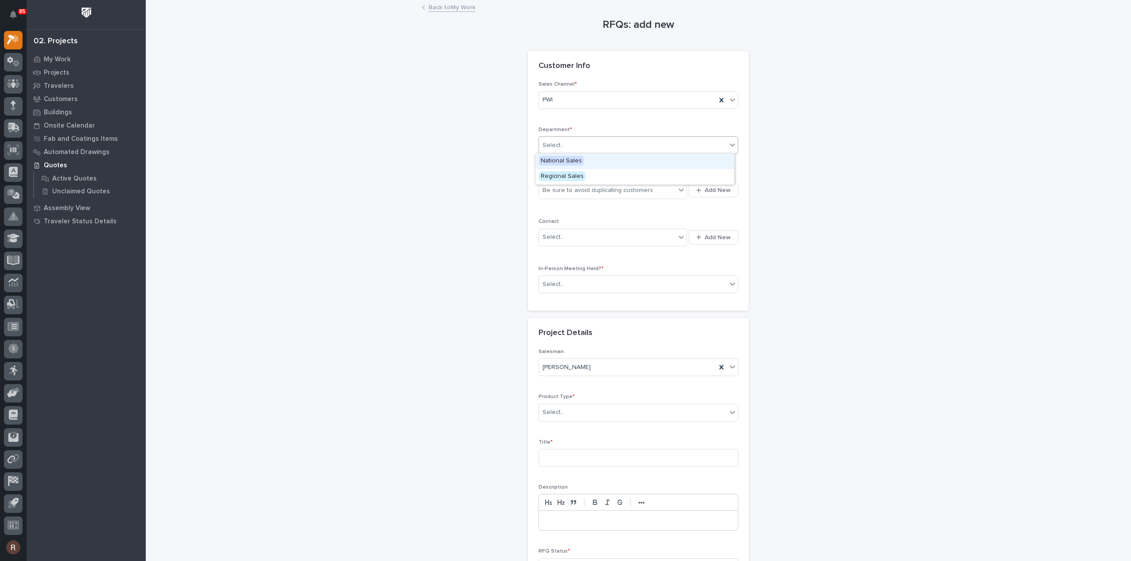
click at [556, 148] on div "Select..." at bounding box center [553, 145] width 22 height 9
click at [557, 160] on span "National Sales" at bounding box center [561, 161] width 45 height 10
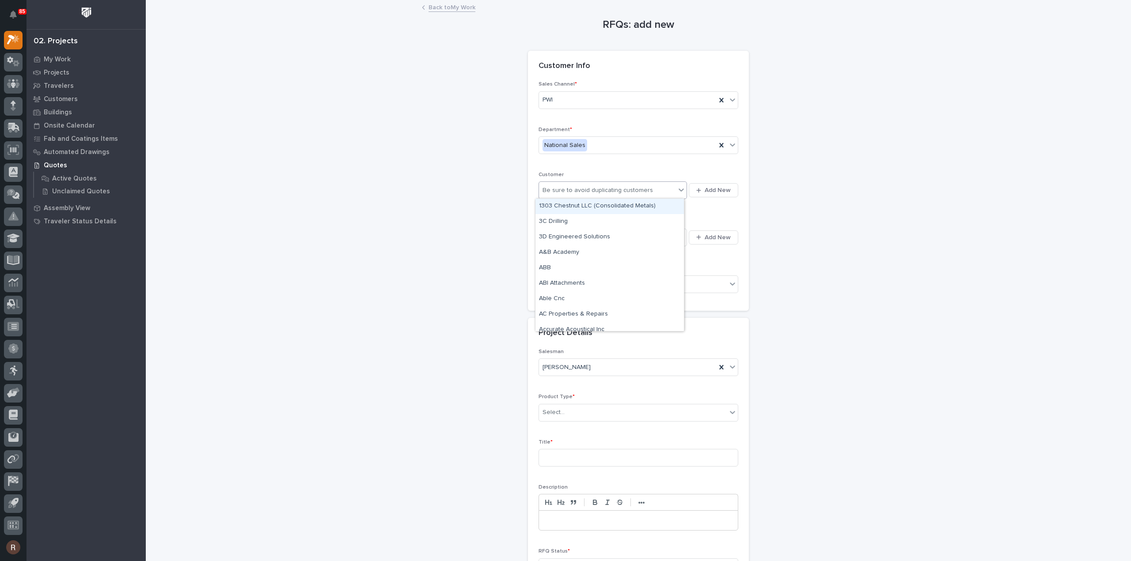
click at [555, 186] on div "Be sure to avoid duplicating customers" at bounding box center [597, 190] width 110 height 9
type input "****"
click at [564, 206] on div "BC Supply LLC" at bounding box center [609, 206] width 148 height 15
click at [563, 239] on div "Select..." at bounding box center [607, 237] width 136 height 15
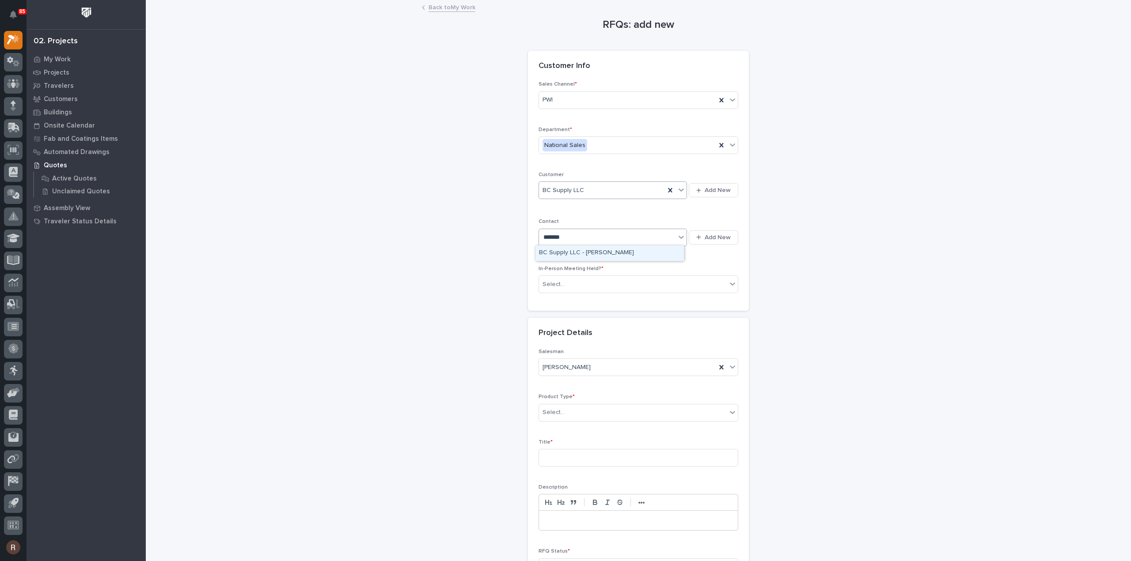
type input "********"
click at [567, 250] on div "BC Supply LLC - Eric Yeager" at bounding box center [609, 253] width 148 height 15
click at [570, 279] on div "Select..." at bounding box center [633, 284] width 188 height 15
click at [553, 315] on div "No" at bounding box center [634, 314] width 199 height 15
click at [565, 416] on div at bounding box center [565, 412] width 1 height 11
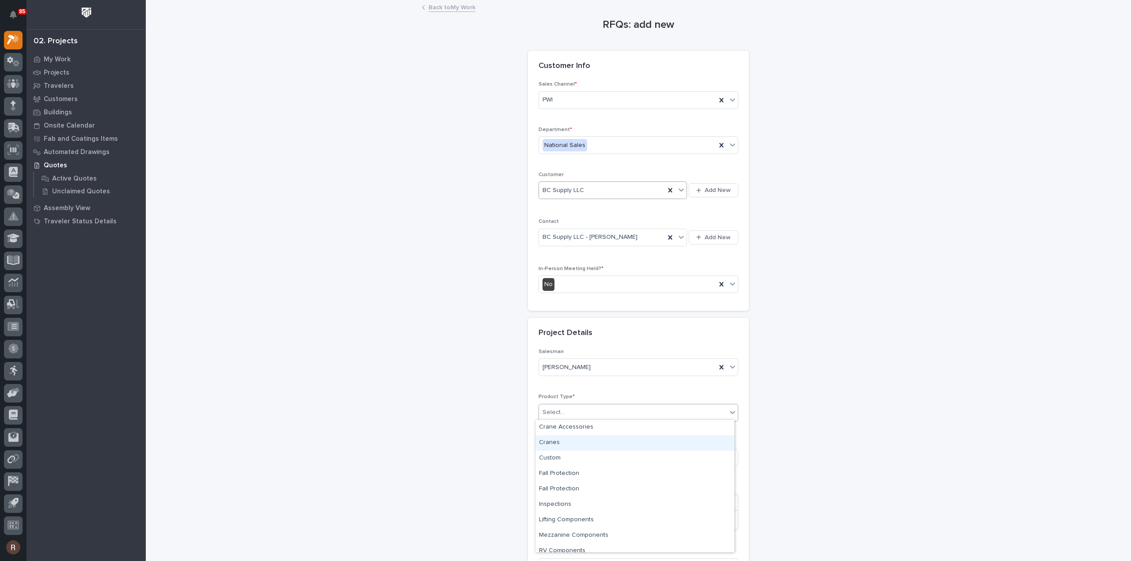
click at [557, 438] on div "Cranes" at bounding box center [634, 442] width 199 height 15
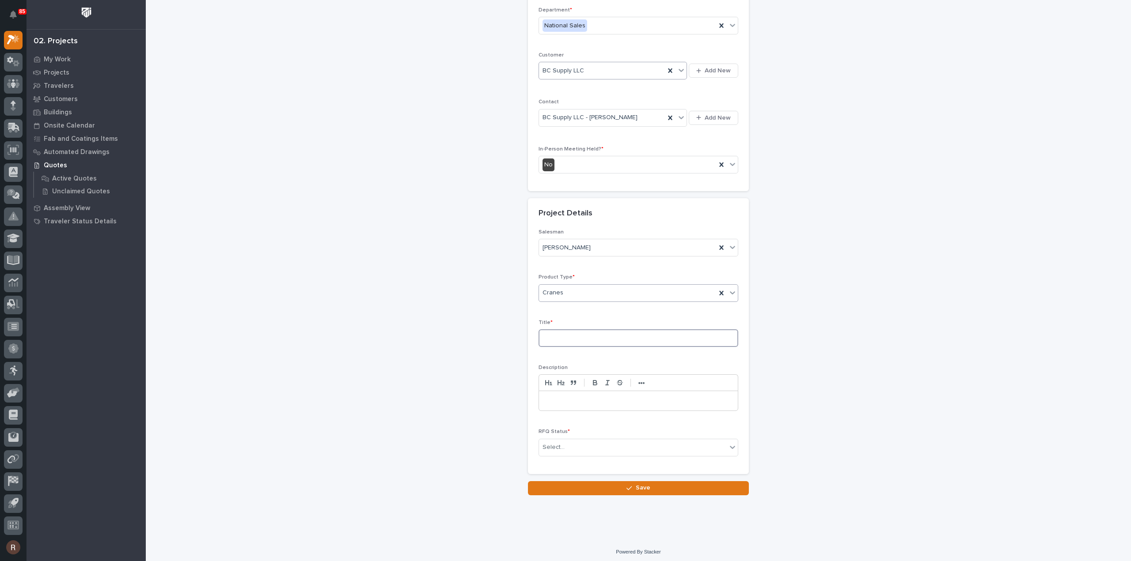
click at [562, 341] on input at bounding box center [638, 338] width 200 height 18
type input "Gantry Crane"
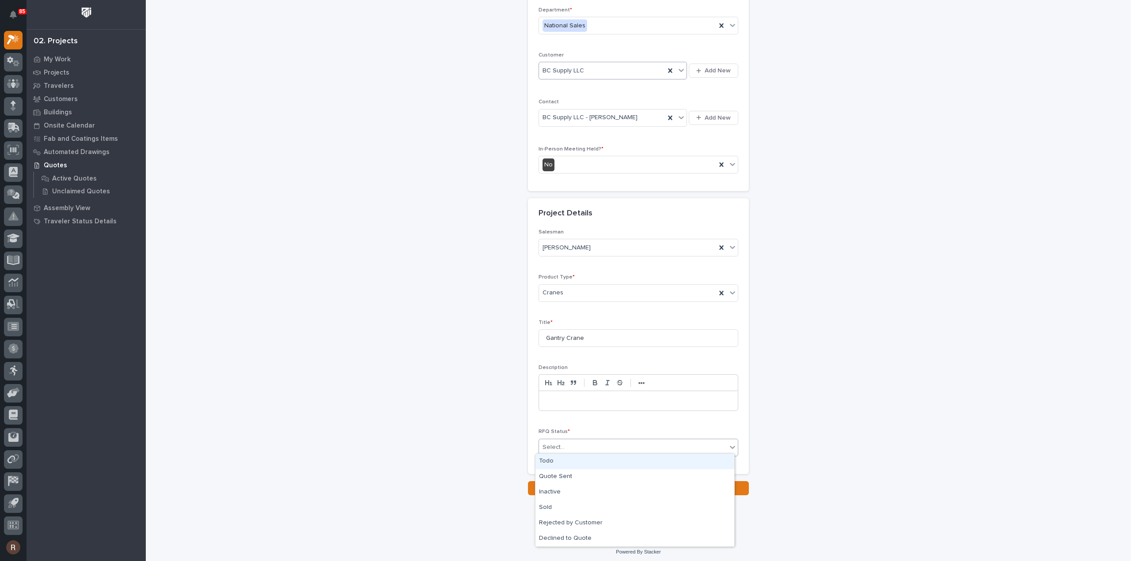
drag, startPoint x: 580, startPoint y: 444, endPoint x: 578, endPoint y: 459, distance: 15.6
click at [580, 444] on div "Select..." at bounding box center [633, 447] width 188 height 15
click at [560, 483] on div "Quote Sent" at bounding box center [634, 476] width 199 height 15
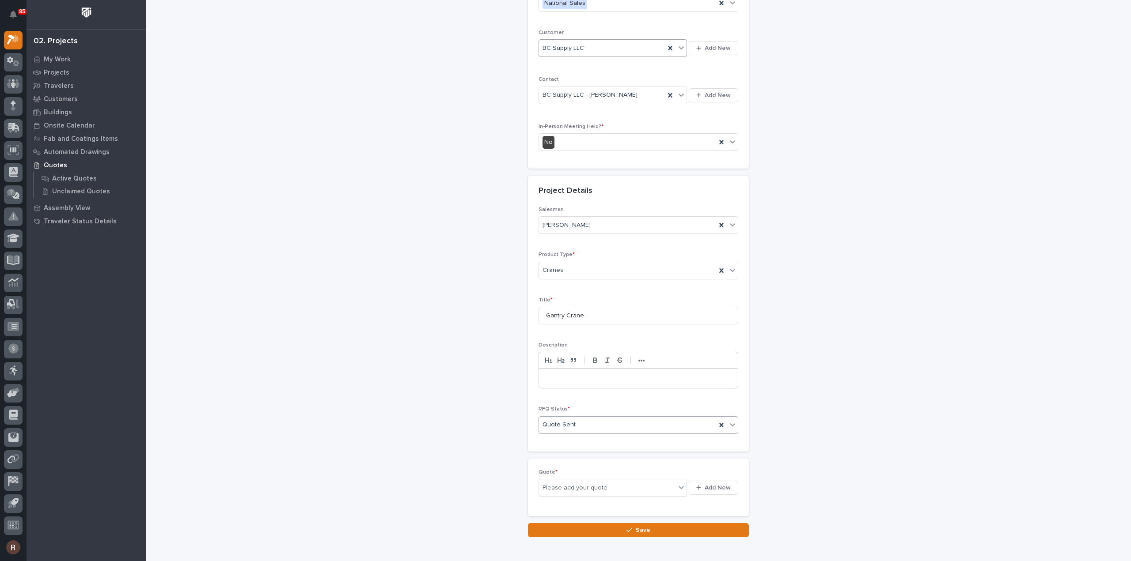
scroll to position [152, 0]
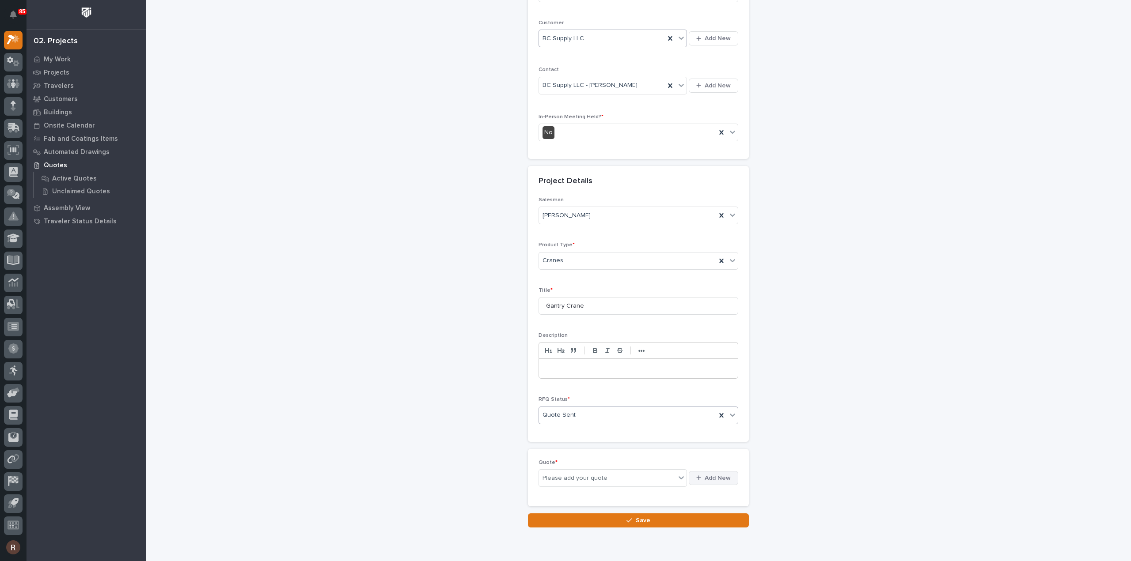
click at [701, 475] on div "button" at bounding box center [700, 478] width 8 height 6
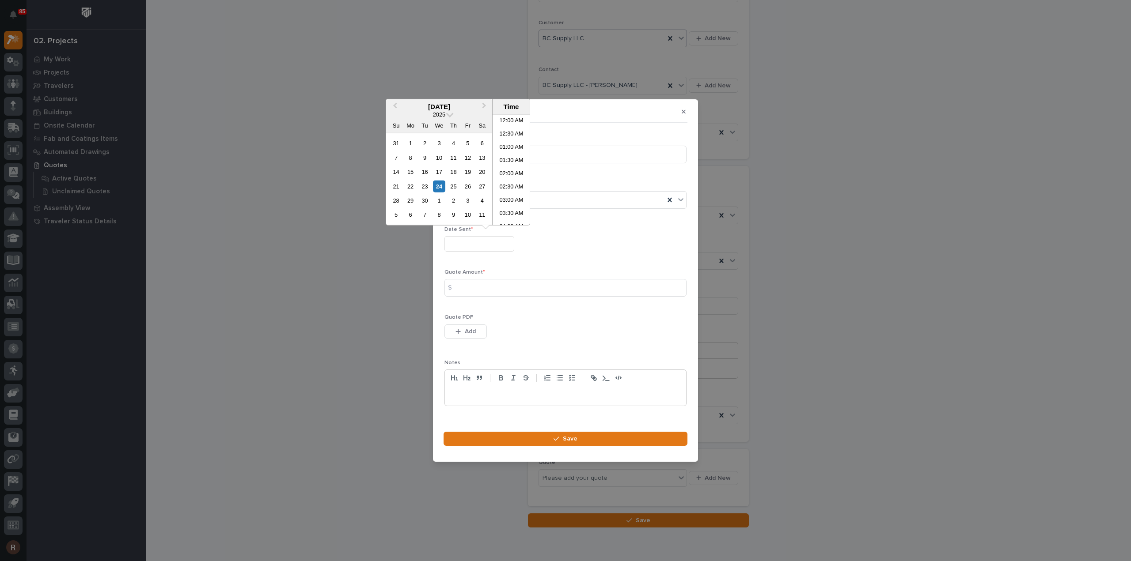
click at [458, 241] on input "text" at bounding box center [479, 243] width 70 height 15
click at [439, 186] on div "24" at bounding box center [439, 186] width 12 height 12
click at [437, 189] on div "24" at bounding box center [439, 186] width 12 height 12
click at [439, 189] on div "24" at bounding box center [439, 186] width 12 height 12
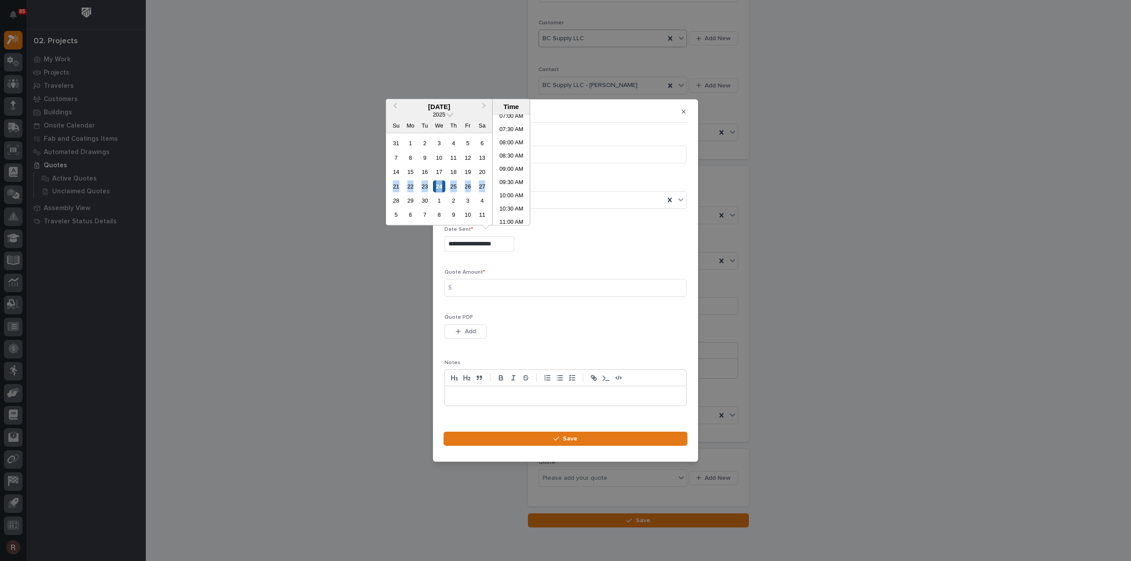
click at [439, 189] on div "24" at bounding box center [439, 186] width 12 height 12
click at [442, 188] on div "24" at bounding box center [439, 186] width 12 height 12
click at [452, 187] on div "25" at bounding box center [453, 186] width 12 height 12
click at [441, 187] on div "24" at bounding box center [439, 186] width 12 height 12
type input "**********"
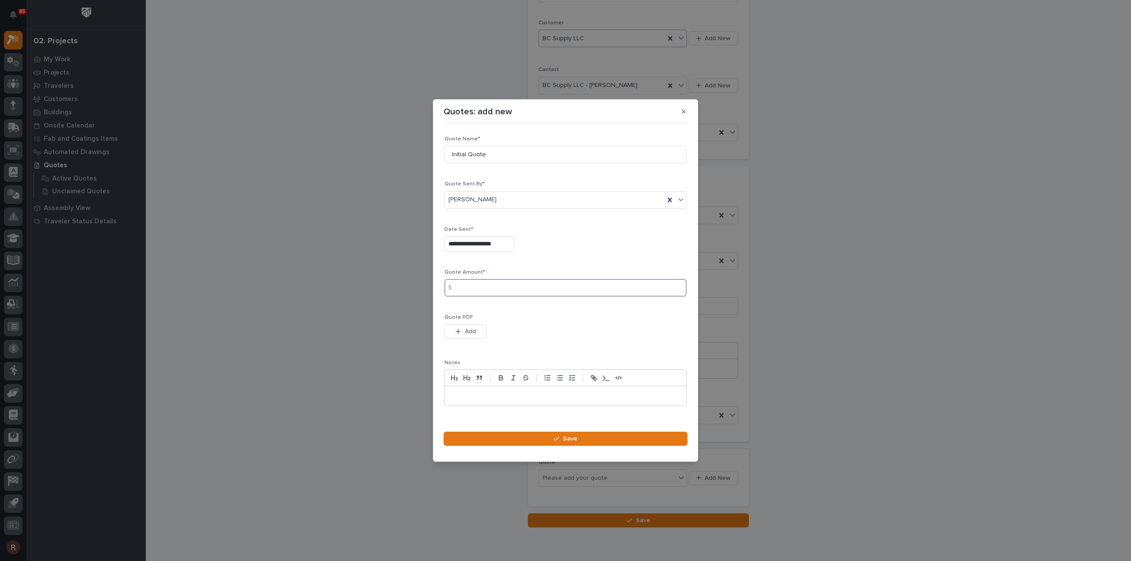
click at [472, 295] on input at bounding box center [565, 288] width 242 height 18
type input "19763"
click at [471, 329] on span "Add" at bounding box center [470, 332] width 11 height 8
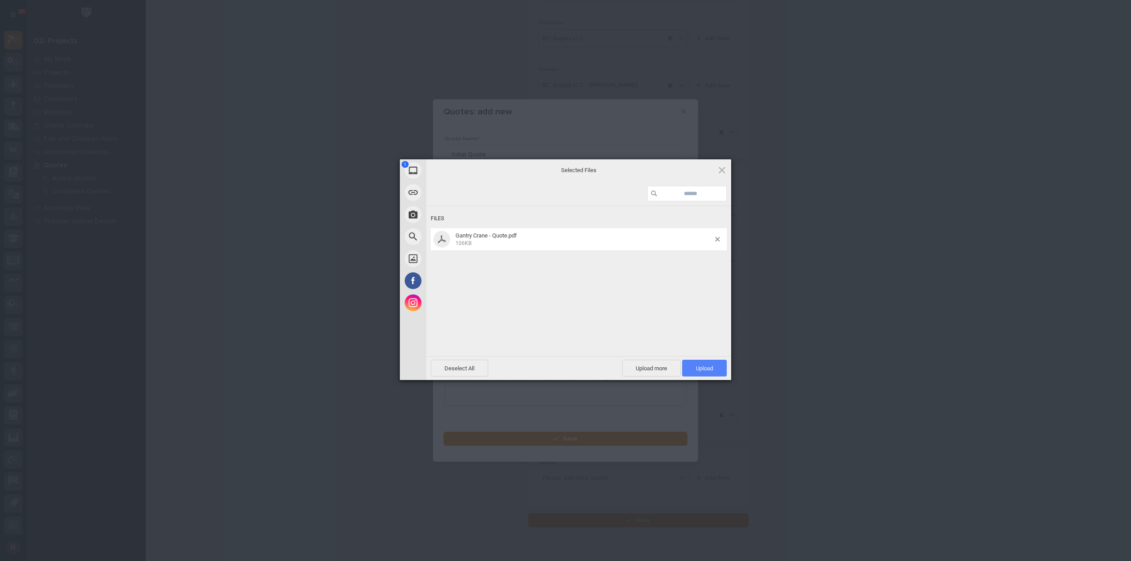
click at [705, 369] on span "Upload 1" at bounding box center [704, 368] width 17 height 7
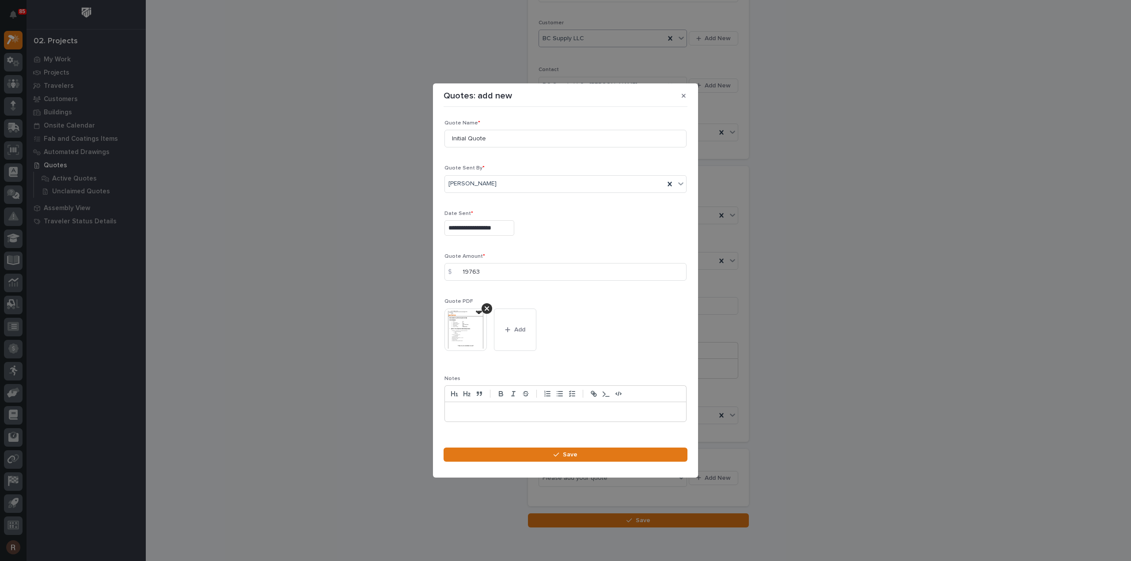
click at [613, 446] on section "**********" at bounding box center [565, 280] width 265 height 394
click at [615, 448] on button "Save" at bounding box center [565, 455] width 244 height 14
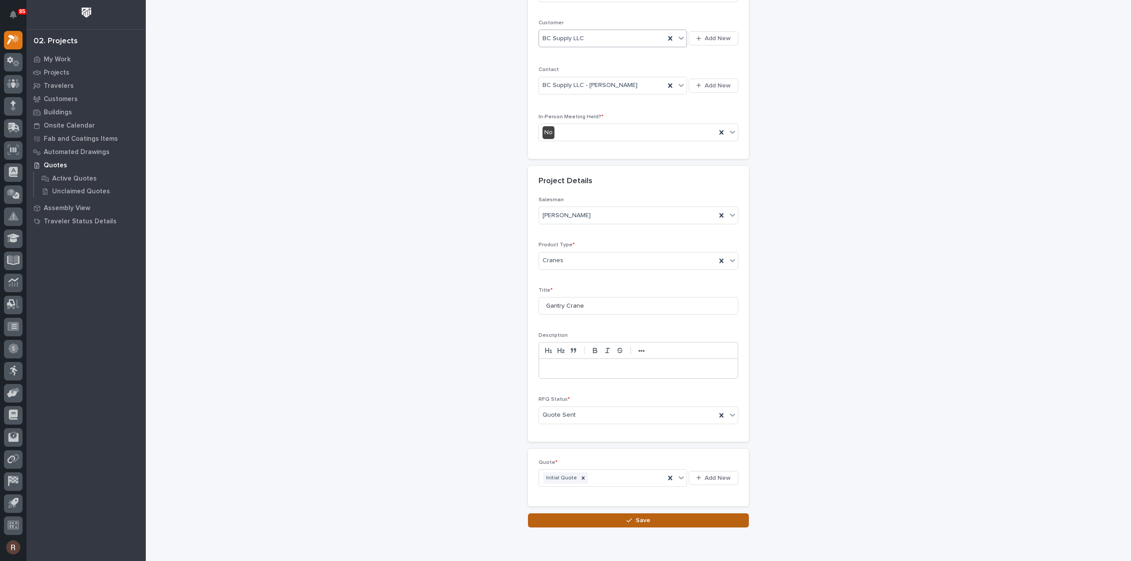
click at [640, 517] on span "Save" at bounding box center [643, 521] width 15 height 8
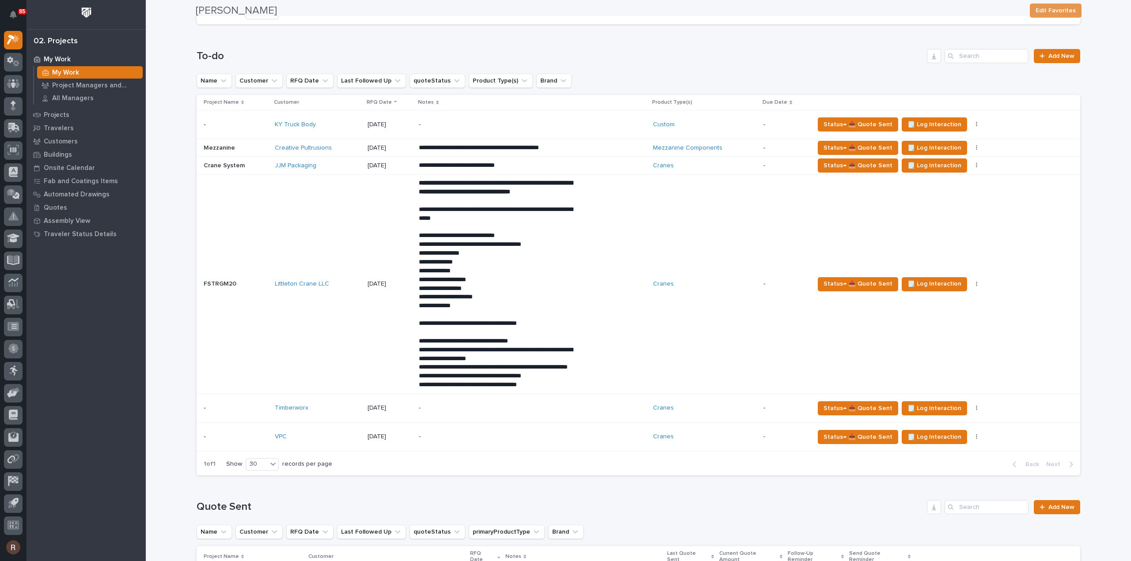
scroll to position [1060, 0]
